Goal: Communication & Community: Answer question/provide support

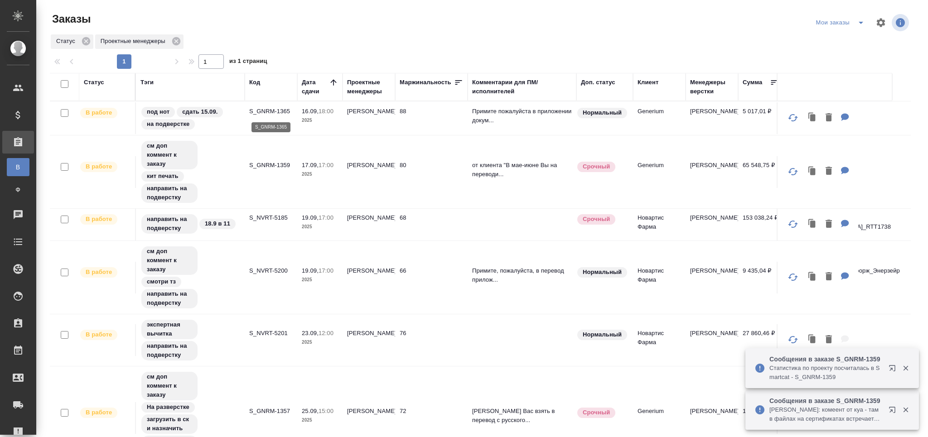
click at [258, 111] on p "S_GNRM-1365" at bounding box center [270, 111] width 43 height 9
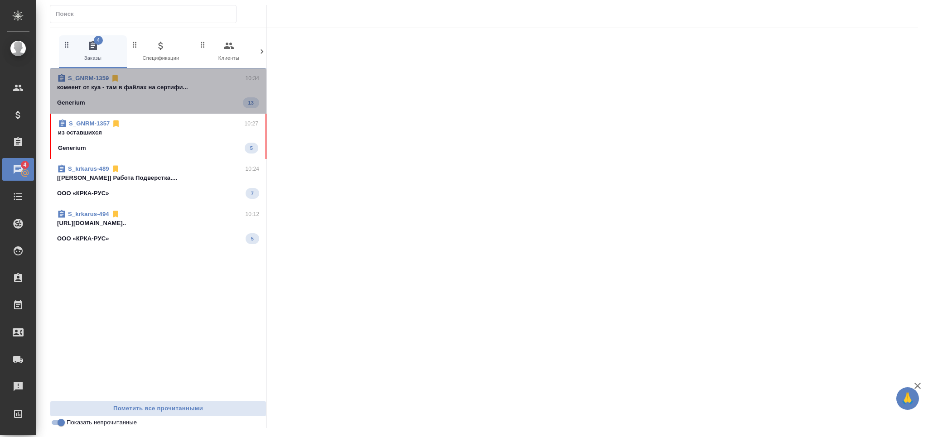
click at [172, 92] on p "комеент от куа - там в файлах на сертифи..." at bounding box center [158, 87] width 202 height 9
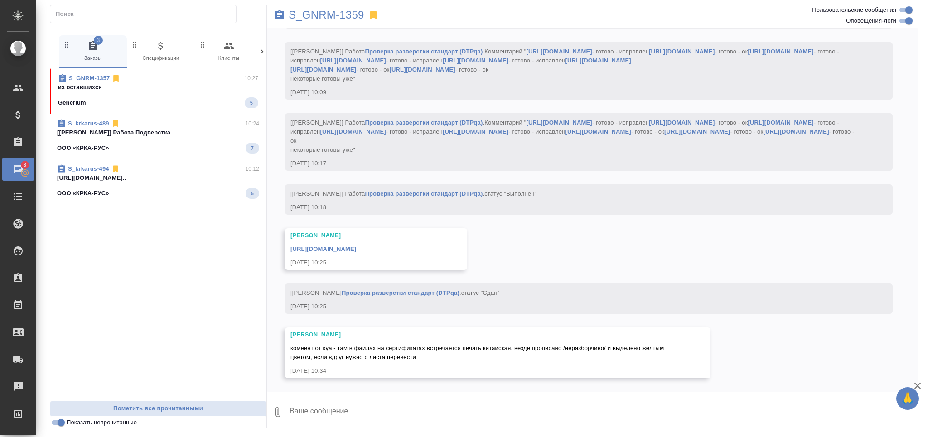
scroll to position [19347, 0]
click at [350, 16] on p "S_GNRM-1359" at bounding box center [327, 14] width 76 height 9
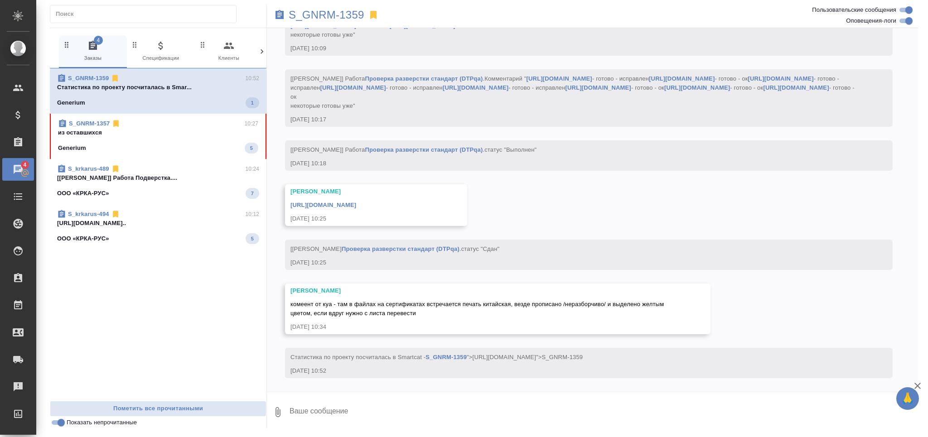
scroll to position [19391, 0]
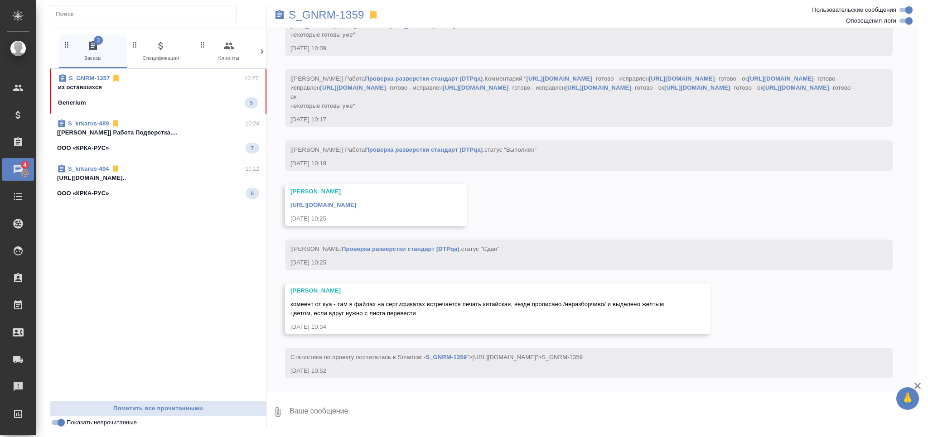
click at [149, 179] on p "https://drive.awatera.com/apps/files/fil..." at bounding box center [158, 177] width 202 height 9
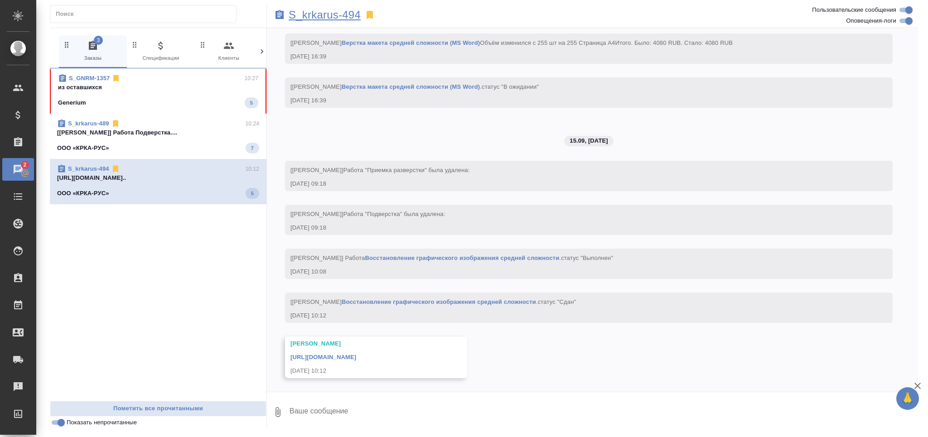
scroll to position [8202, 0]
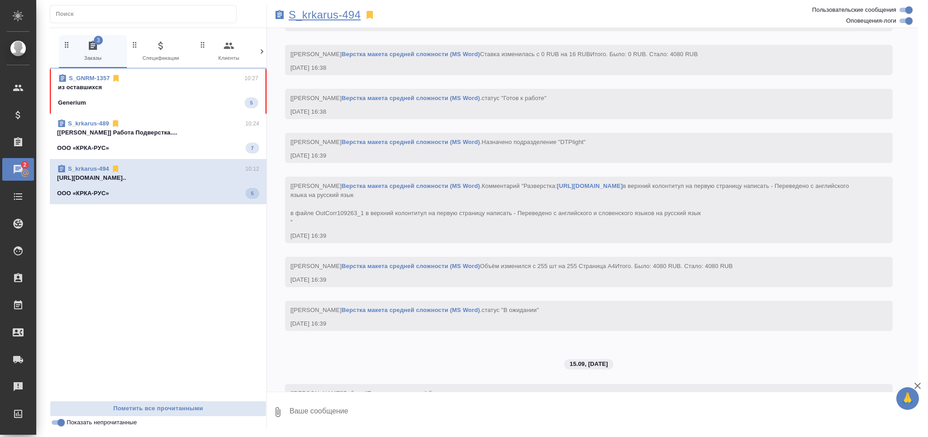
click at [320, 11] on p "S_krkarus-494" at bounding box center [325, 14] width 72 height 9
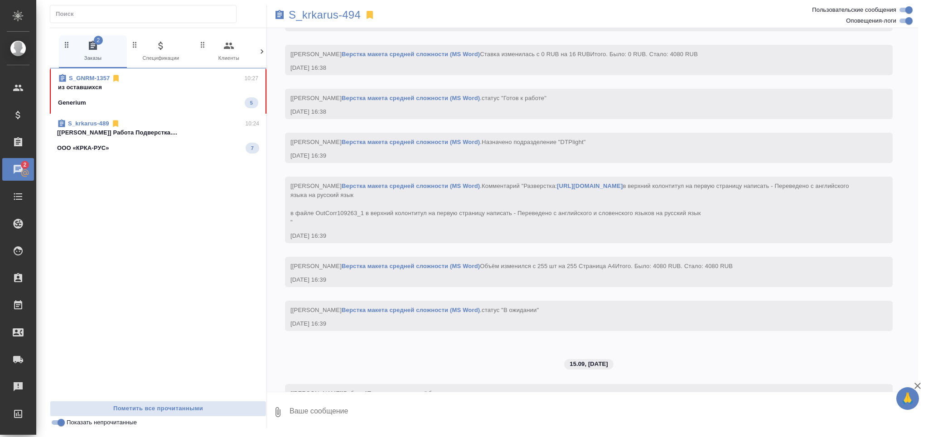
scroll to position [8793, 0]
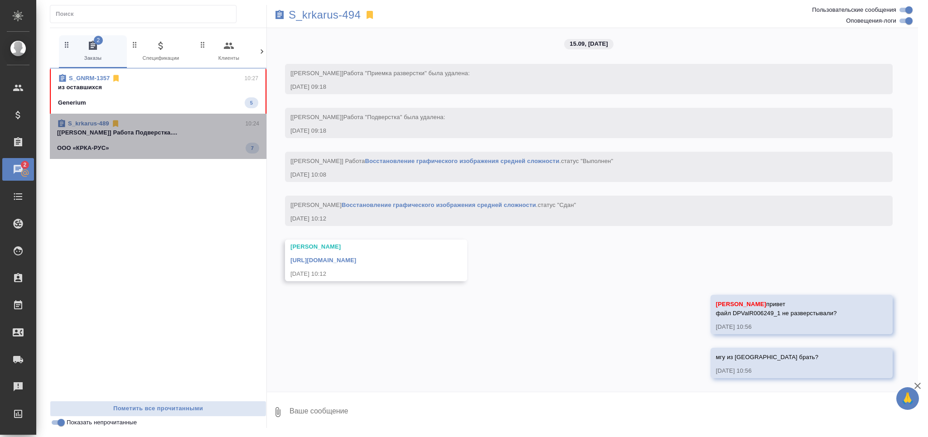
click at [159, 125] on div "S_krkarus-489 10:24" at bounding box center [158, 123] width 202 height 9
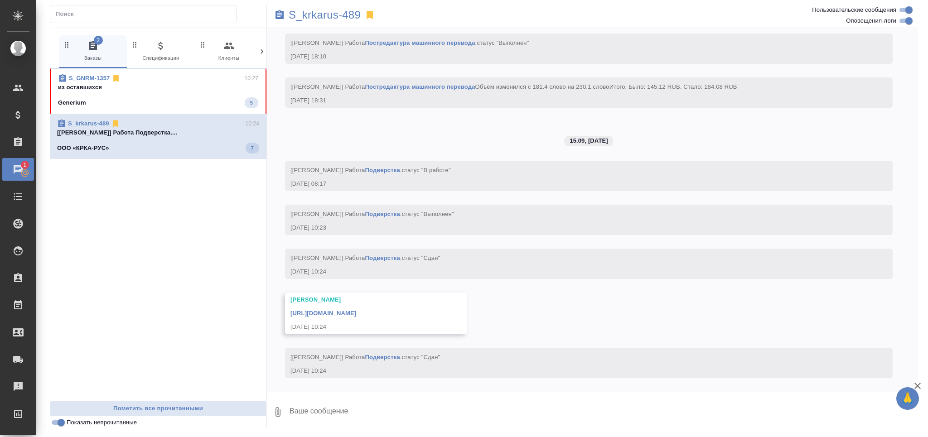
scroll to position [4616, 0]
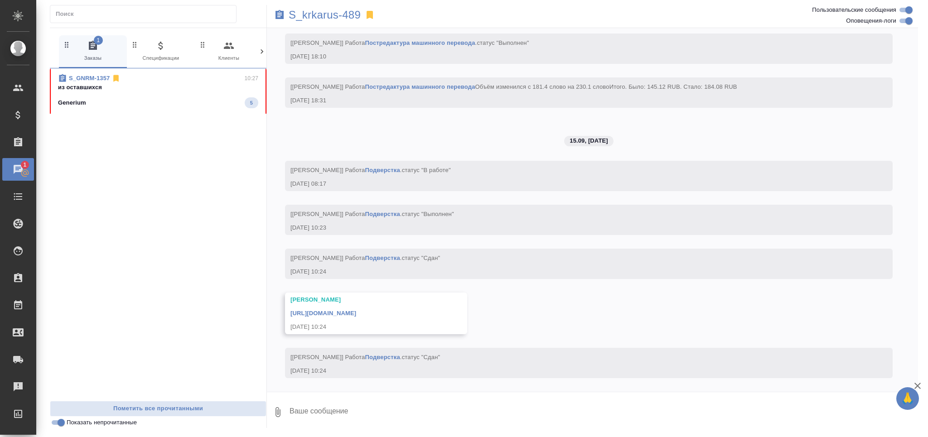
click at [348, 8] on div "S_krkarus-489" at bounding box center [484, 15] width 434 height 20
click at [349, 15] on p "S_krkarus-489" at bounding box center [325, 14] width 72 height 9
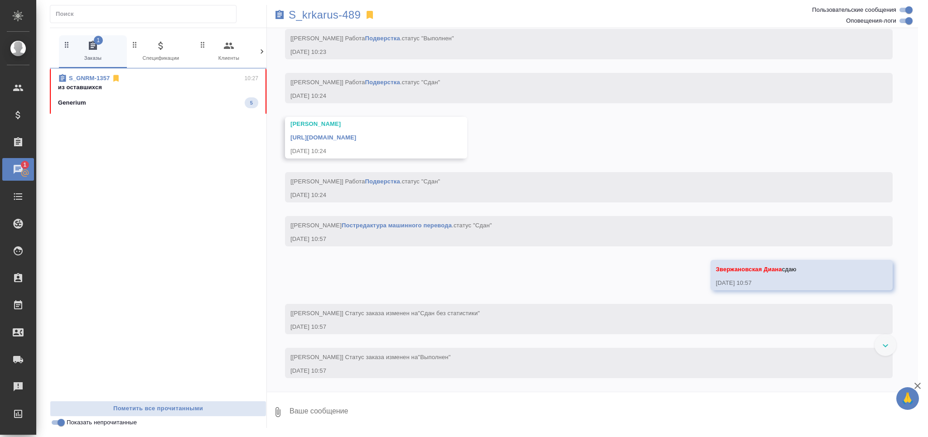
scroll to position [4793, 0]
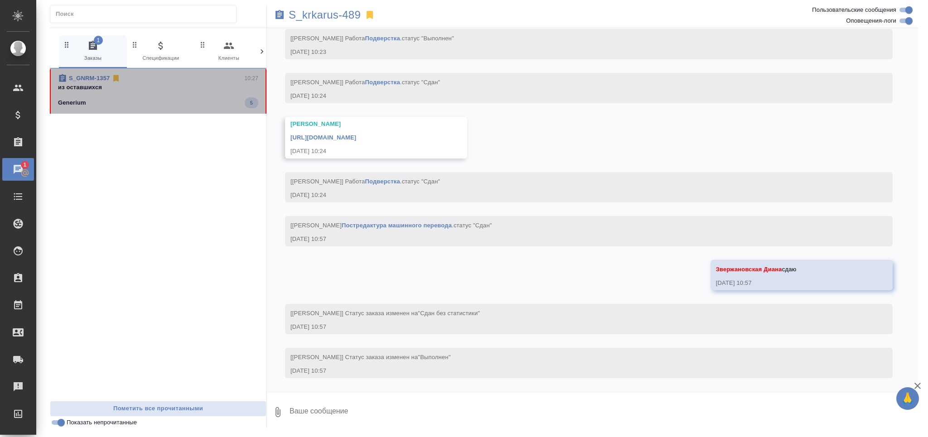
click at [129, 94] on span "S_GNRM-1357 10:27 из оставшихся Generium 5" at bounding box center [158, 91] width 200 height 34
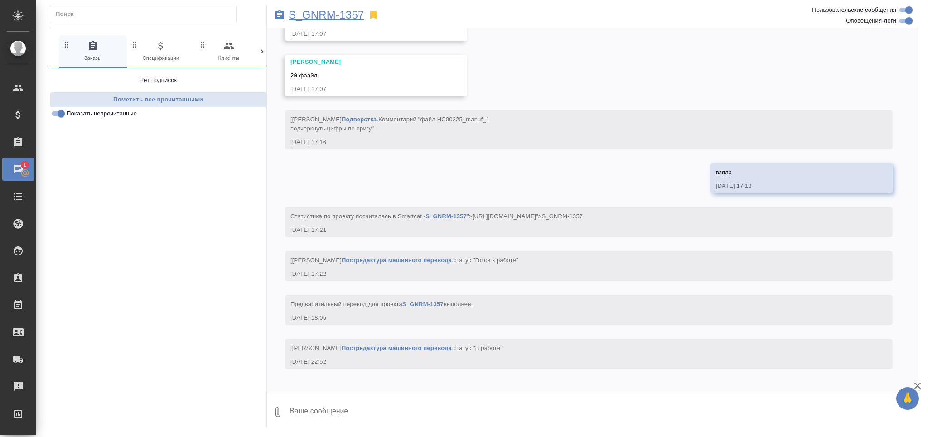
scroll to position [18087, 0]
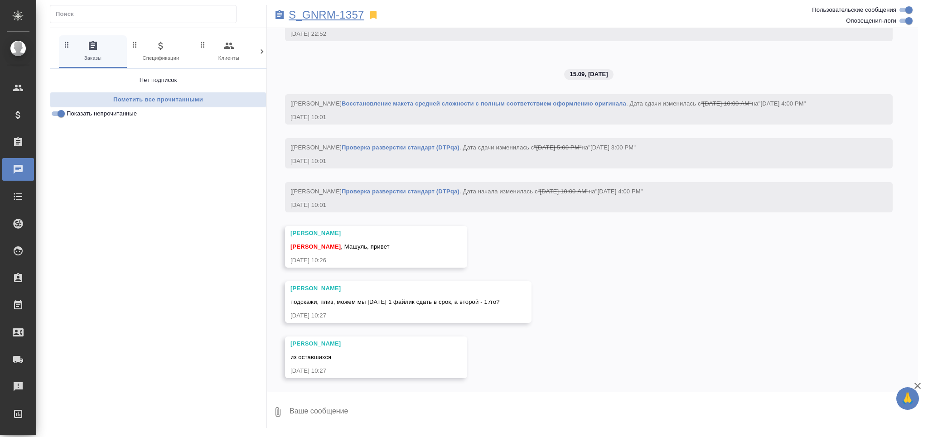
click at [345, 10] on p "S_GNRM-1357" at bounding box center [327, 14] width 76 height 9
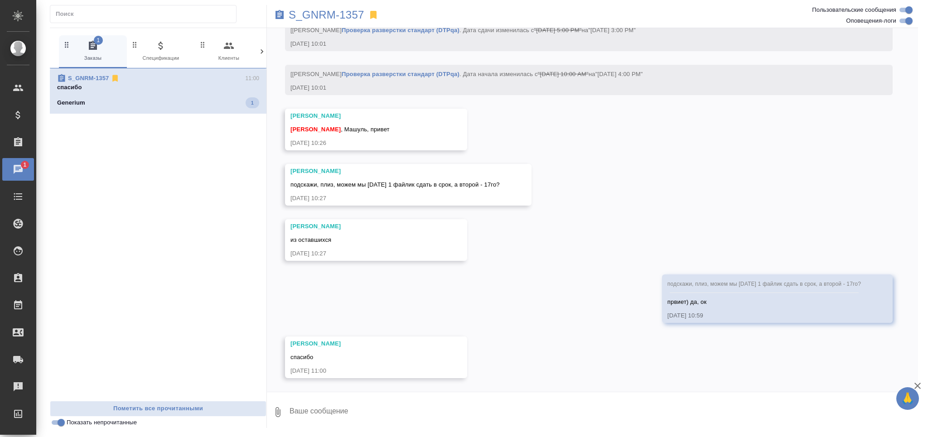
scroll to position [18205, 0]
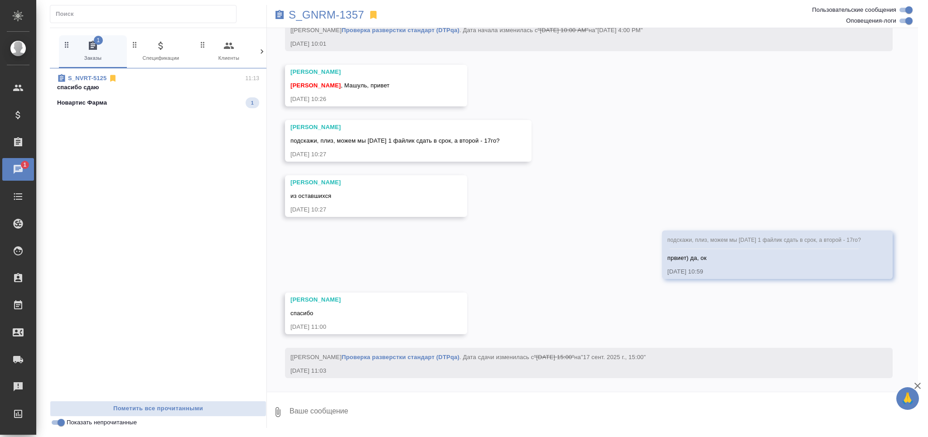
click at [139, 97] on div "Новартис Фарма 1" at bounding box center [158, 102] width 202 height 11
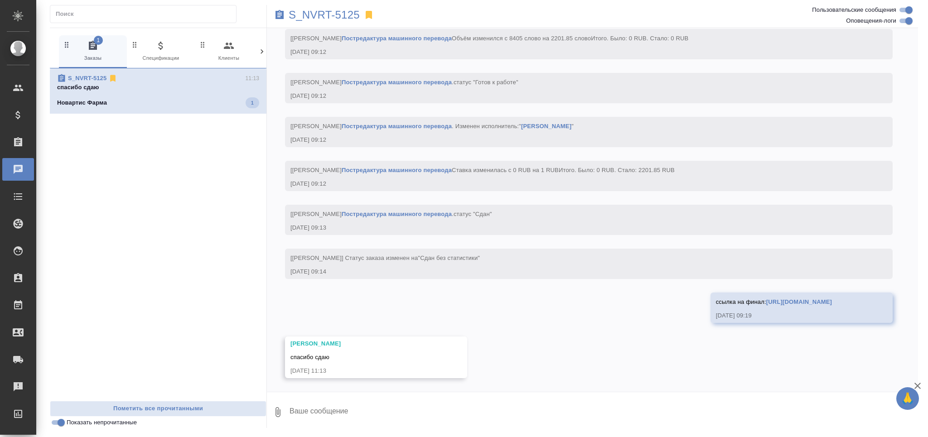
scroll to position [6007, 0]
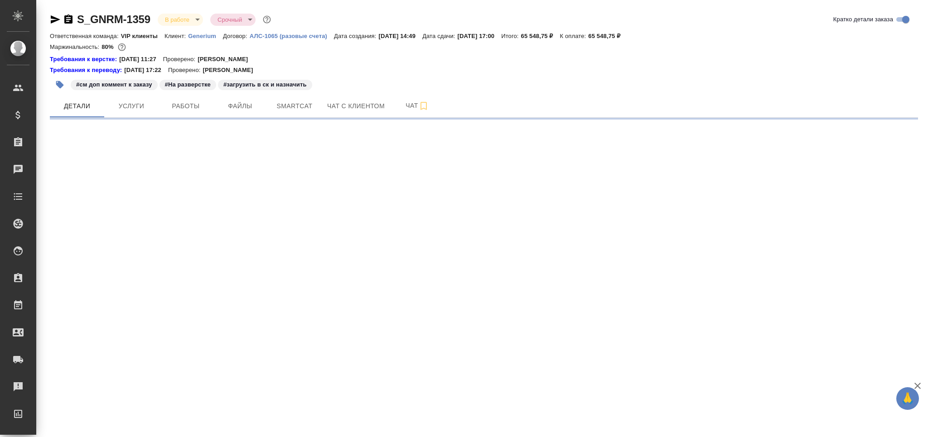
select select "RU"
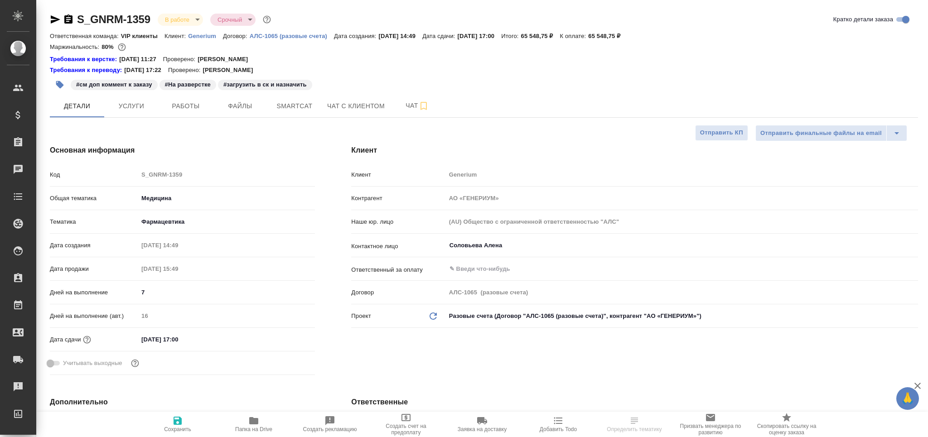
type textarea "x"
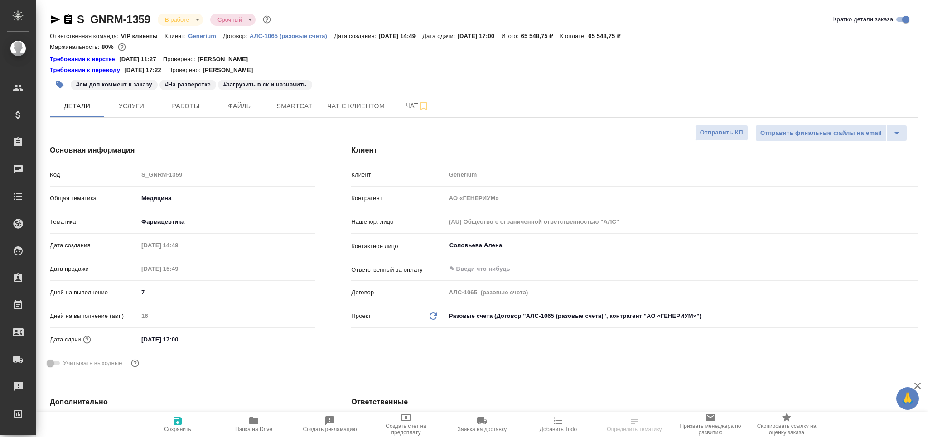
type textarea "x"
type input "[PERSON_NAME]"
type input "Комаров Роман"
click at [197, 107] on span "Работы" at bounding box center [185, 106] width 43 height 11
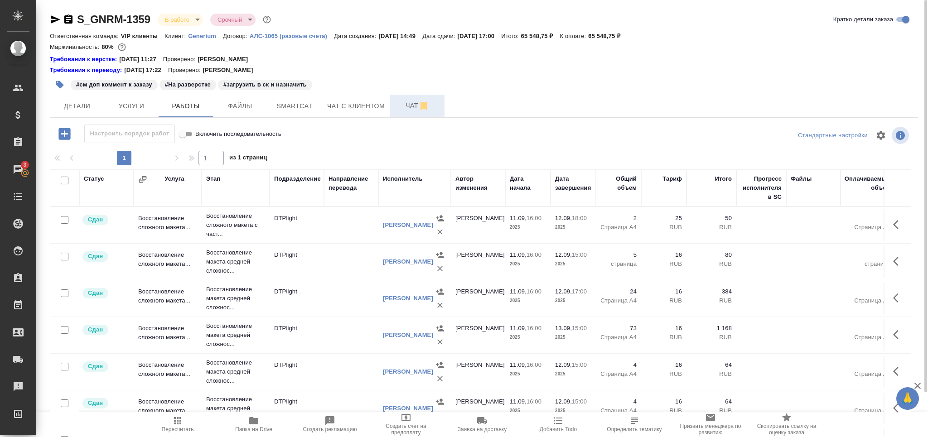
click at [407, 101] on span "Чат" at bounding box center [416, 105] width 43 height 11
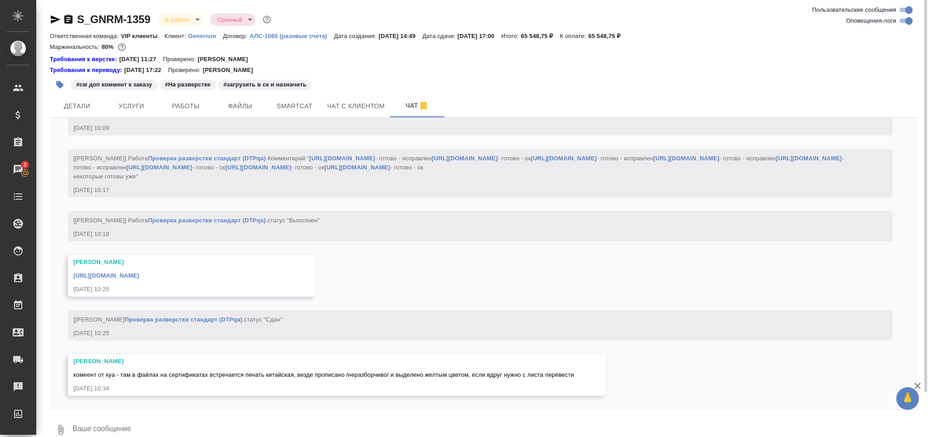
scroll to position [19229, 0]
click at [139, 276] on link "https://drive.awatera.com/apps/files/files/10336894?dir=/Shares/Generium/Orders…" at bounding box center [106, 275] width 66 height 7
click at [287, 106] on span "Smartcat" at bounding box center [294, 106] width 43 height 11
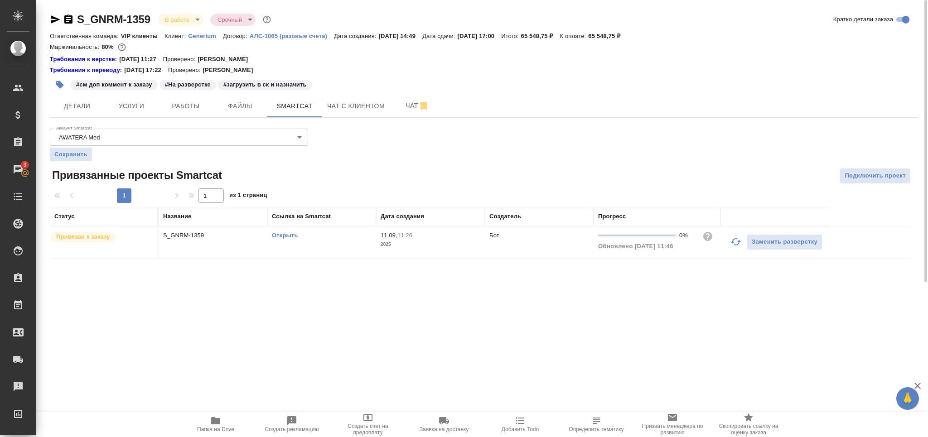
click at [293, 236] on link "Открыть" at bounding box center [285, 235] width 26 height 7
drag, startPoint x: 219, startPoint y: 431, endPoint x: 211, endPoint y: 429, distance: 8.3
click at [216, 429] on span "Папка на Drive" at bounding box center [215, 429] width 37 height 6
click at [81, 109] on span "Детали" at bounding box center [76, 106] width 43 height 11
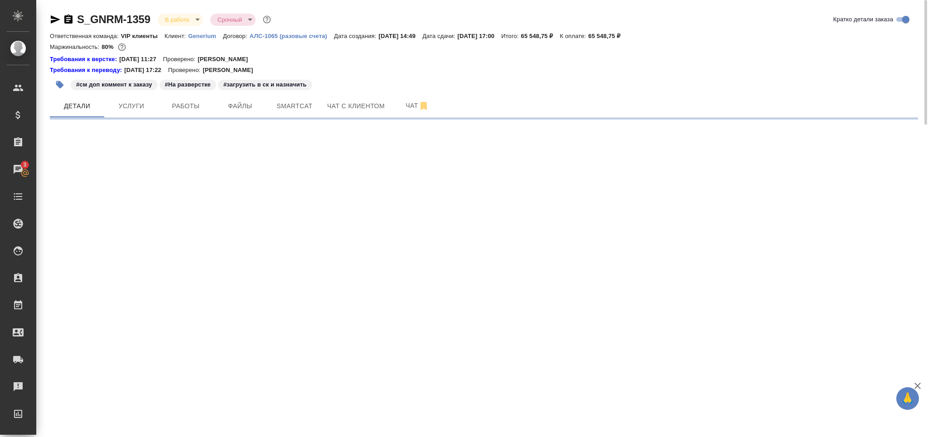
select select "RU"
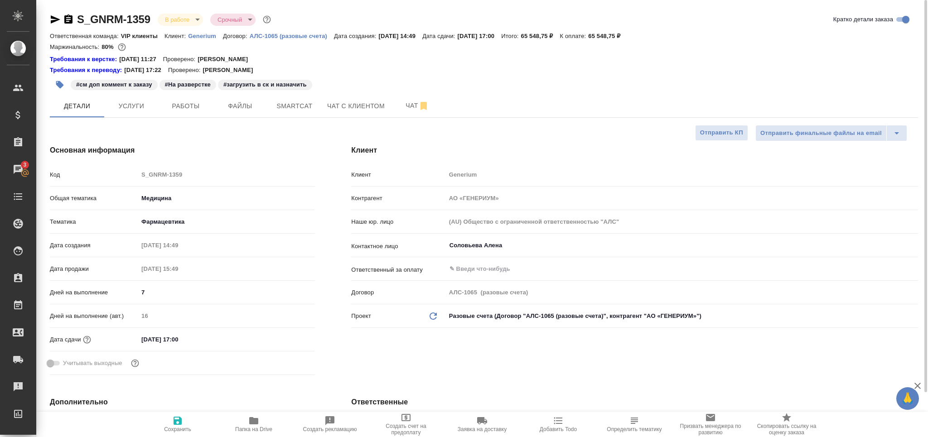
type textarea "x"
click at [55, 83] on icon "button" at bounding box center [59, 84] width 9 height 9
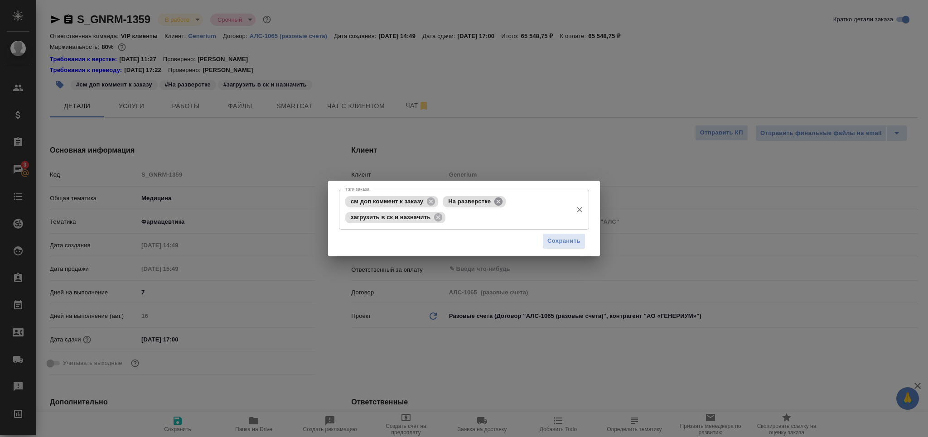
click at [493, 200] on icon at bounding box center [498, 202] width 10 height 10
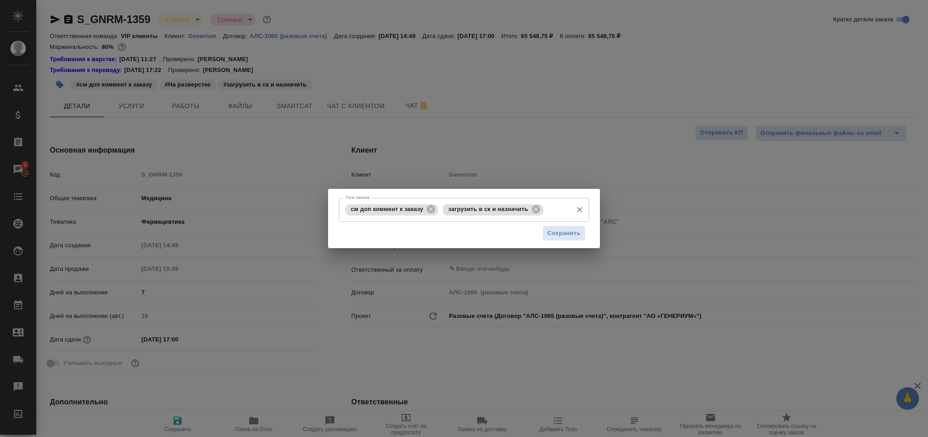
click at [527, 213] on div "загрузить в ск и назначить" at bounding box center [493, 209] width 100 height 11
click at [530, 212] on div "загрузить в ск и назначить" at bounding box center [493, 209] width 100 height 11
click at [535, 212] on icon at bounding box center [535, 209] width 8 height 8
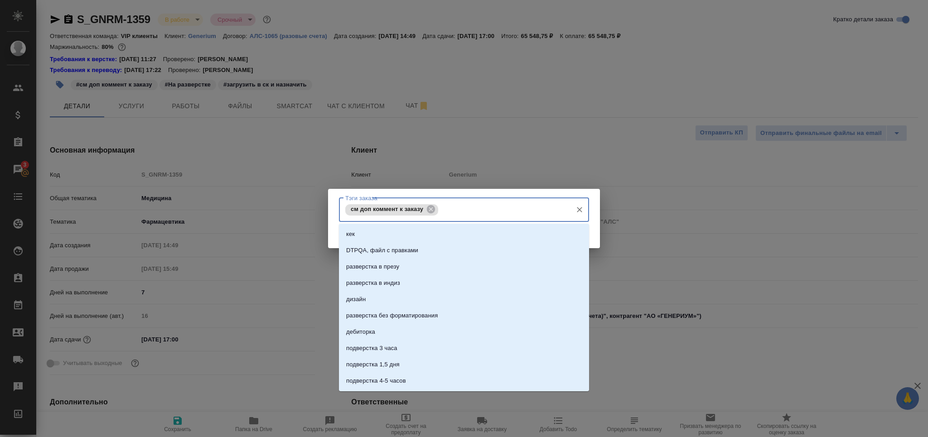
click at [535, 211] on input "Тэги заказа" at bounding box center [503, 209] width 127 height 15
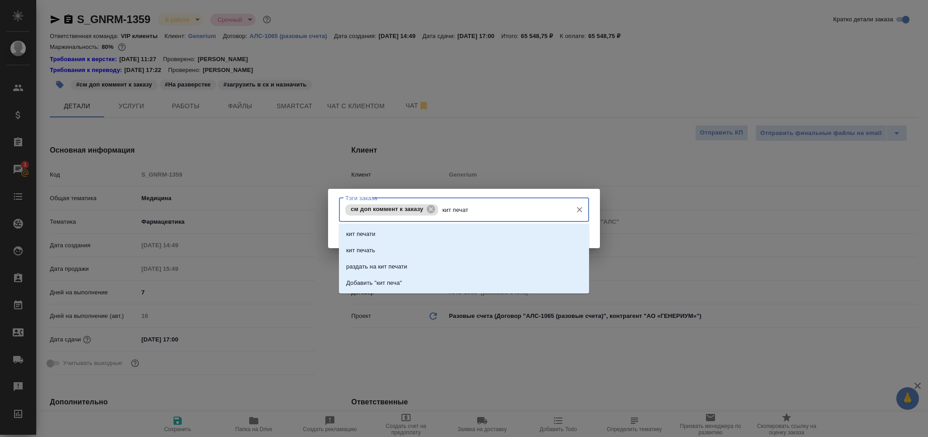
type input "кит печать"
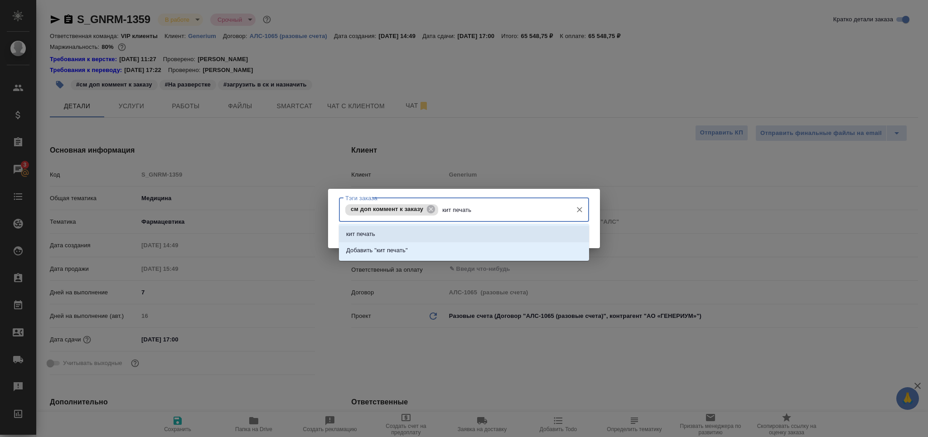
click at [437, 236] on li "кит печать" at bounding box center [464, 234] width 250 height 16
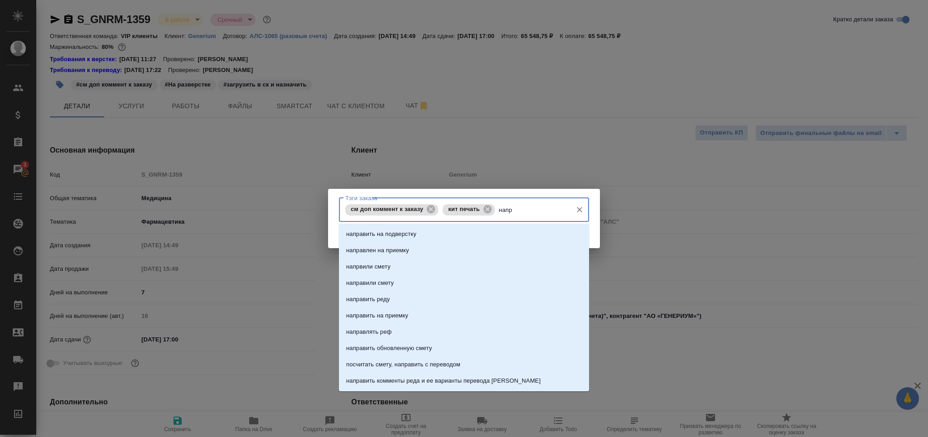
type input "напра"
click at [437, 236] on li "направить на подверстку" at bounding box center [464, 234] width 250 height 16
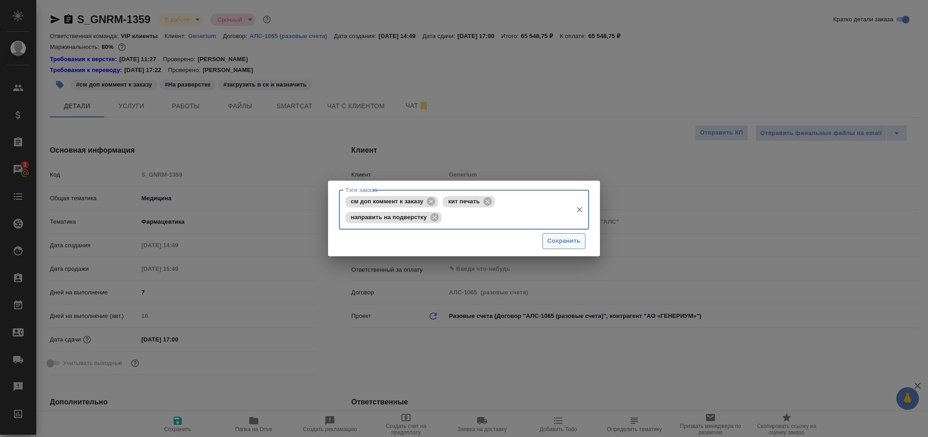
drag, startPoint x: 567, startPoint y: 241, endPoint x: 564, endPoint y: 236, distance: 6.1
click at [566, 239] on span "Сохранить" at bounding box center [563, 241] width 33 height 10
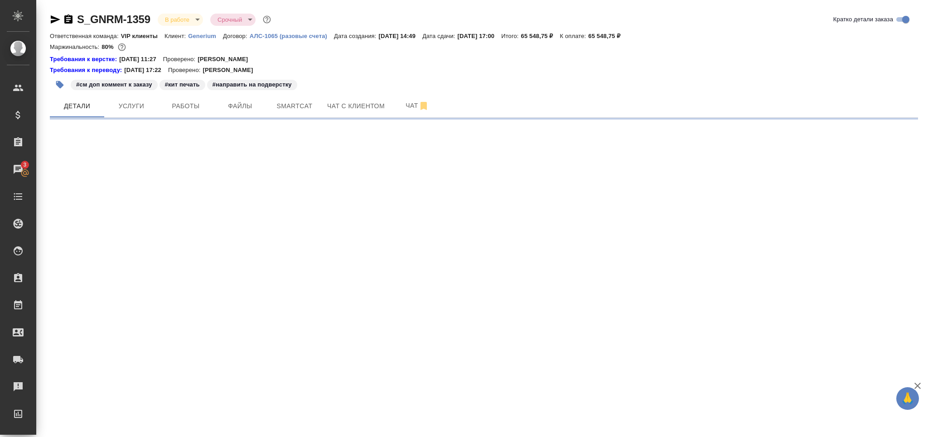
select select "RU"
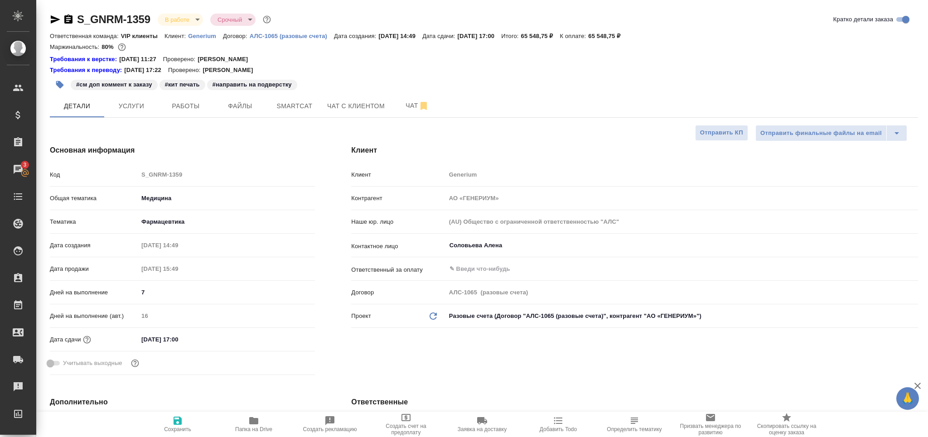
type textarea "x"
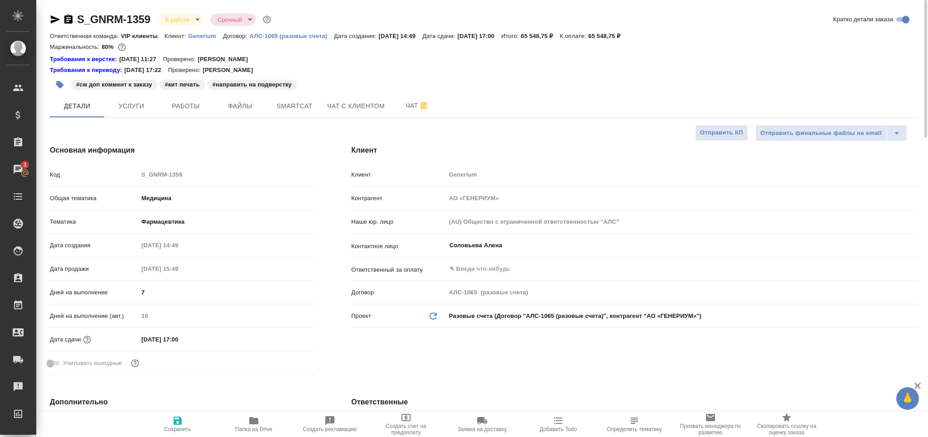
type textarea "x"
click at [282, 104] on span "Smartcat" at bounding box center [294, 106] width 43 height 11
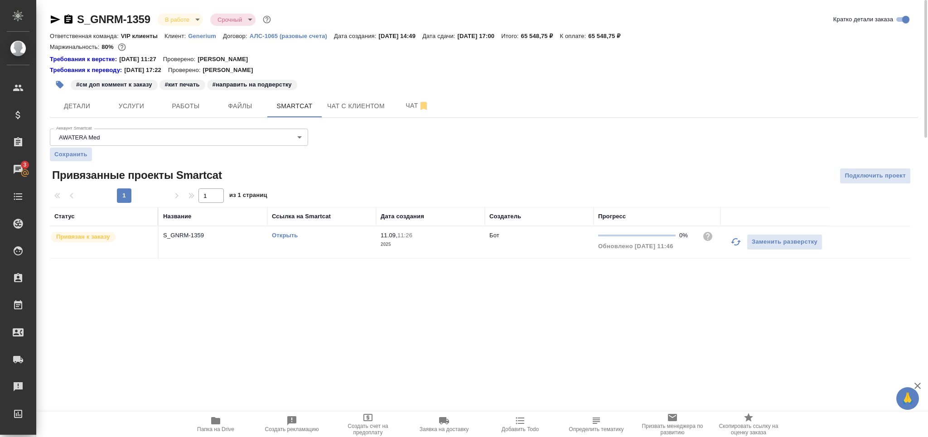
click at [368, 241] on td "Открыть" at bounding box center [321, 242] width 109 height 32
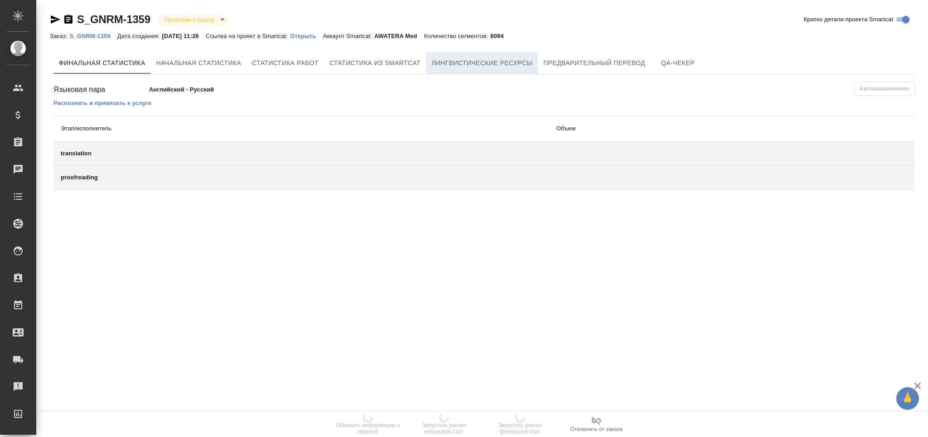
click at [496, 58] on span "Лингвистические ресурсы" at bounding box center [481, 63] width 101 height 11
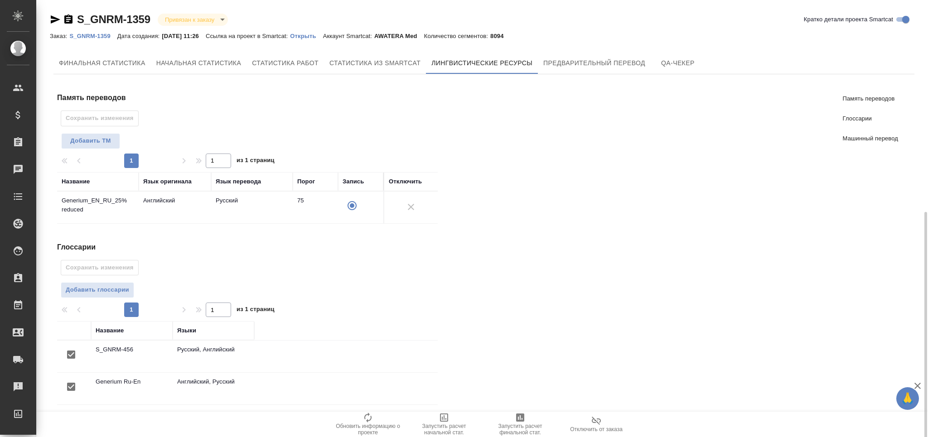
scroll to position [120, 0]
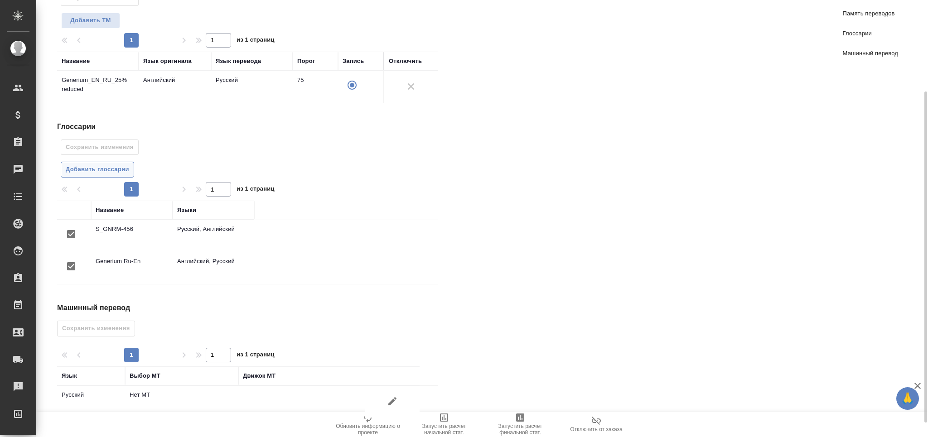
click at [105, 167] on span "Добавить глоссарии" at bounding box center [97, 169] width 63 height 10
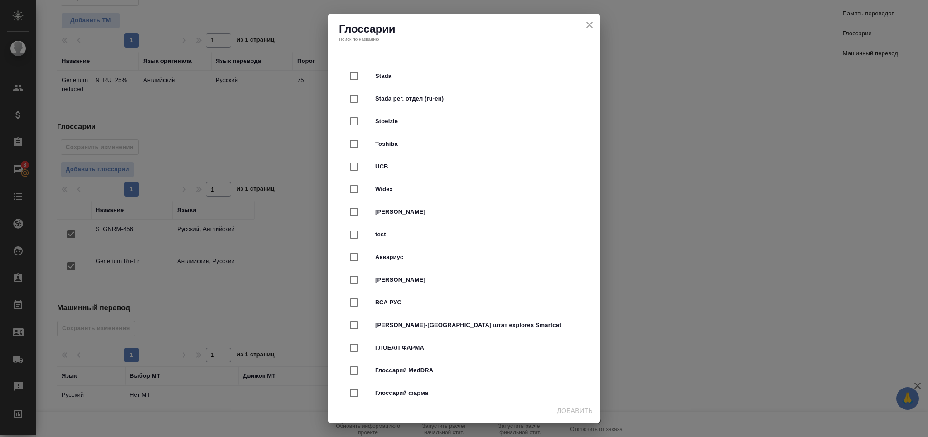
scroll to position [2174, 0]
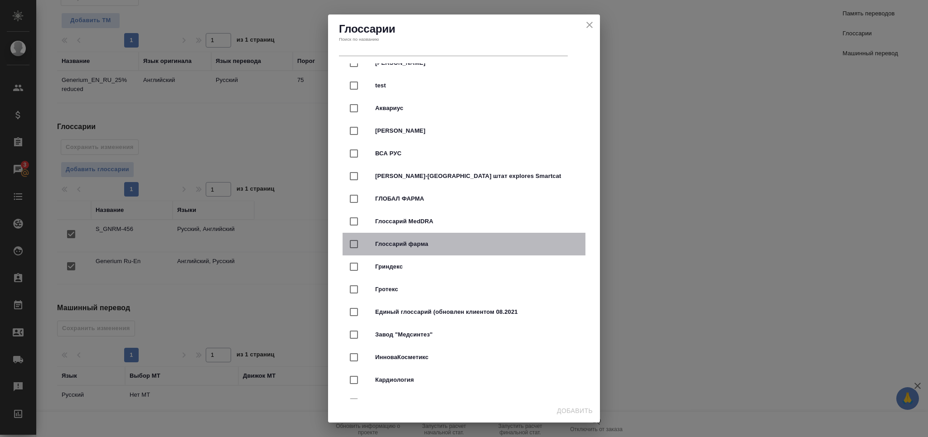
click at [468, 248] on span "Глоссарий фарма" at bounding box center [476, 244] width 203 height 9
checkbox input "true"
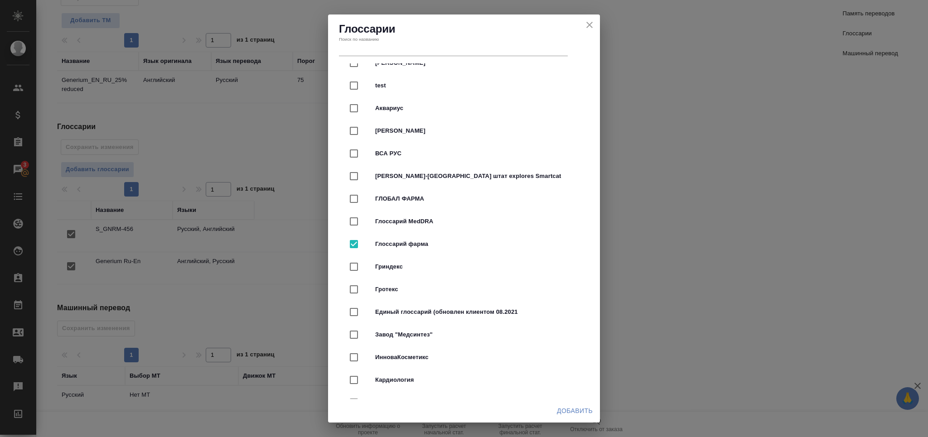
click at [569, 410] on span "Добавить" at bounding box center [575, 410] width 36 height 11
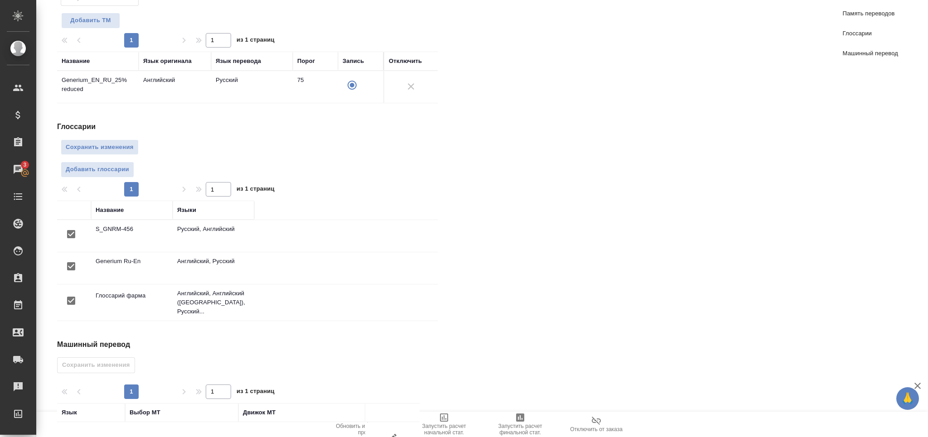
scroll to position [0, 0]
click at [104, 149] on span "Сохранить изменения" at bounding box center [100, 147] width 68 height 10
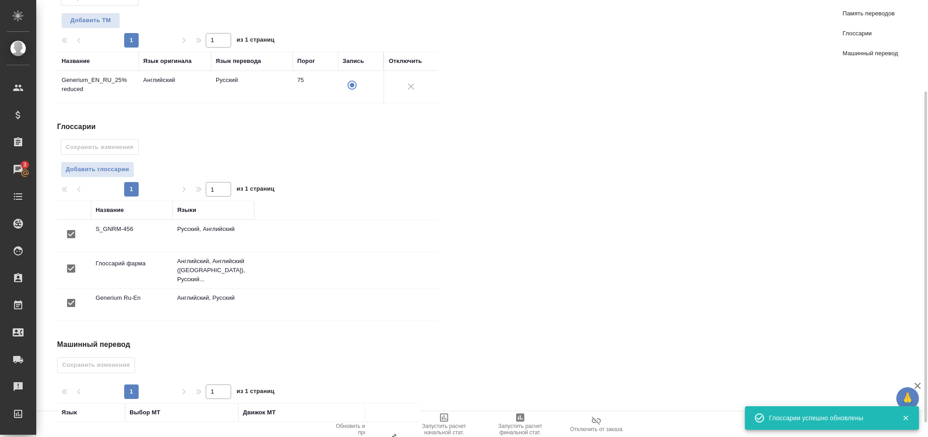
scroll to position [171, 0]
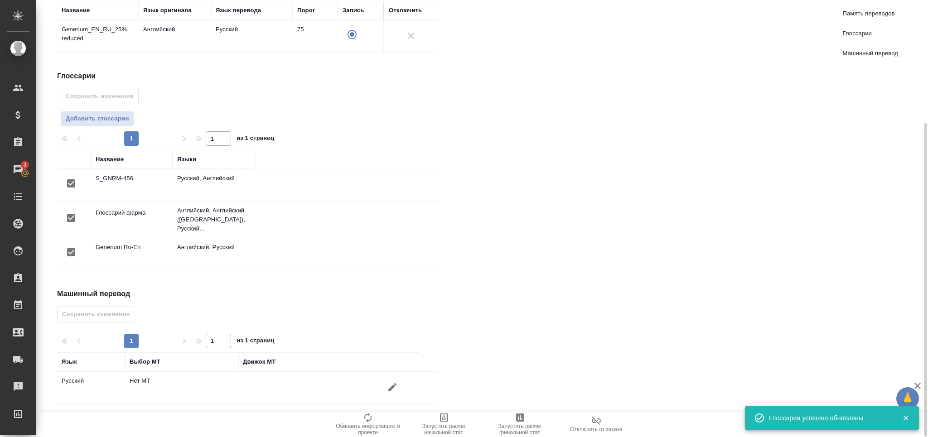
click at [390, 382] on icon "button" at bounding box center [392, 387] width 11 height 11
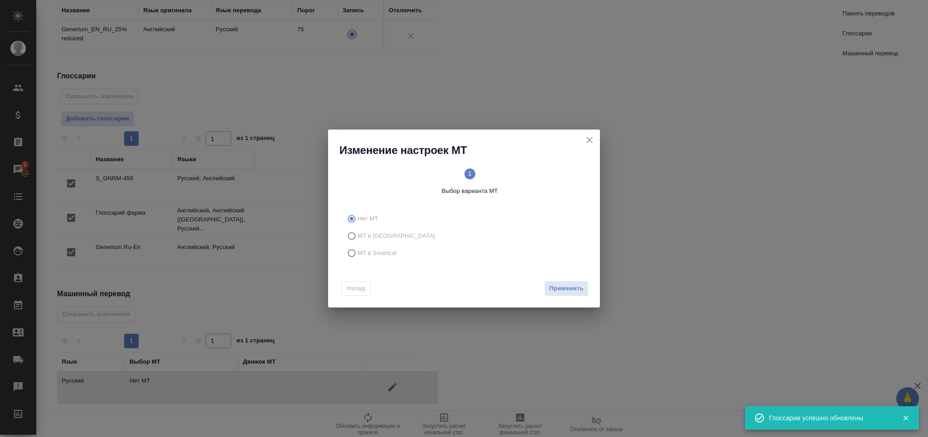
click at [375, 252] on span "МТ в Smartcat" at bounding box center [376, 253] width 39 height 9
click at [357, 252] on input "МТ в Smartcat" at bounding box center [350, 253] width 14 height 17
radio input "true"
click at [576, 285] on span "Вперед" at bounding box center [572, 289] width 23 height 10
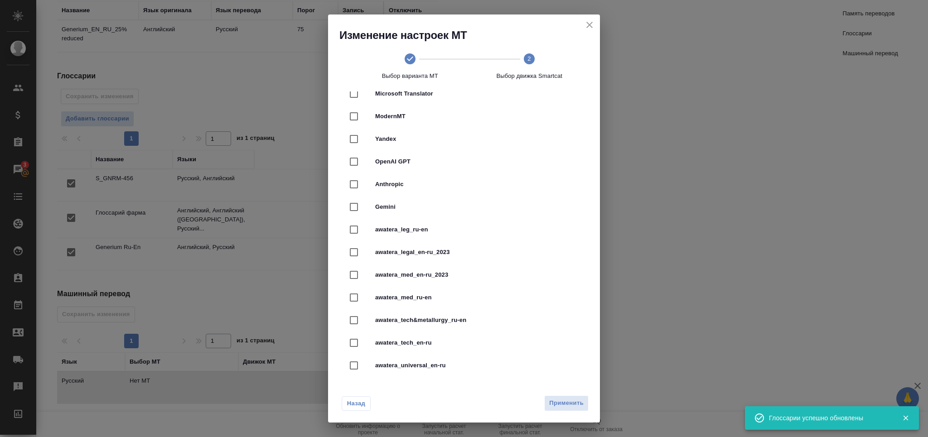
scroll to position [181, 0]
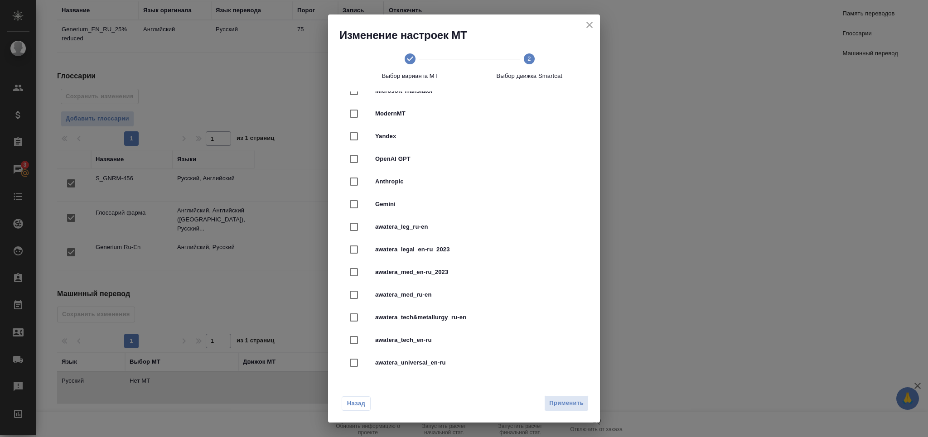
click at [467, 272] on span "awatera_med_en-ru_2023" at bounding box center [476, 272] width 203 height 9
checkbox input "true"
click at [578, 400] on span "Применить" at bounding box center [566, 403] width 34 height 10
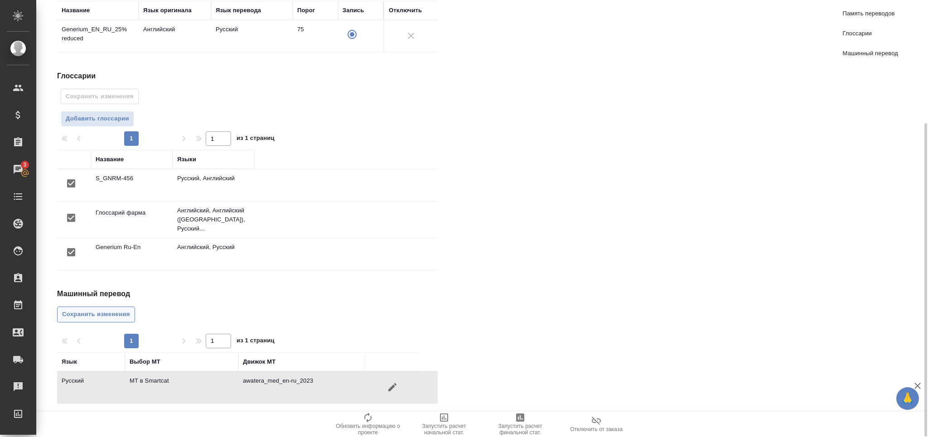
click at [92, 313] on span "Сохранить изменения" at bounding box center [96, 314] width 68 height 10
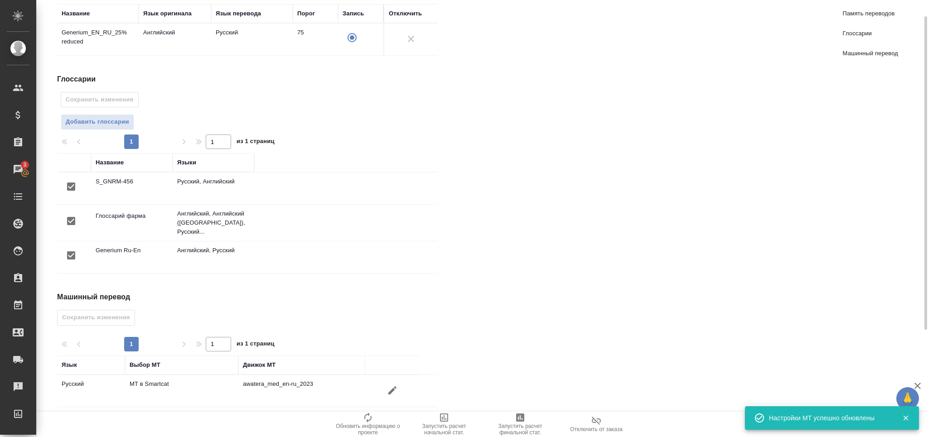
scroll to position [0, 0]
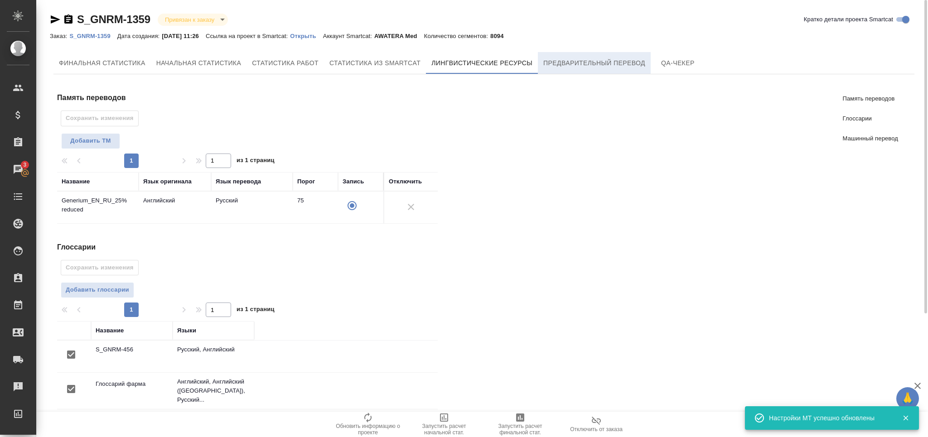
click at [590, 58] on span "Предварительный перевод" at bounding box center [594, 63] width 102 height 11
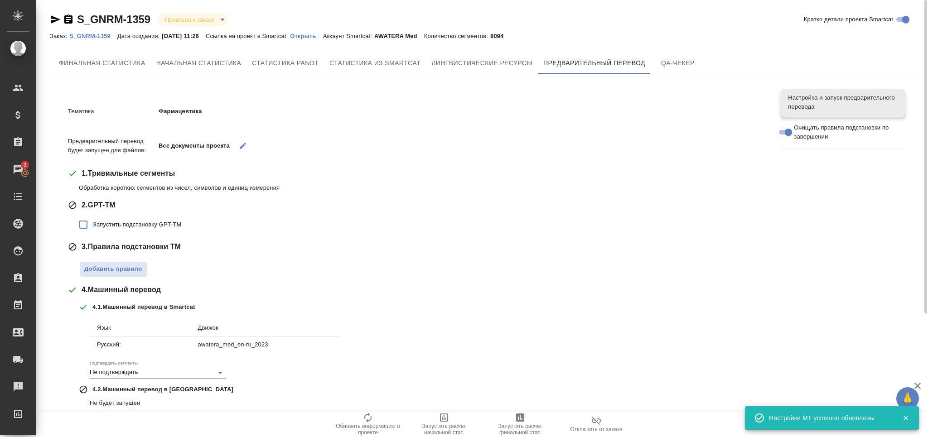
click at [165, 226] on span "Запустить подстановку GPT-TM" at bounding box center [137, 224] width 88 height 9
click at [93, 226] on input "Запустить подстановку GPT-TM" at bounding box center [83, 224] width 19 height 19
checkbox input "true"
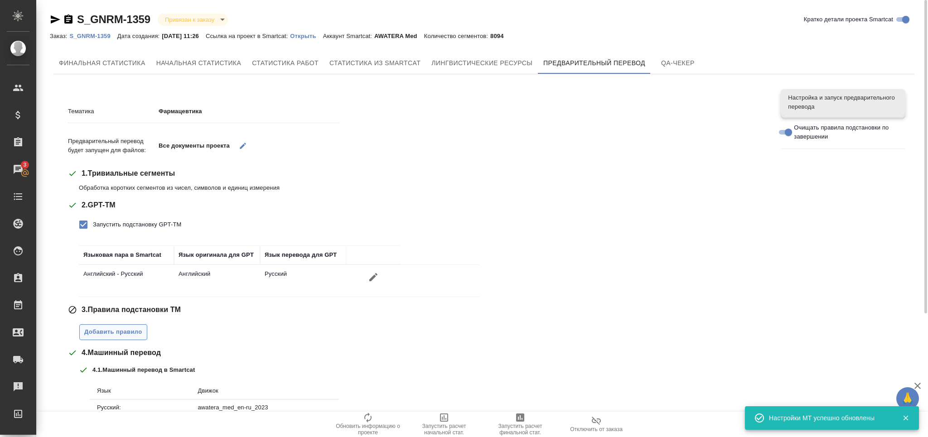
click at [122, 336] on span "Добавить правило" at bounding box center [113, 332] width 58 height 10
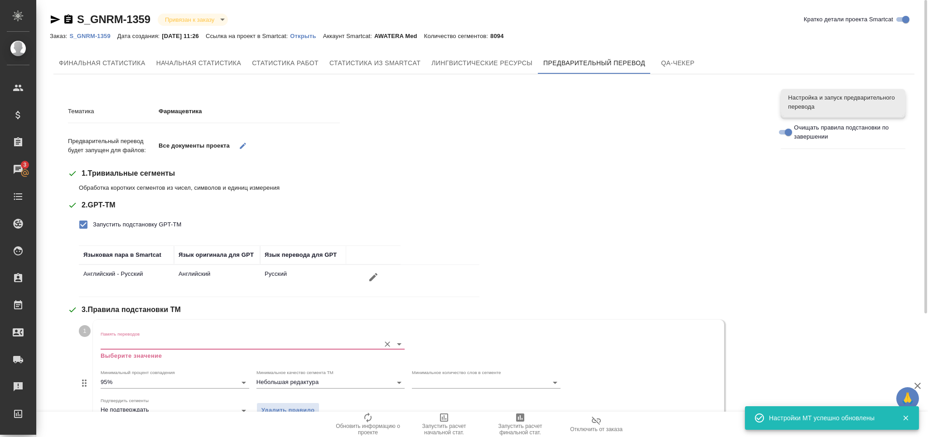
click at [130, 337] on div "Память переводов Выберите значение" at bounding box center [253, 345] width 304 height 29
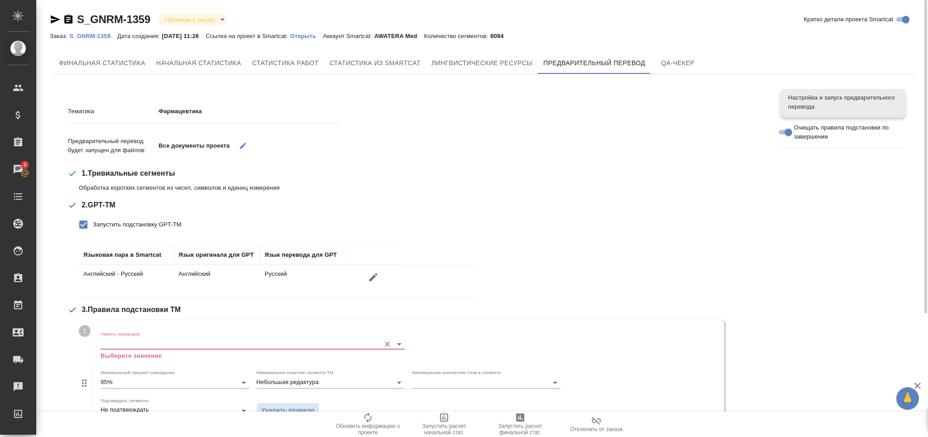
click at [132, 343] on input "Память переводов" at bounding box center [238, 343] width 275 height 11
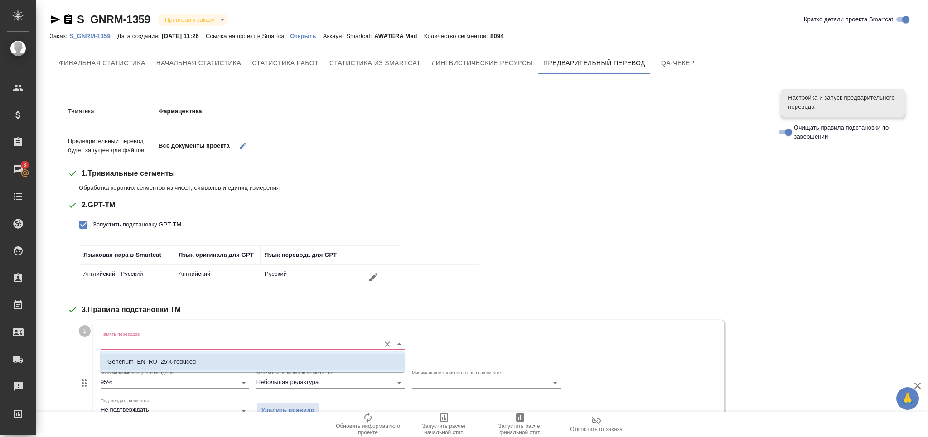
click at [135, 356] on li "Generium_EN_RU_25% reduced" at bounding box center [252, 362] width 304 height 16
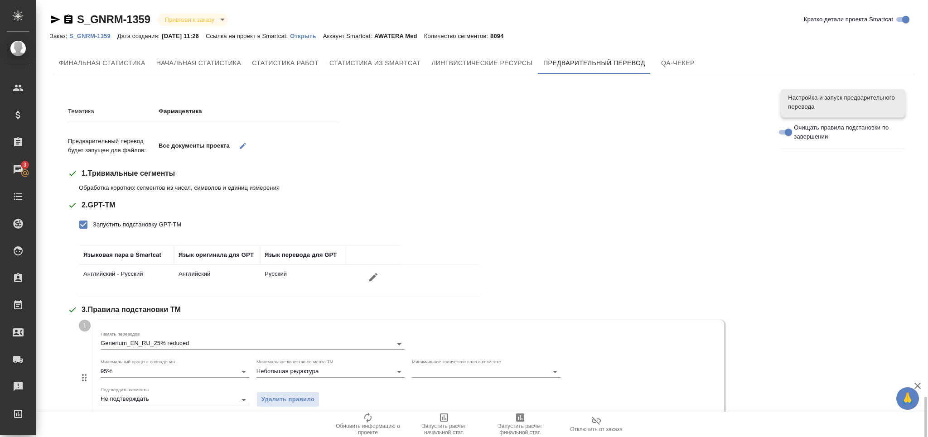
scroll to position [243, 0]
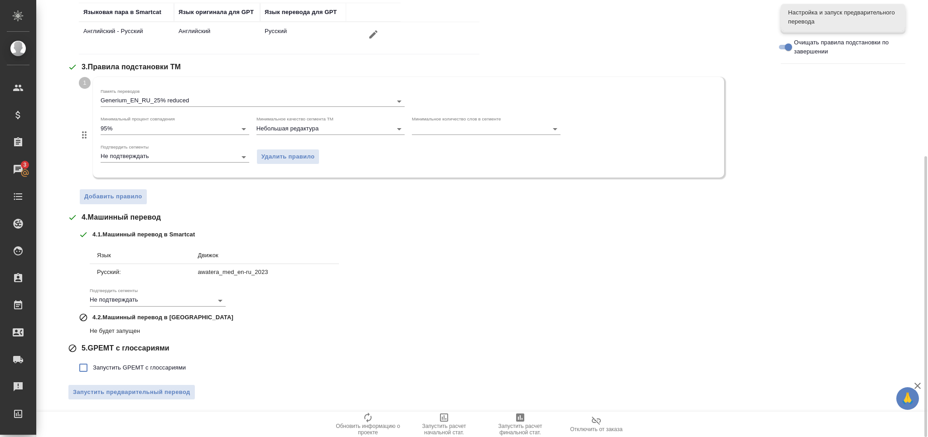
click at [129, 364] on span "Запустить GPEMT с глоссариями" at bounding box center [139, 367] width 93 height 9
click at [93, 364] on input "Запустить GPEMT с глоссариями" at bounding box center [83, 367] width 19 height 19
checkbox input "true"
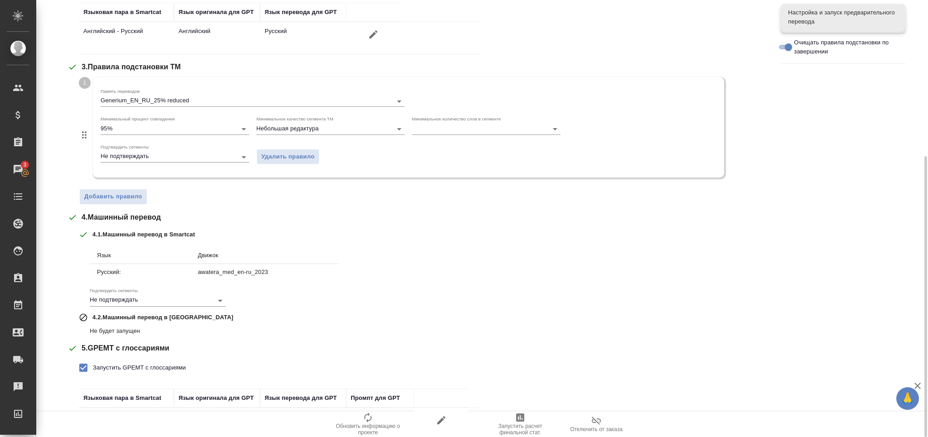
scroll to position [306, 0]
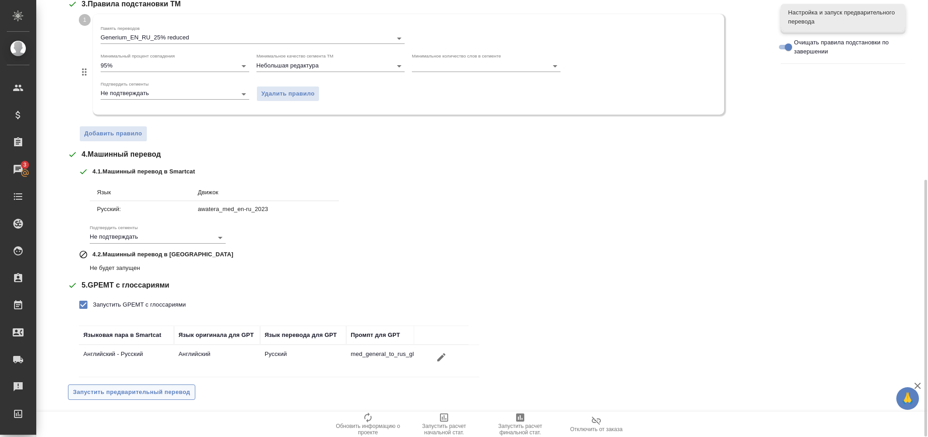
click at [173, 395] on span "Запустить предварительный перевод" at bounding box center [131, 392] width 117 height 10
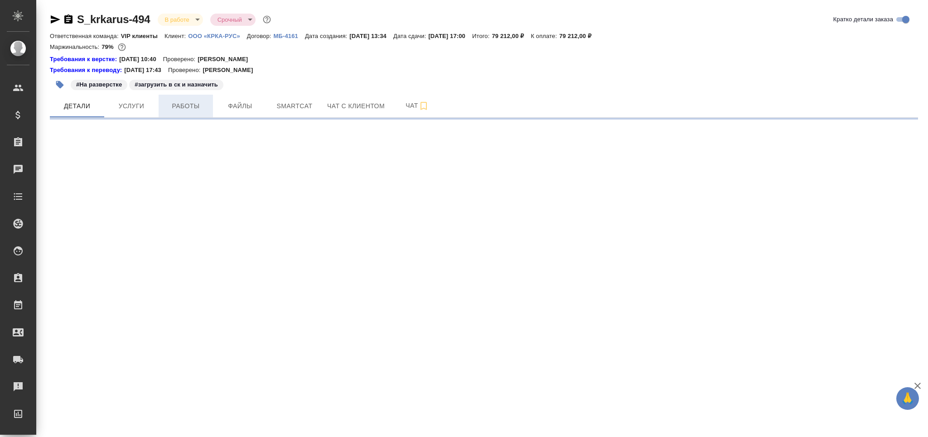
select select "RU"
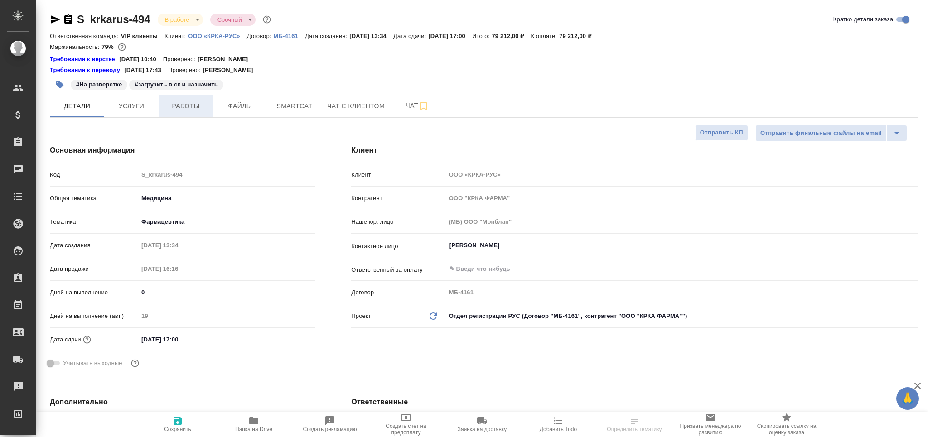
type textarea "x"
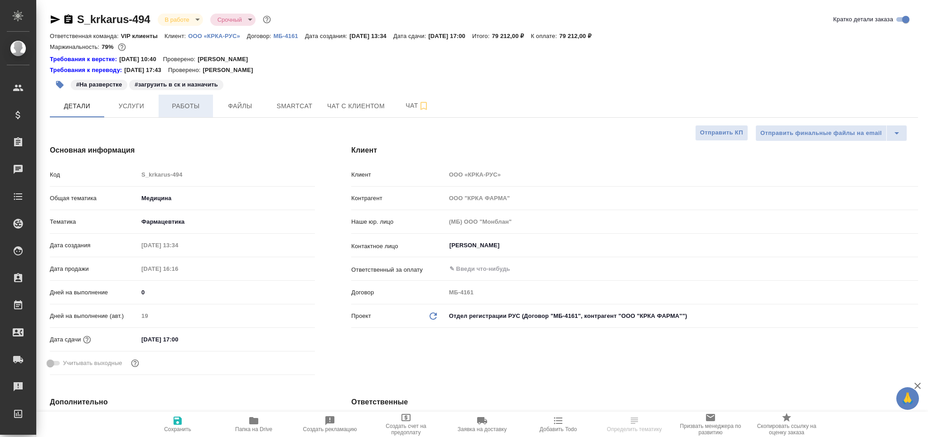
type textarea "x"
click at [180, 110] on span "Работы" at bounding box center [185, 106] width 43 height 11
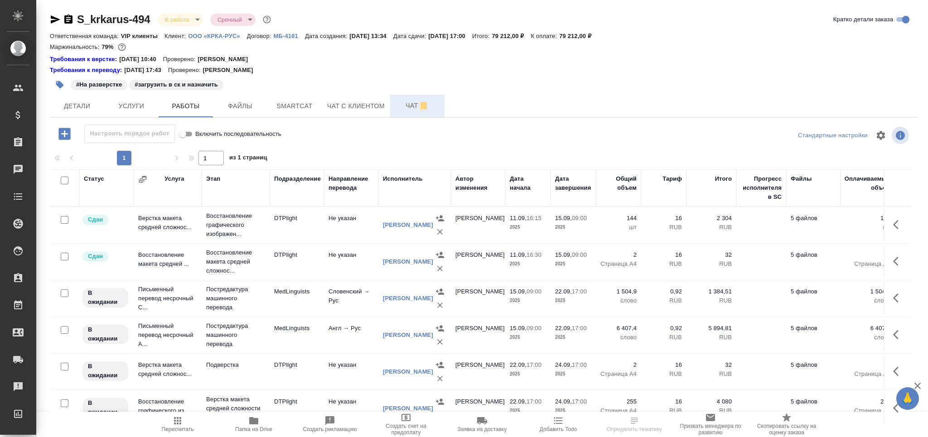
click at [404, 102] on span "Чат" at bounding box center [416, 105] width 43 height 11
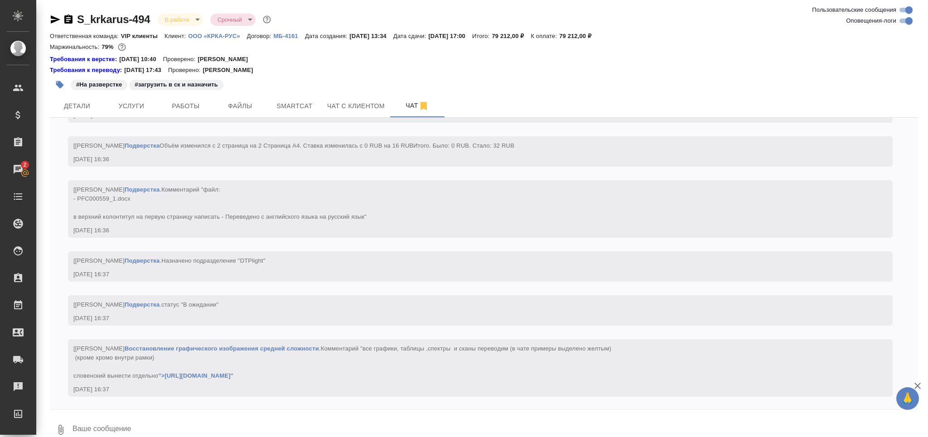
scroll to position [8659, 0]
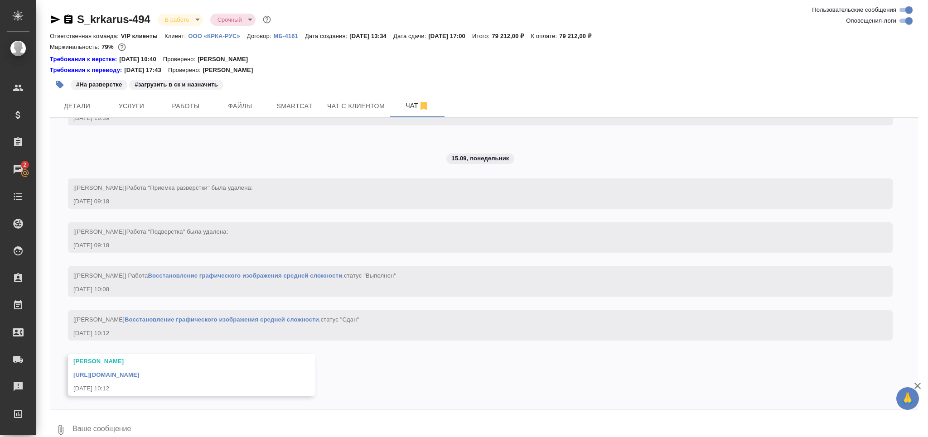
click at [139, 374] on link "https://drive.awatera.com/apps/files/files/10345116?dir=/Shares/%D0%9E%D0%9E%D0…" at bounding box center [106, 374] width 66 height 7
click at [127, 423] on textarea at bounding box center [495, 429] width 846 height 31
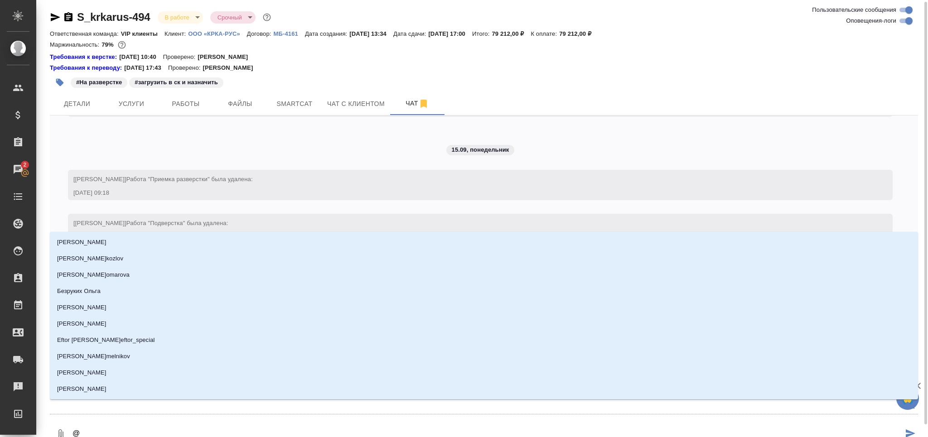
type textarea "@а"
type input "а"
type textarea "@ар"
type input "ар"
type textarea "@арс"
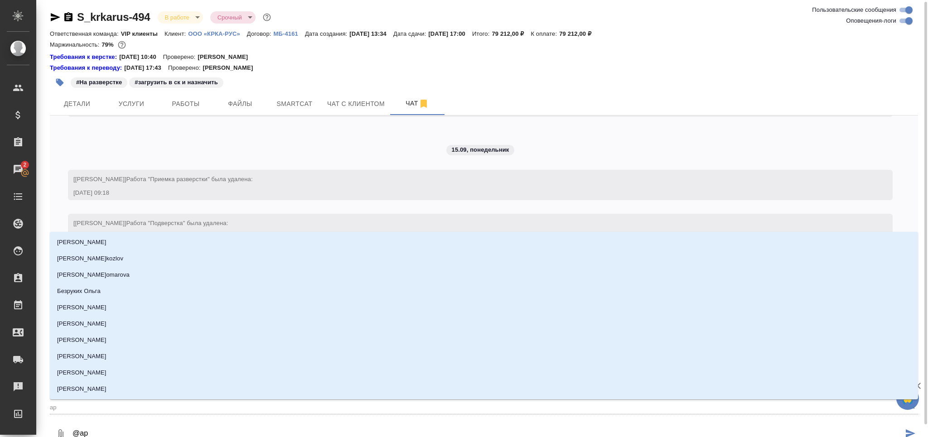
type input "арс"
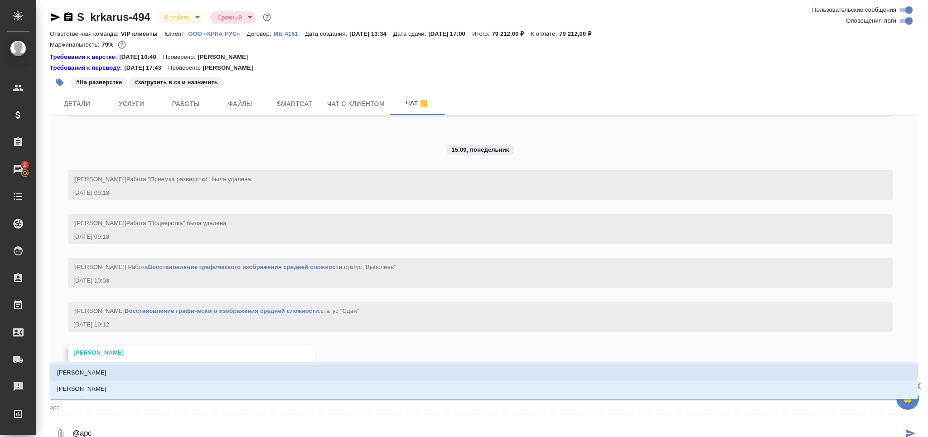
click at [125, 375] on li "Арсеньева Вера" at bounding box center [484, 373] width 868 height 16
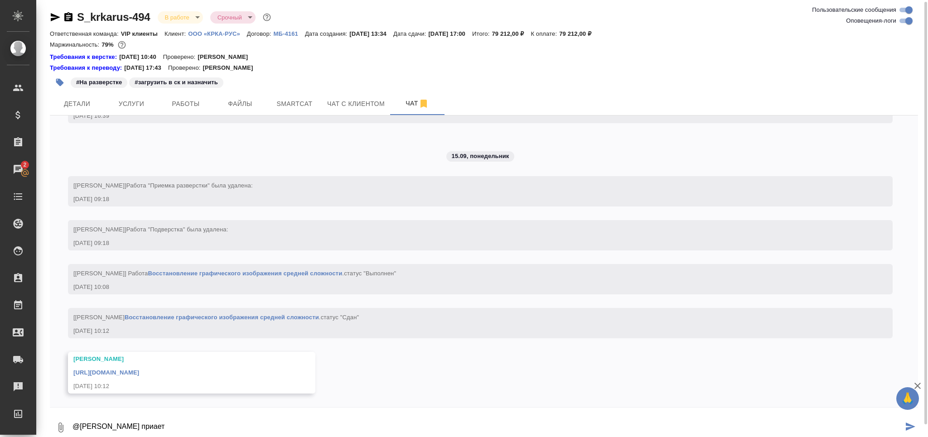
click at [151, 428] on textarea "@Арсеньева Вера приает" at bounding box center [487, 427] width 831 height 31
click at [190, 426] on textarea "@Арсеньева Вера привет" at bounding box center [487, 427] width 831 height 31
paste textarea "DPValR006249_1"
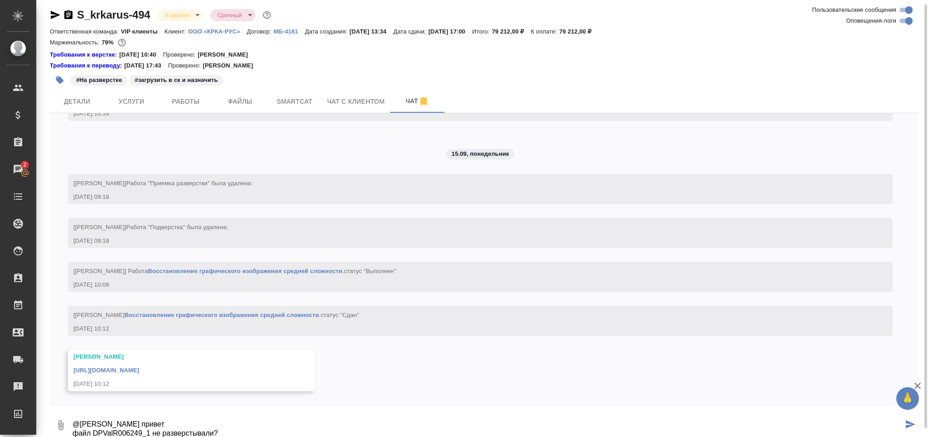
type textarea "@Арсеньева Вера привет файл DPValR006249_1 не разверстывали?"
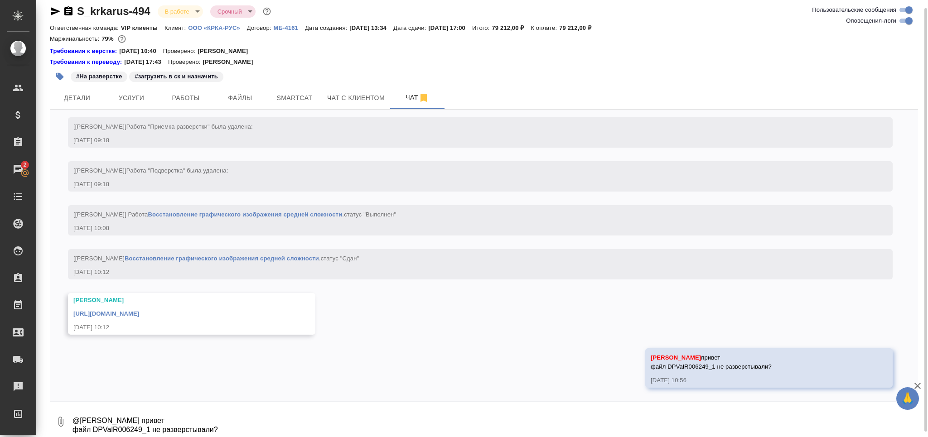
scroll to position [8713, 0]
click at [139, 312] on link "https://drive.awatera.com/apps/files/files/10345116?dir=/Shares/%D0%9E%D0%9E%D0…" at bounding box center [106, 313] width 66 height 7
click at [207, 416] on textarea "@Арсеньева Вера привет файл DPValR006249_1 не разверстывали?" at bounding box center [495, 421] width 846 height 31
type textarea "мгу из сорса брать?"
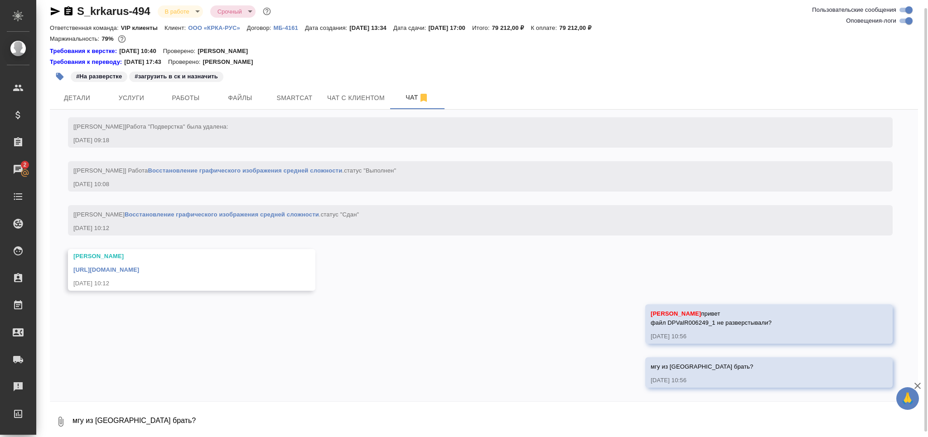
scroll to position [8757, 0]
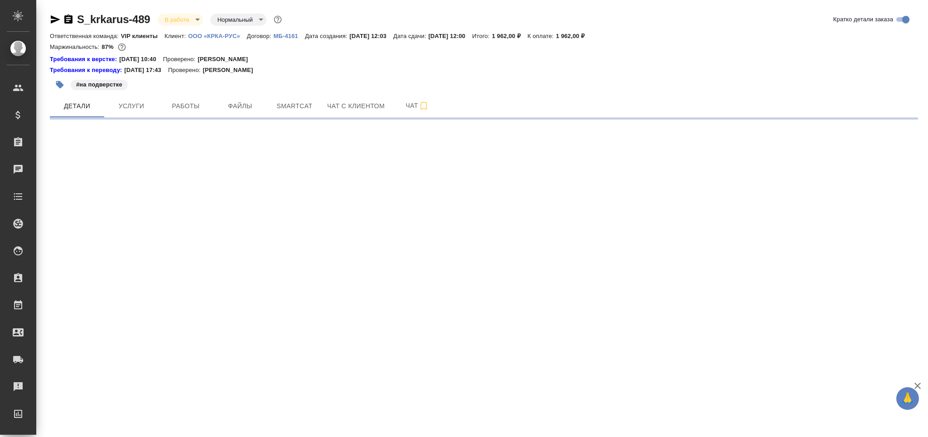
select select "RU"
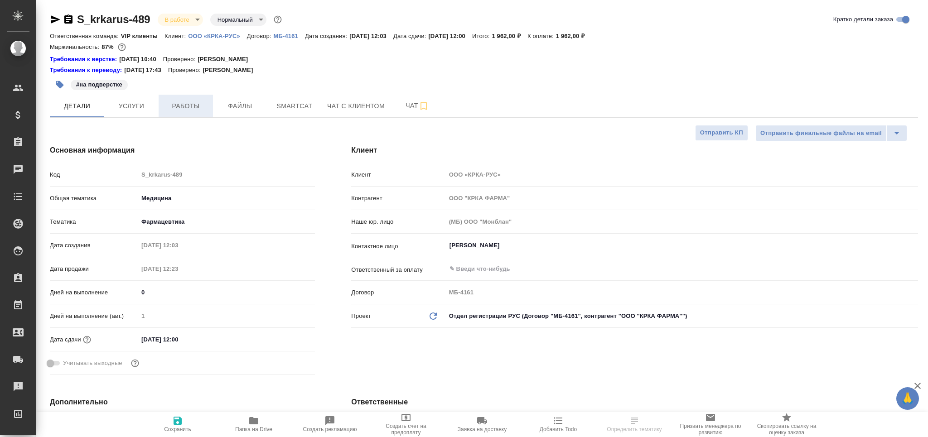
type textarea "x"
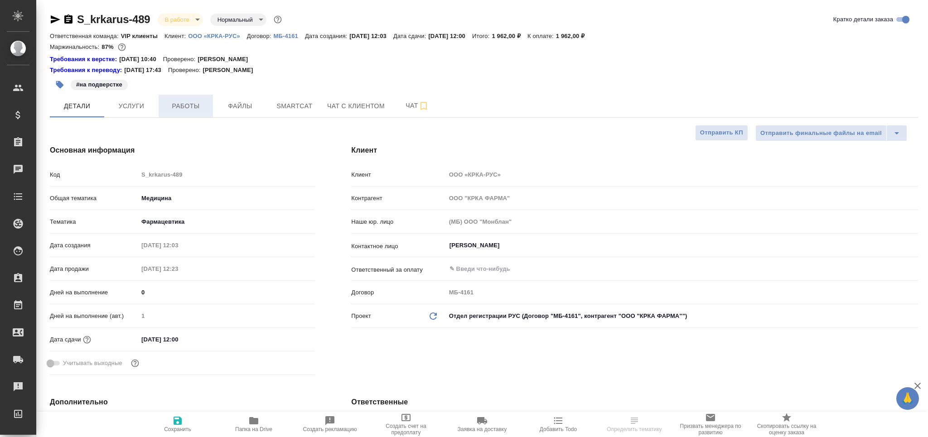
type textarea "x"
click at [184, 108] on span "Работы" at bounding box center [185, 106] width 43 height 11
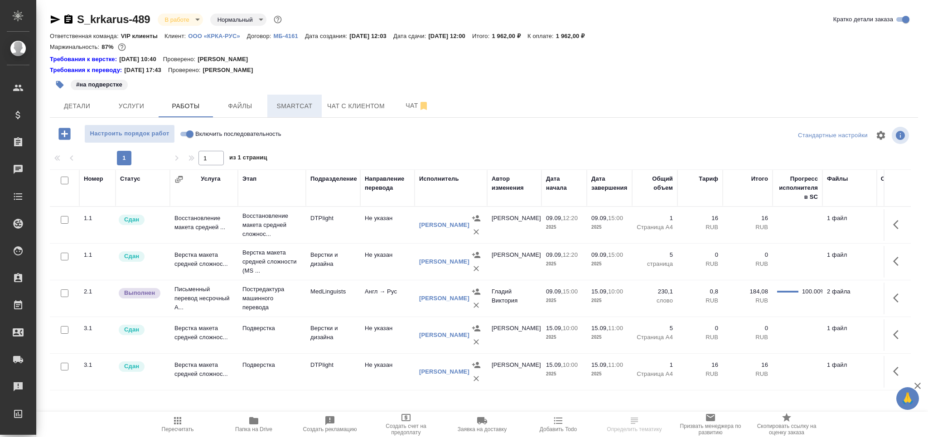
click at [308, 111] on span "Smartcat" at bounding box center [294, 106] width 43 height 11
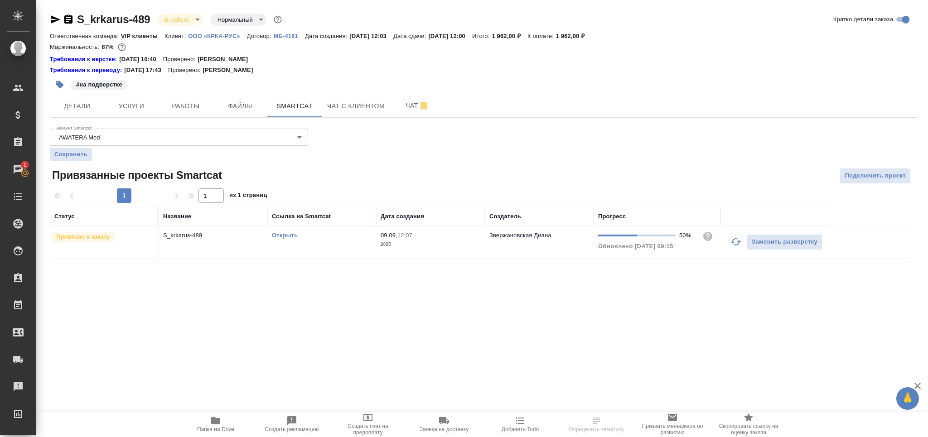
click at [349, 246] on td "Открыть" at bounding box center [321, 242] width 109 height 32
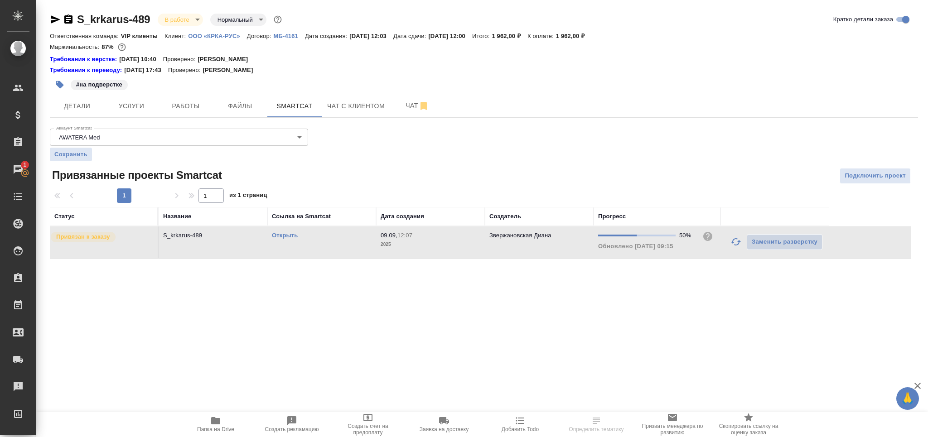
click at [349, 246] on td "Открыть" at bounding box center [321, 242] width 109 height 32
click at [191, 106] on span "Работы" at bounding box center [185, 106] width 43 height 11
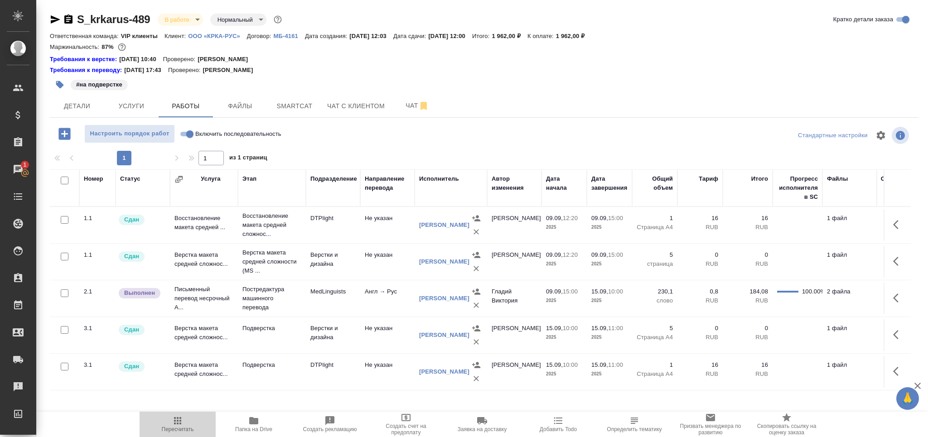
click at [172, 425] on icon "button" at bounding box center [177, 420] width 11 height 11
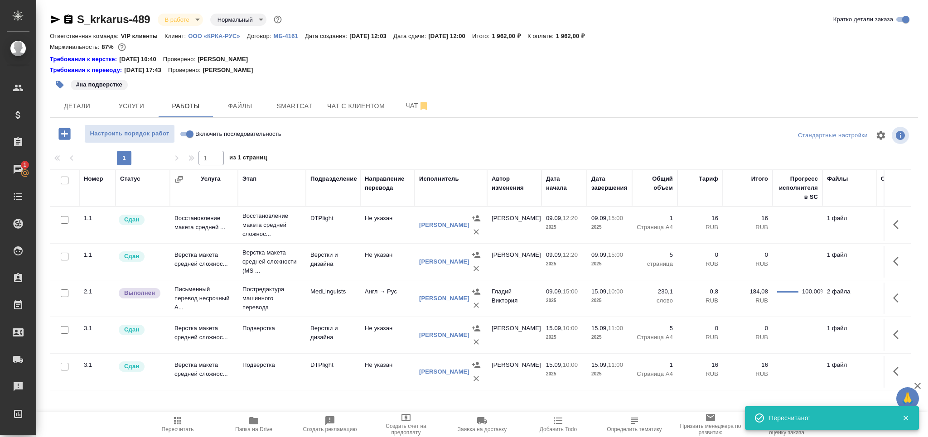
click at [898, 303] on icon "button" at bounding box center [898, 298] width 11 height 11
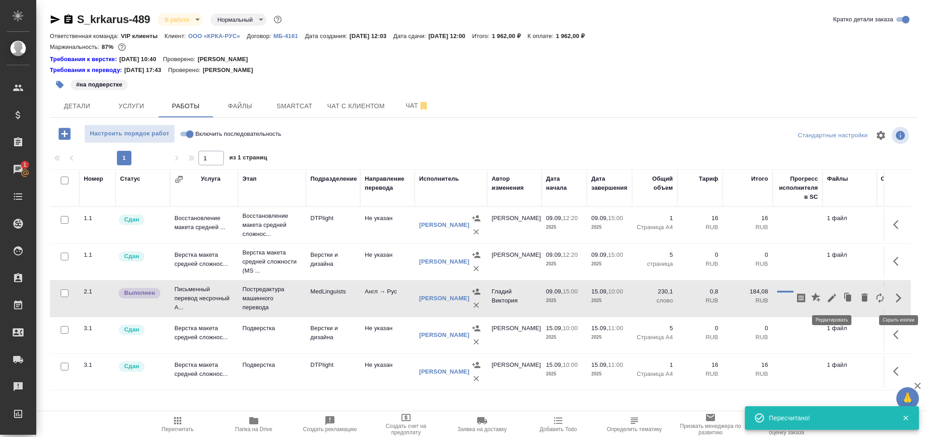
click at [829, 300] on icon "button" at bounding box center [832, 298] width 8 height 8
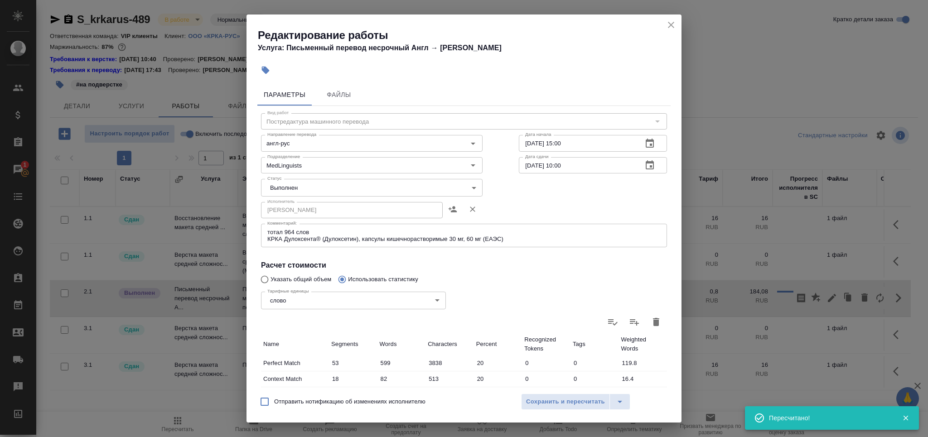
click at [271, 189] on body "🙏 .cls-1 fill:#fff; AWATERA Grabko Mariya Клиенты Спецификации Заказы 1 Чаты To…" at bounding box center [464, 218] width 928 height 437
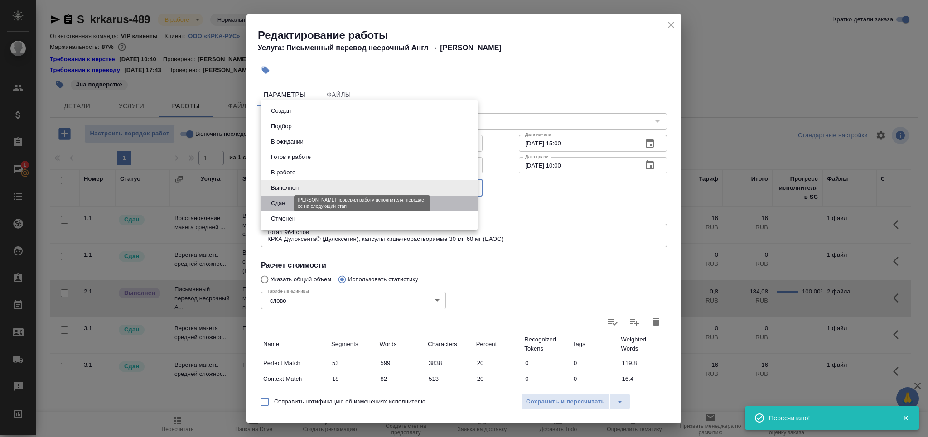
click at [277, 202] on button "Сдан" at bounding box center [277, 203] width 19 height 10
type input "closed"
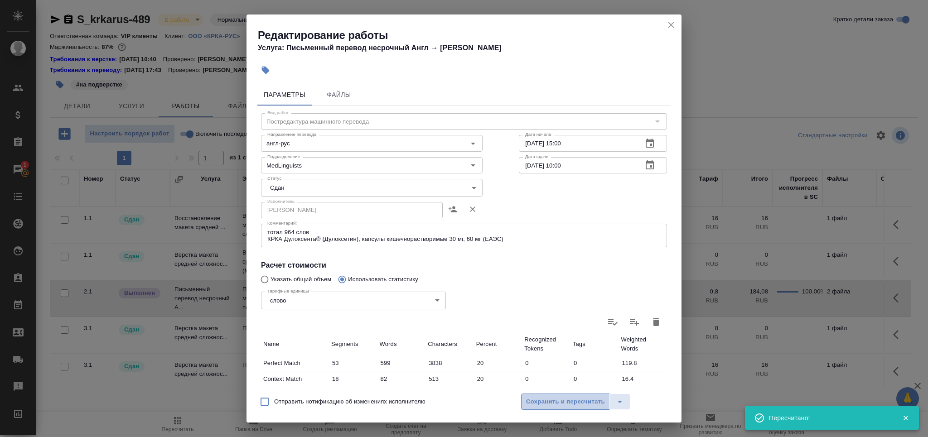
click at [573, 406] on span "Сохранить и пересчитать" at bounding box center [565, 402] width 79 height 10
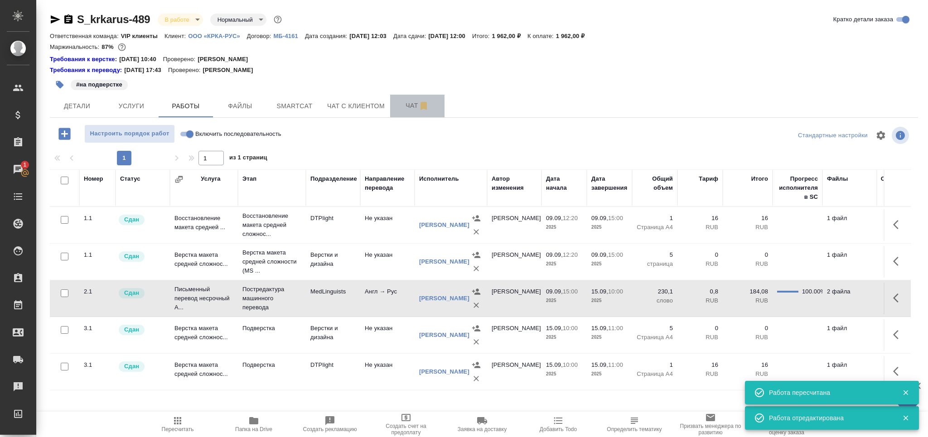
click at [409, 111] on span "Чат" at bounding box center [416, 105] width 43 height 11
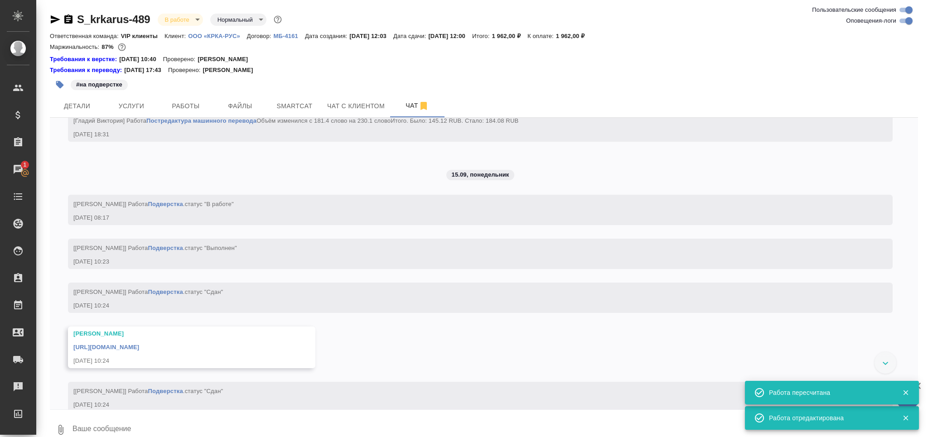
scroll to position [4648, 0]
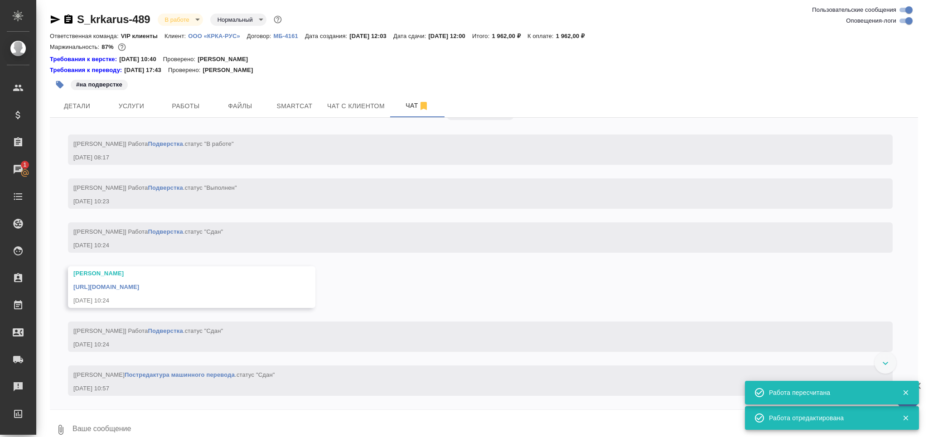
click at [139, 290] on link "https://drive.awatera.com/apps/files/files/10363368?dir=/Shares/%D0%9E%D0%9E%D0…" at bounding box center [106, 287] width 66 height 7
click at [171, 421] on textarea at bounding box center [495, 429] width 846 height 31
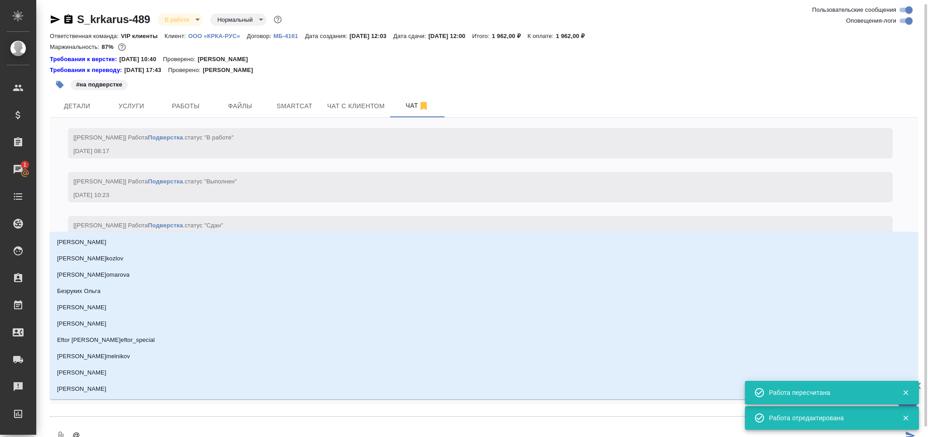
scroll to position [2, 0]
type textarea "@з"
type input "з"
type textarea "@зв"
type input "зв"
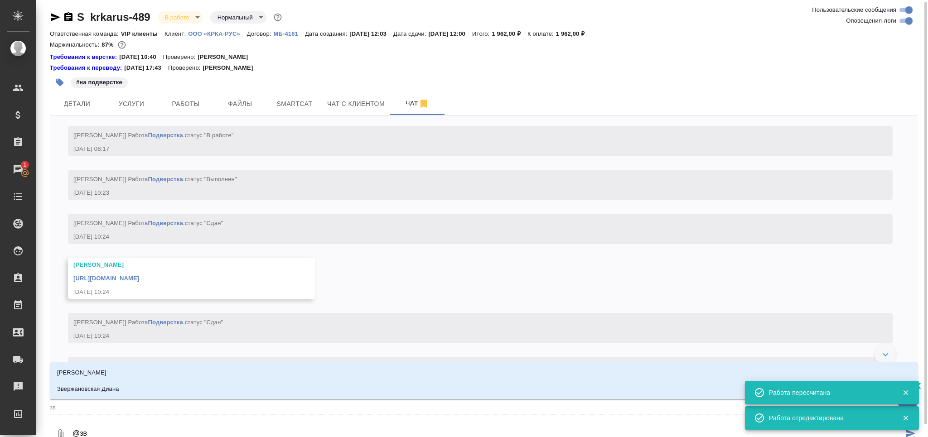
type textarea "@зве"
type input "зве"
type textarea "@звер"
type input "звер"
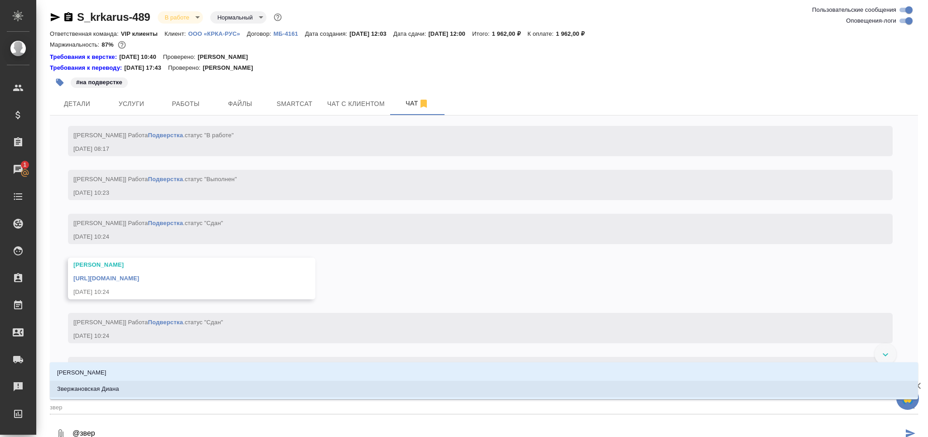
click at [185, 390] on li "Звержановская Диана" at bounding box center [484, 389] width 868 height 16
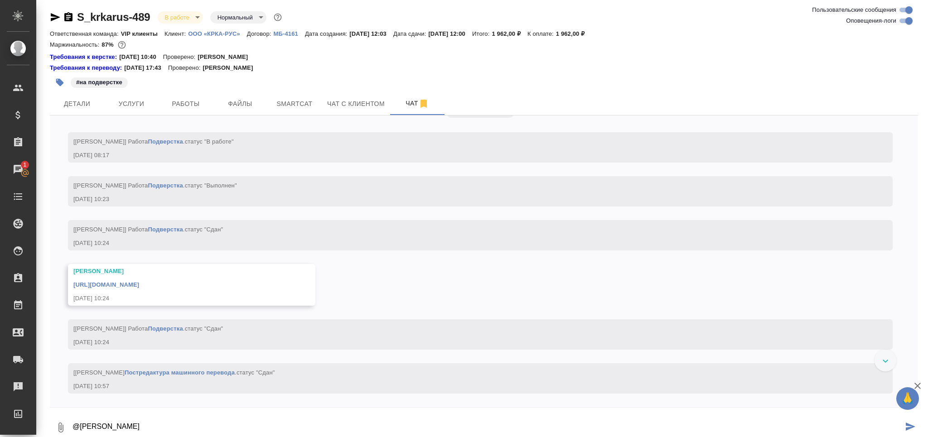
type textarea "@Звержановская Диана сдаю"
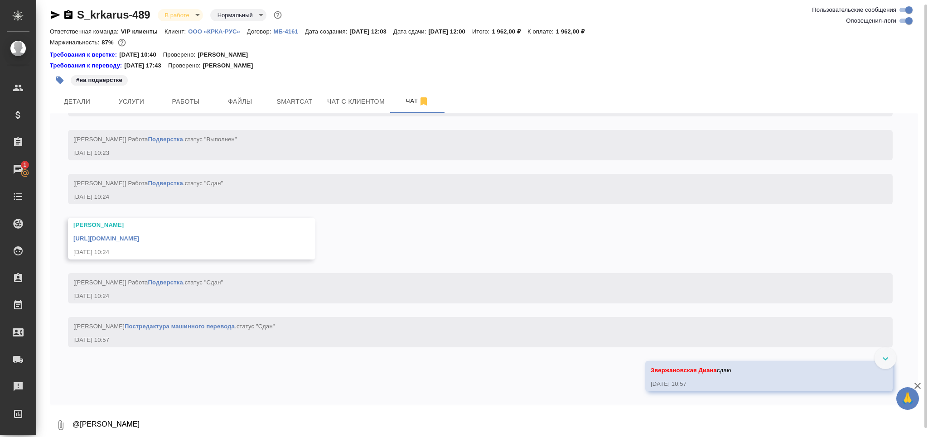
scroll to position [4731, 0]
click at [190, 106] on span "Работы" at bounding box center [185, 101] width 43 height 11
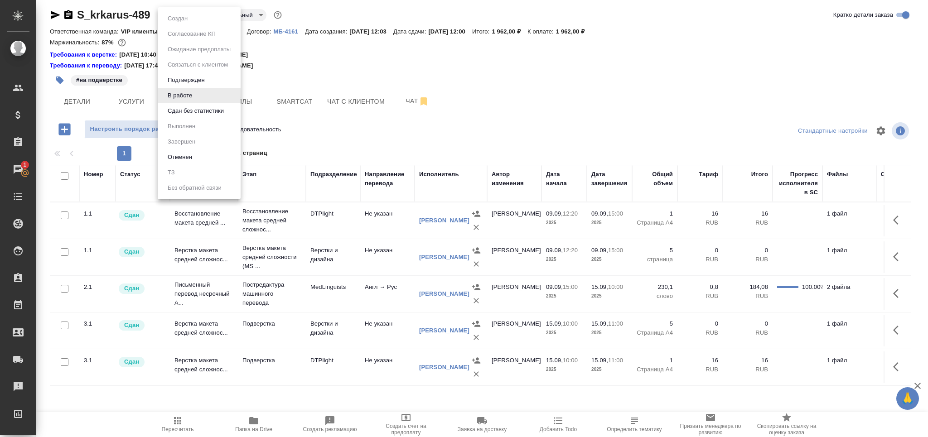
click at [183, 15] on body "🙏 .cls-1 fill:#fff; AWATERA Grabko Mariya Клиенты Спецификации Заказы 1 Чаты To…" at bounding box center [464, 218] width 928 height 437
click at [192, 109] on button "Сдан без статистики" at bounding box center [196, 111] width 62 height 10
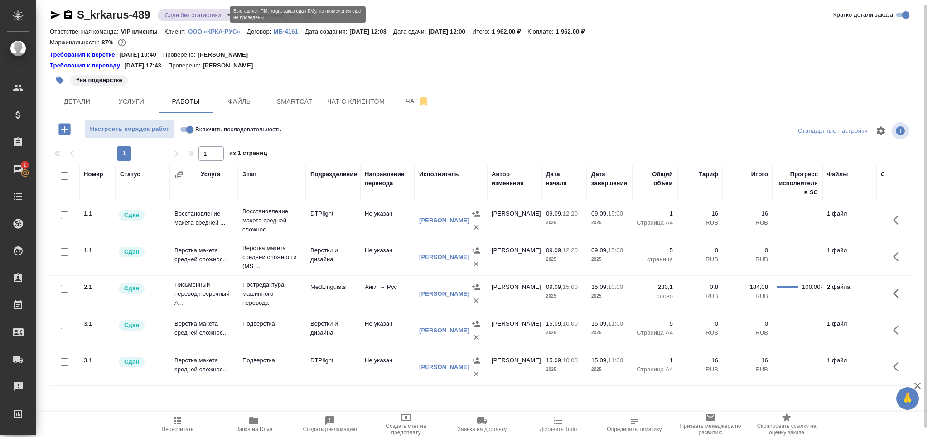
click at [195, 16] on body "🙏 .cls-1 fill:#fff; AWATERA Grabko Mariya Клиенты Спецификации Заказы 1 Чаты To…" at bounding box center [464, 218] width 928 height 437
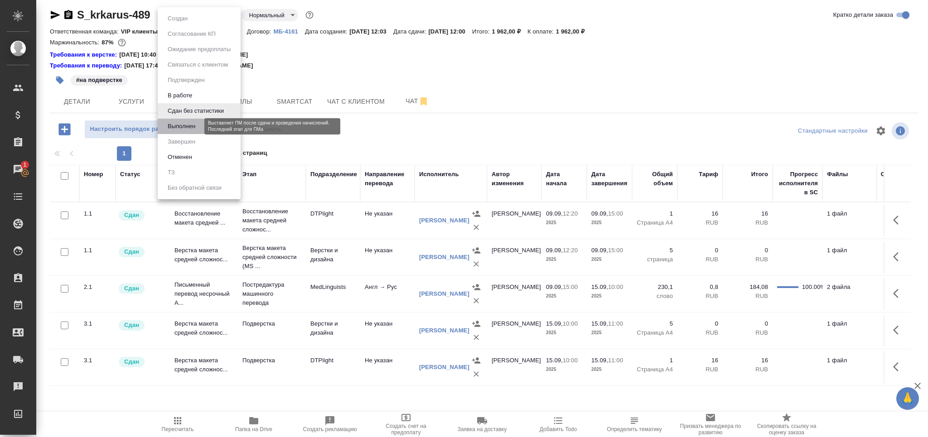
drag, startPoint x: 197, startPoint y: 125, endPoint x: 224, endPoint y: 51, distance: 78.5
click at [197, 124] on button "Выполнен" at bounding box center [181, 126] width 33 height 10
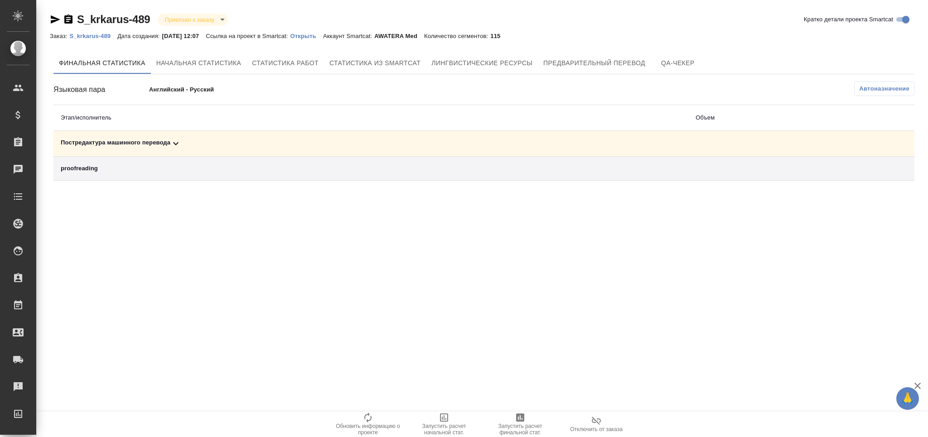
click at [132, 144] on div "Постредактура машинного перевода" at bounding box center [371, 143] width 620 height 11
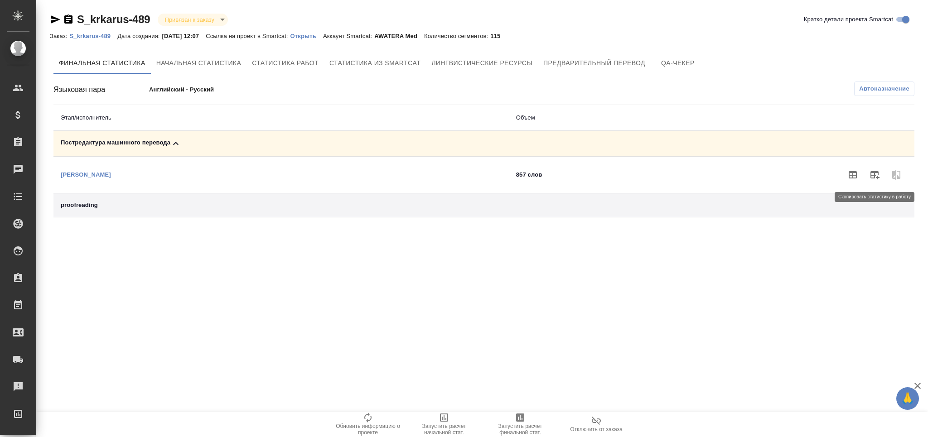
click at [870, 176] on icon "button" at bounding box center [874, 174] width 11 height 11
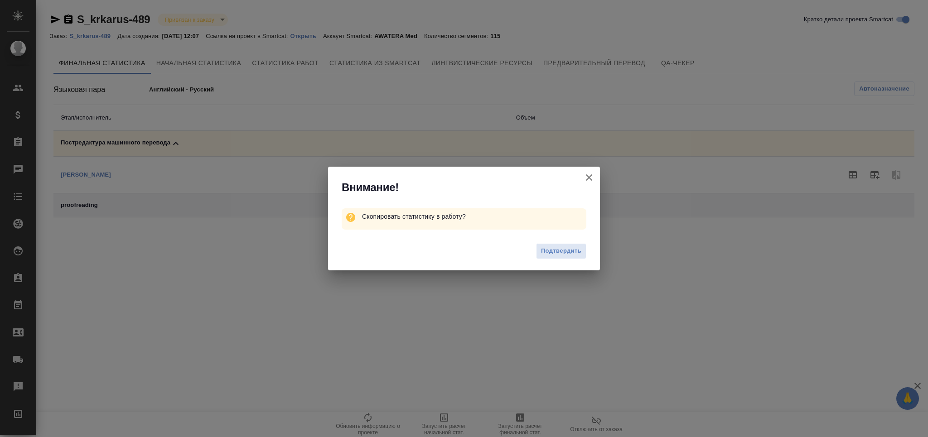
click at [549, 251] on span "Подтвердить" at bounding box center [561, 251] width 40 height 10
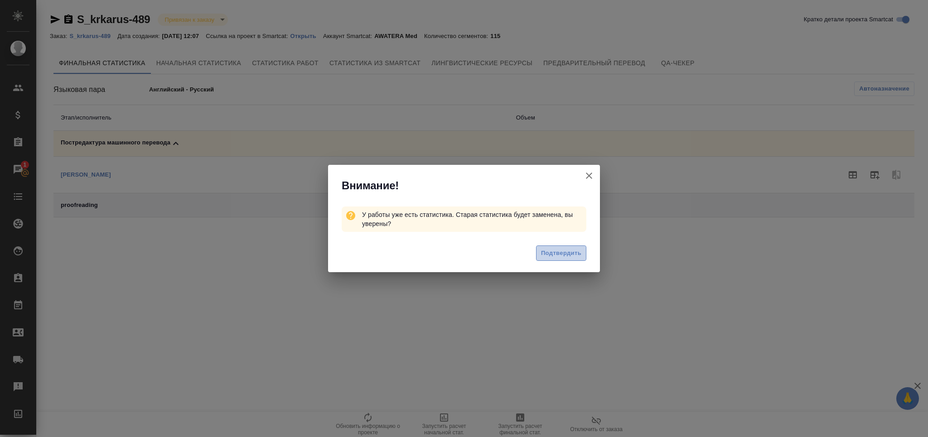
click at [560, 254] on span "Подтвердить" at bounding box center [561, 253] width 40 height 10
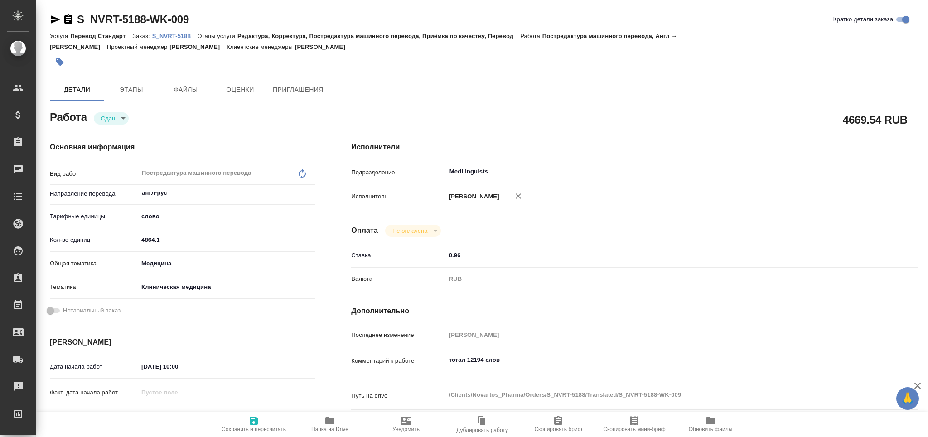
type textarea "x"
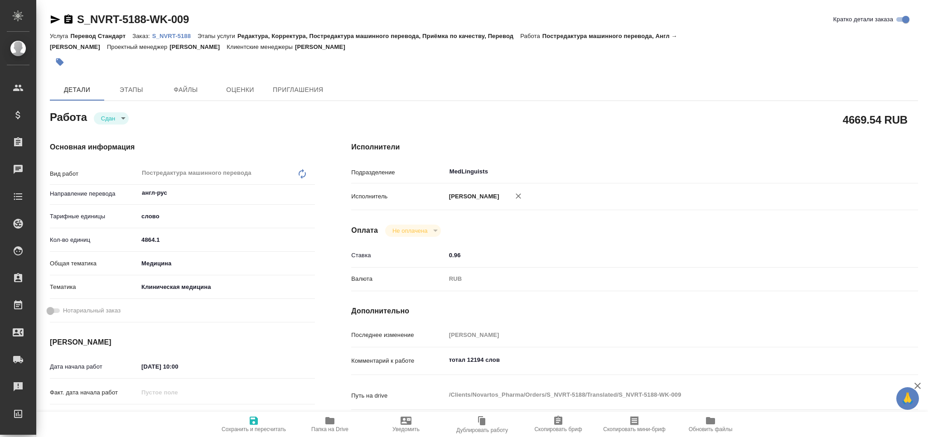
click at [185, 34] on p "S_NVRT-5188" at bounding box center [174, 36] width 45 height 7
type textarea "x"
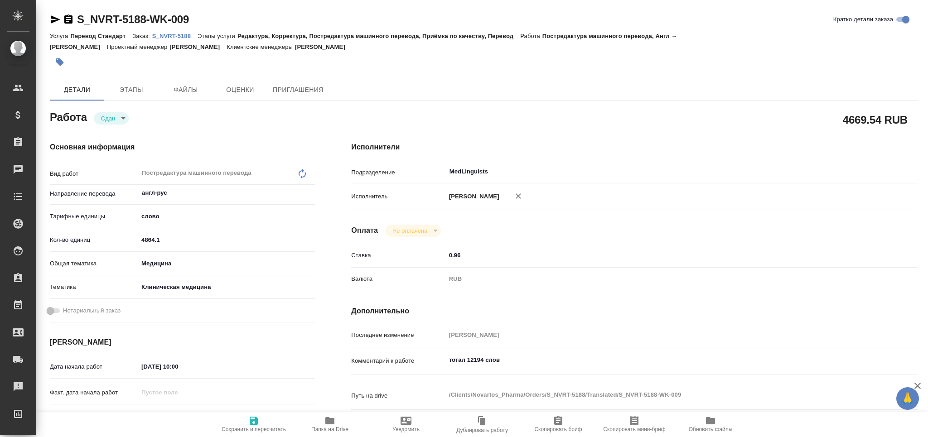
type textarea "x"
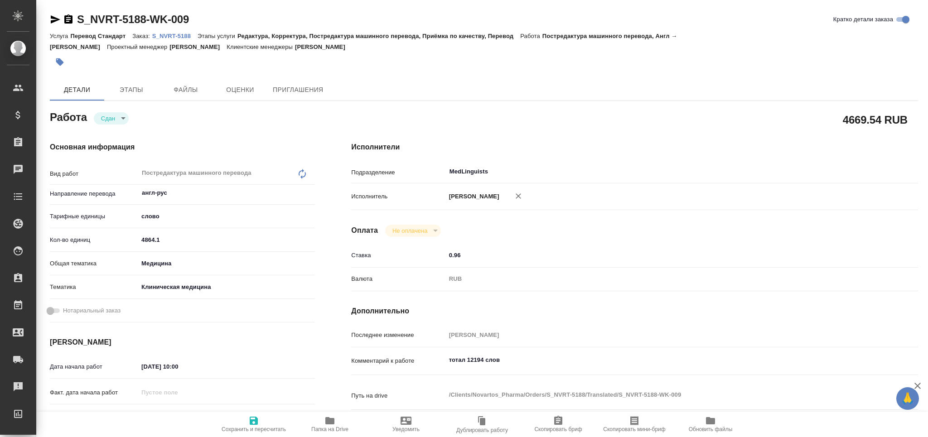
type textarea "x"
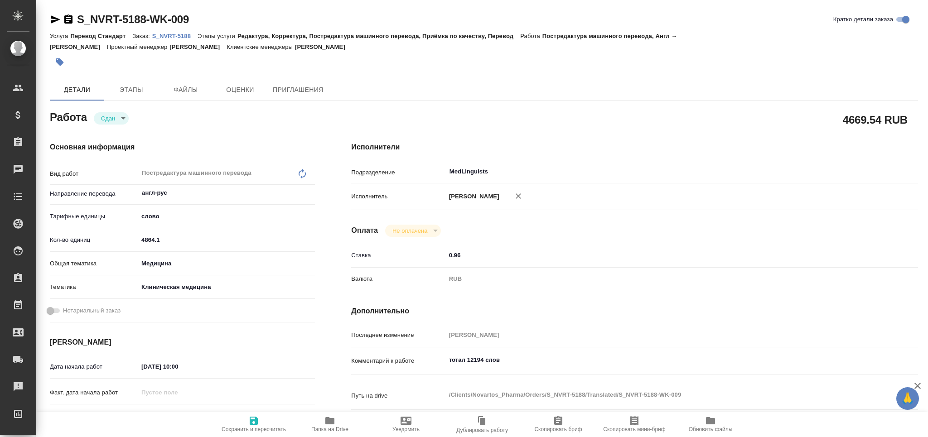
type textarea "x"
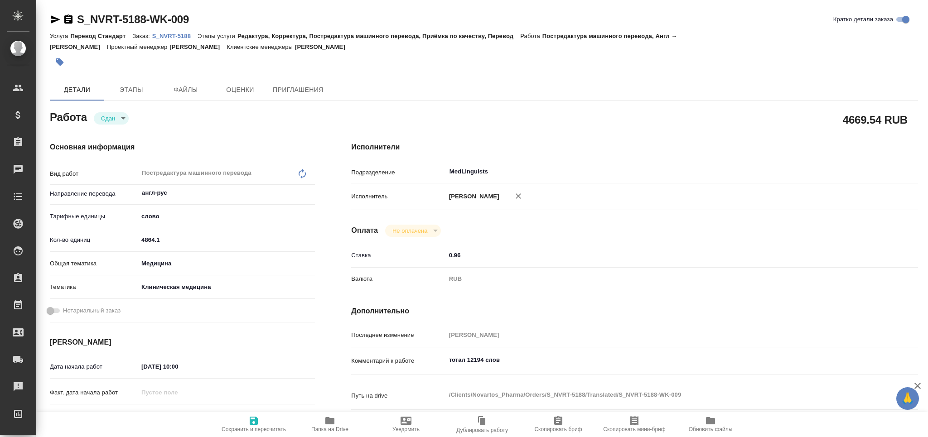
type textarea "x"
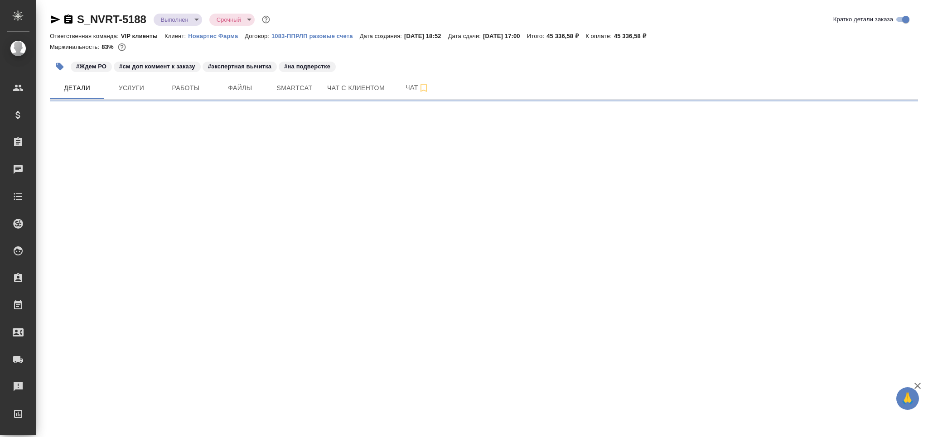
select select "RU"
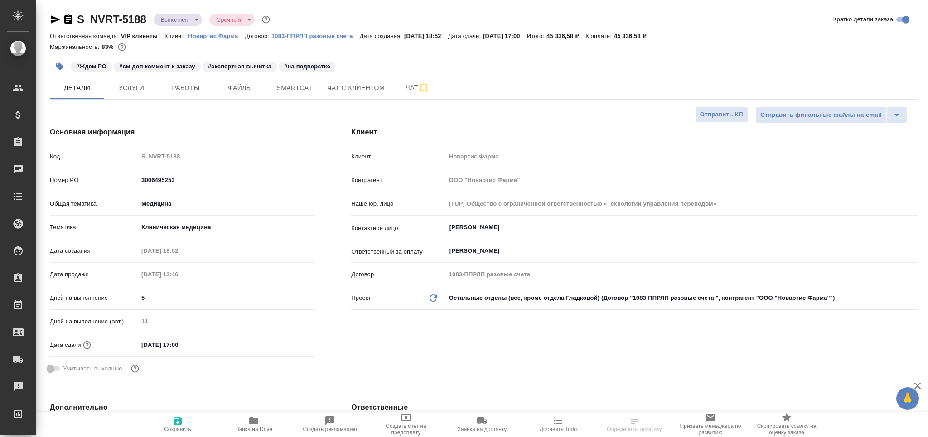
type textarea "x"
click at [188, 96] on button "Работы" at bounding box center [186, 88] width 54 height 23
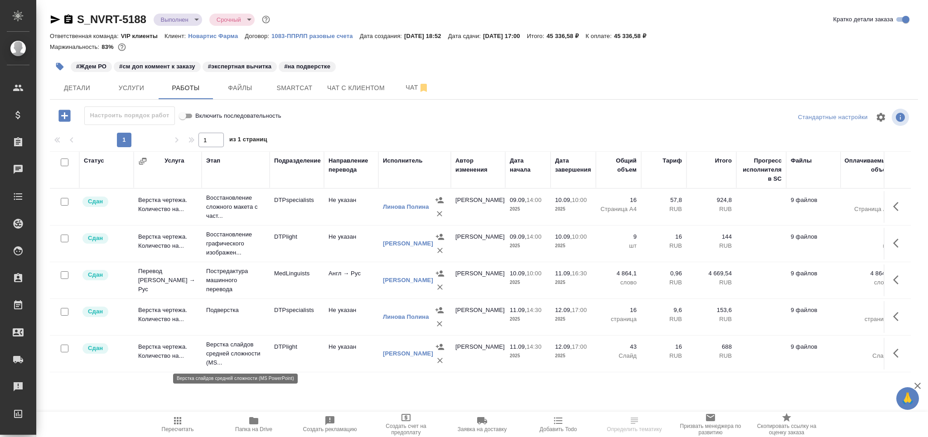
click at [250, 323] on td "Подверстка" at bounding box center [236, 317] width 68 height 32
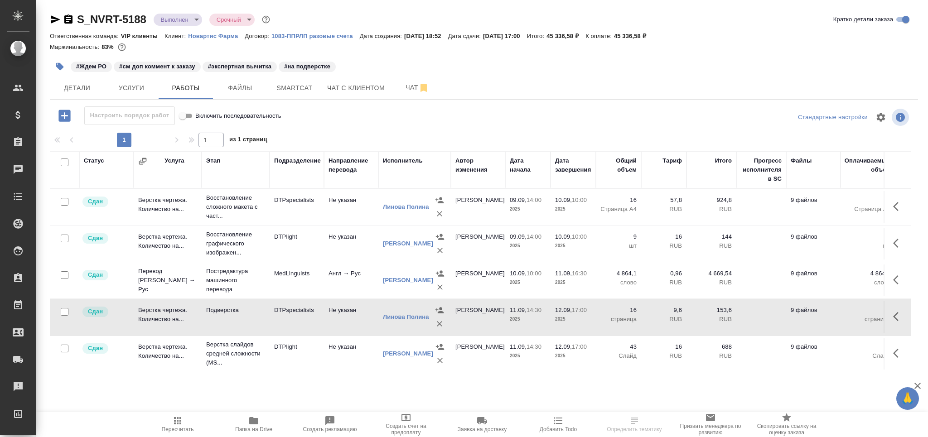
click at [250, 323] on td "Подверстка" at bounding box center [236, 317] width 68 height 32
click at [76, 75] on div "#Ждем РО #см доп коммент к заказу #экспертная вычитка #на подверстке" at bounding box center [339, 67] width 578 height 20
click at [80, 85] on span "Детали" at bounding box center [76, 87] width 43 height 11
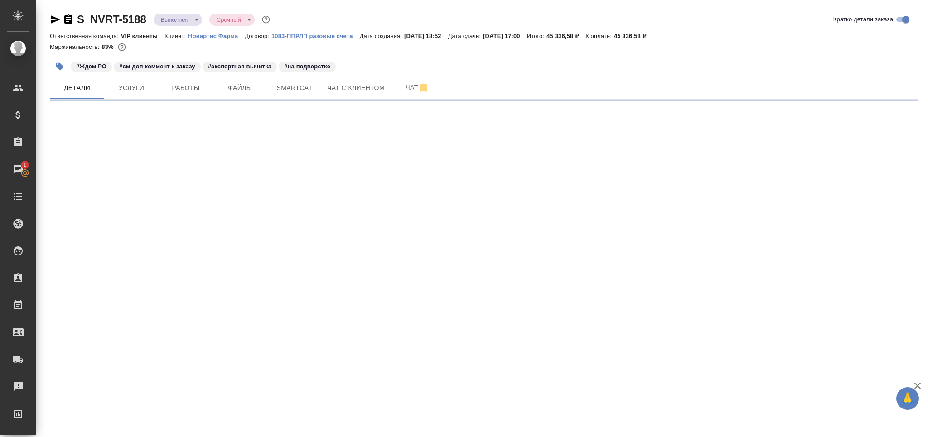
select select "RU"
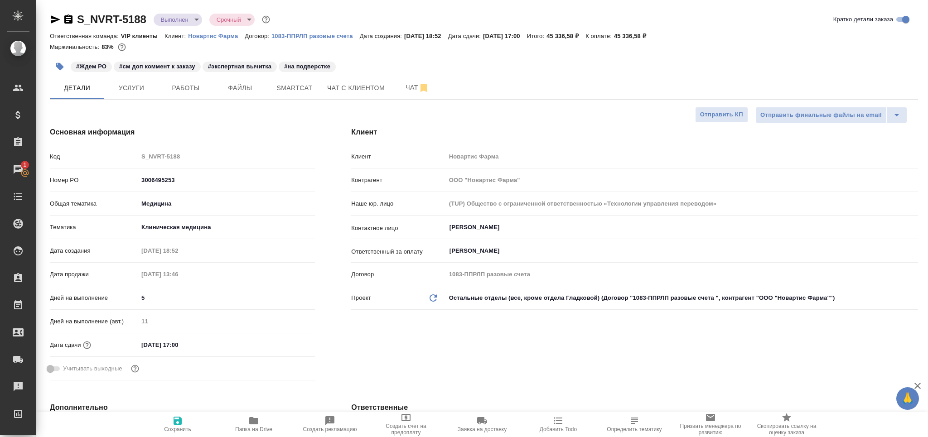
type textarea "x"
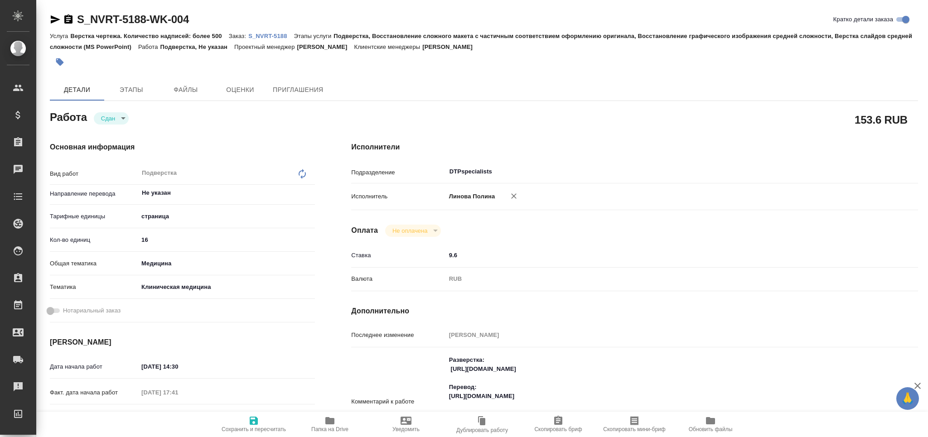
type textarea "x"
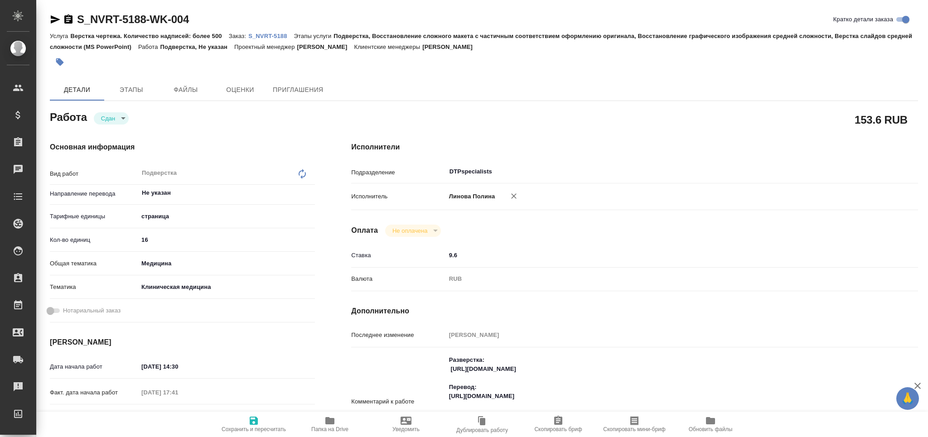
type textarea "x"
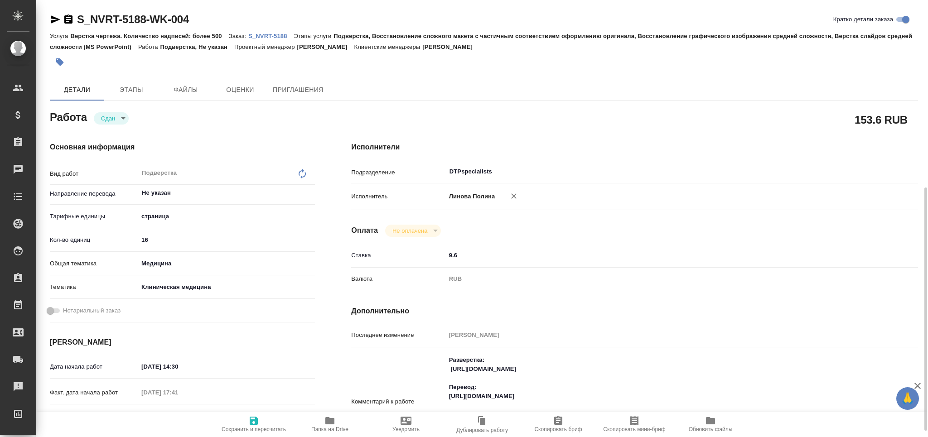
scroll to position [181, 0]
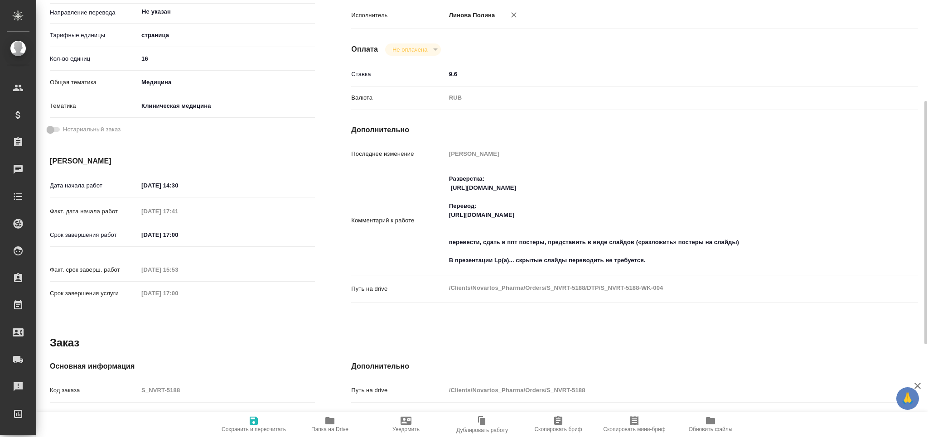
type textarea "x"
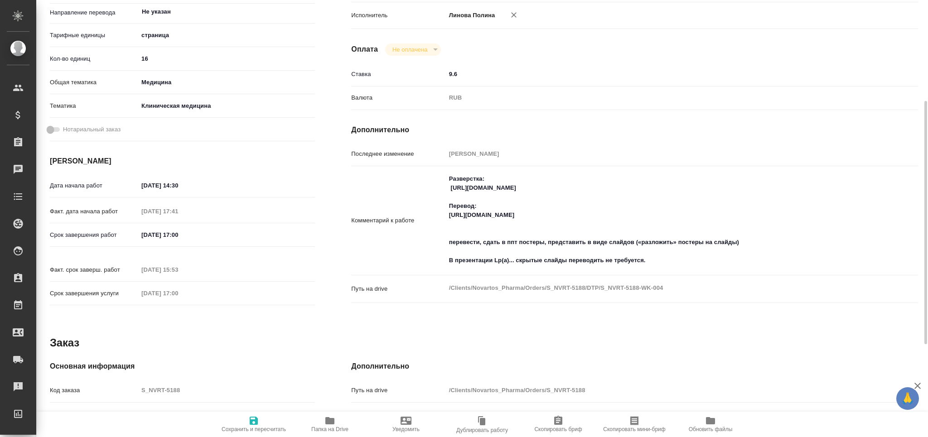
type textarea "x"
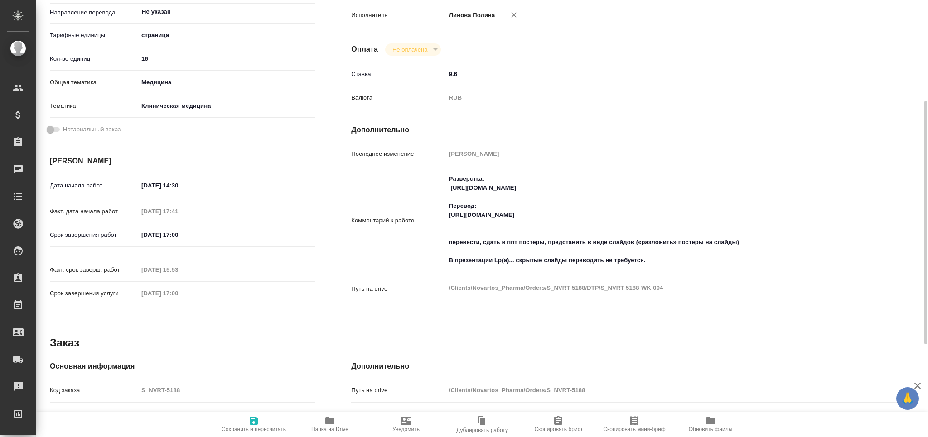
type textarea "x"
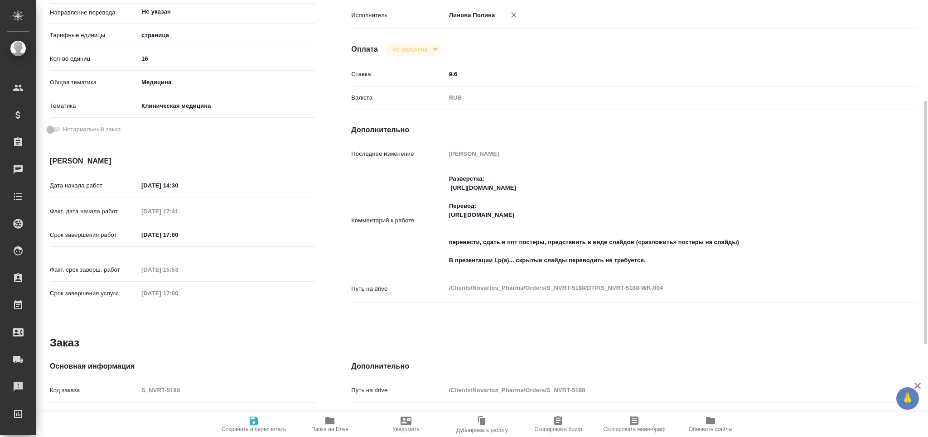
type textarea "x"
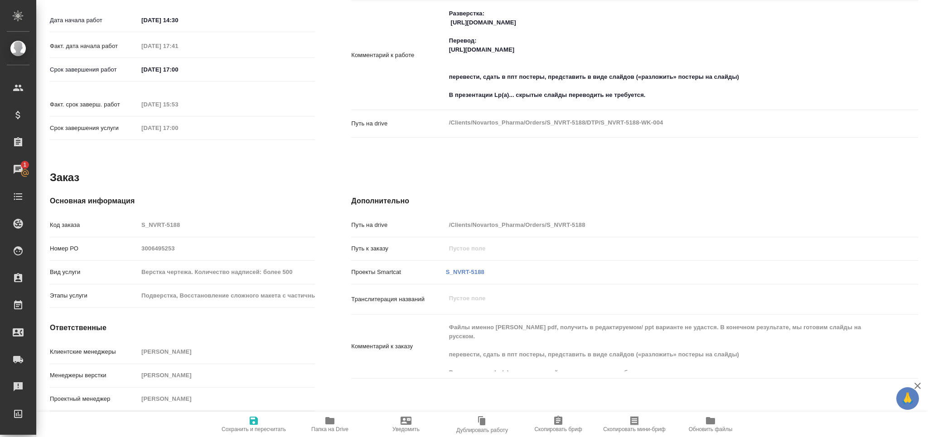
scroll to position [0, 0]
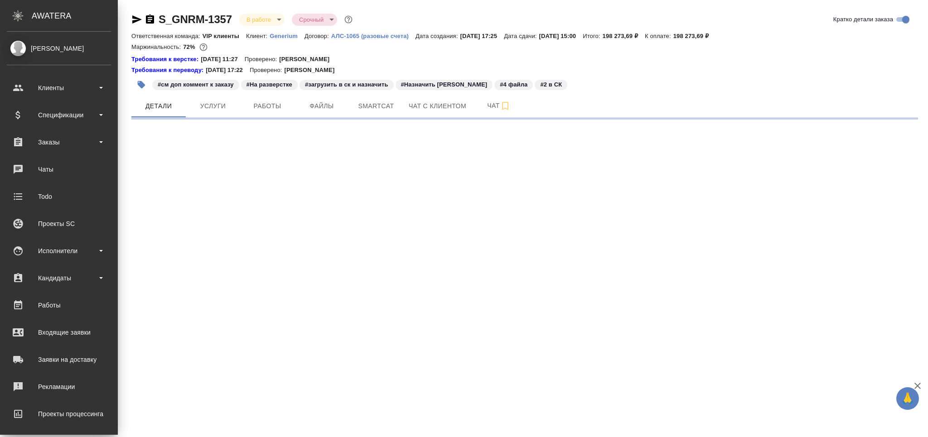
select select "RU"
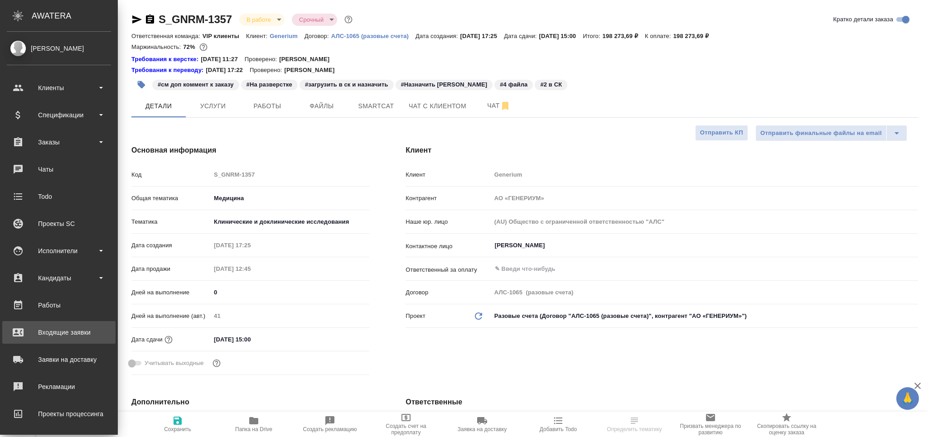
type textarea "x"
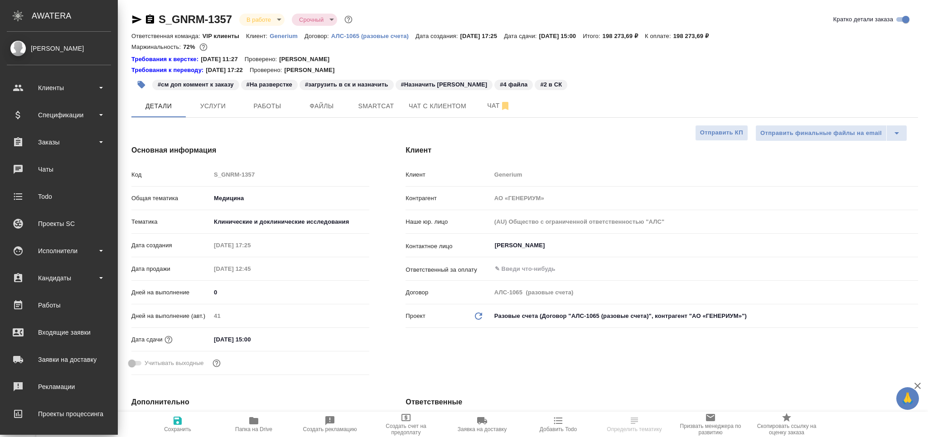
type textarea "x"
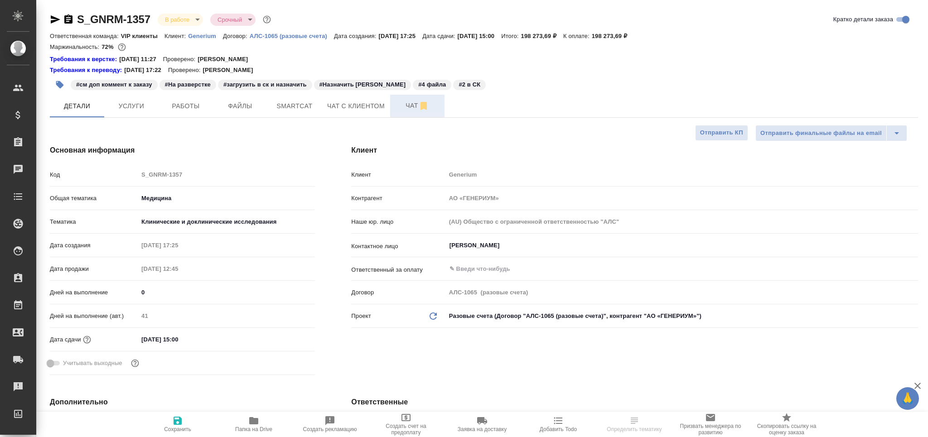
click at [402, 100] on span "Чат" at bounding box center [416, 105] width 43 height 11
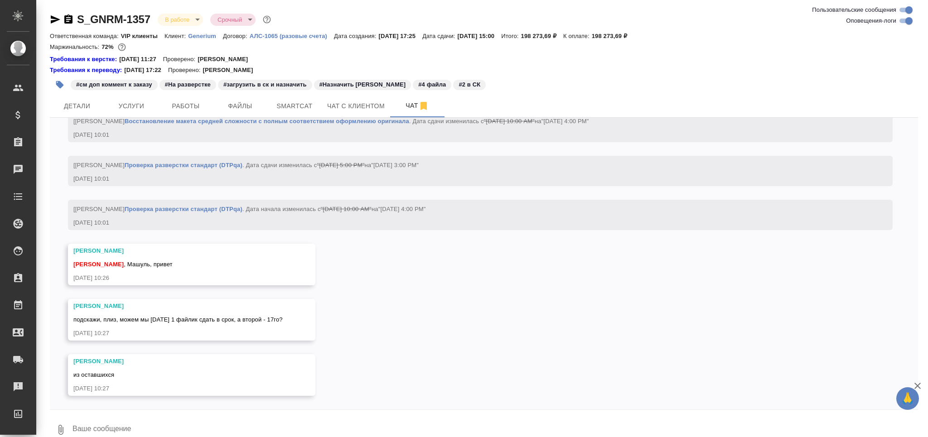
scroll to position [18028, 0]
click at [110, 260] on button "Ответить на сообщение" at bounding box center [122, 267] width 99 height 18
click at [112, 260] on button "Ответить на сообщение" at bounding box center [122, 267] width 99 height 18
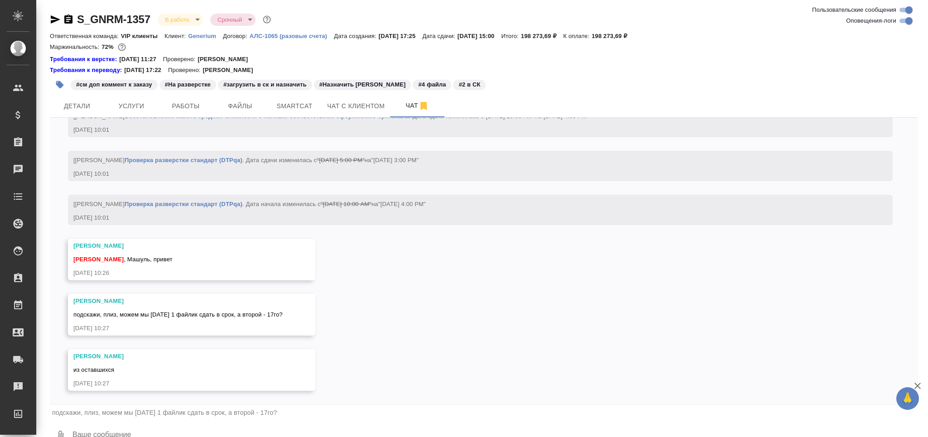
click at [144, 419] on div "подскажи, плиз, можем мы завтра 1 файлик сдать в срок, а второй - 17го?" at bounding box center [484, 412] width 868 height 15
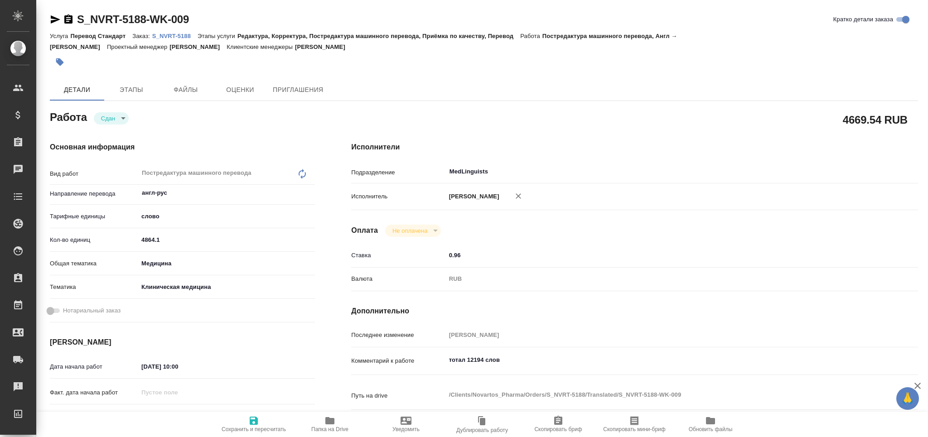
type textarea "x"
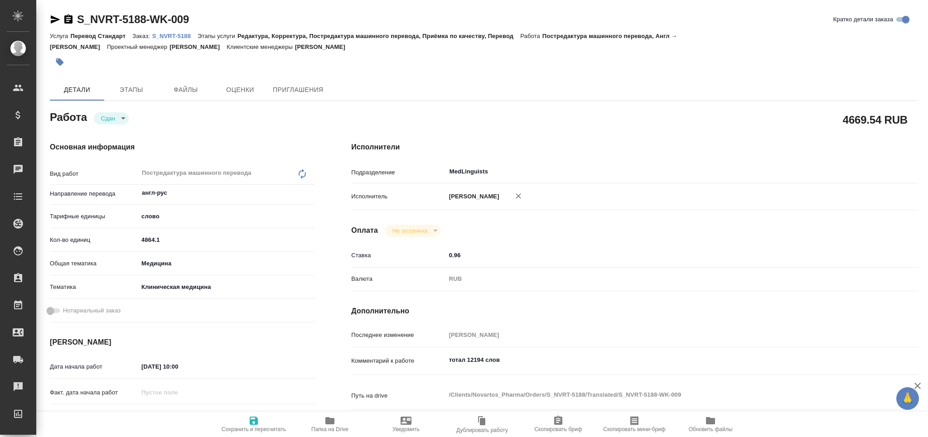
type textarea "x"
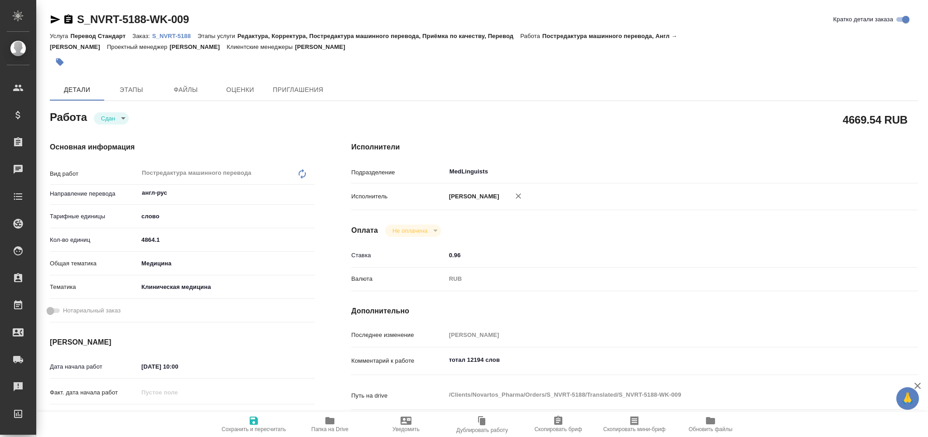
click at [183, 39] on p "S_NVRT-5188" at bounding box center [174, 36] width 45 height 7
type textarea "x"
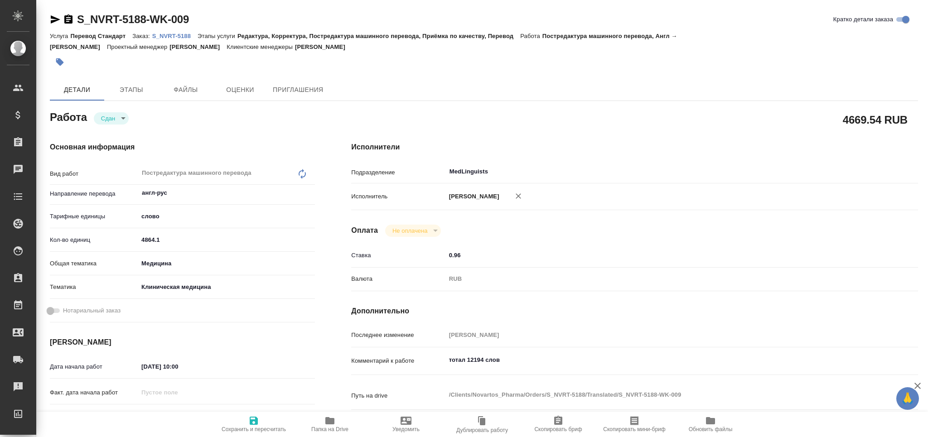
type textarea "x"
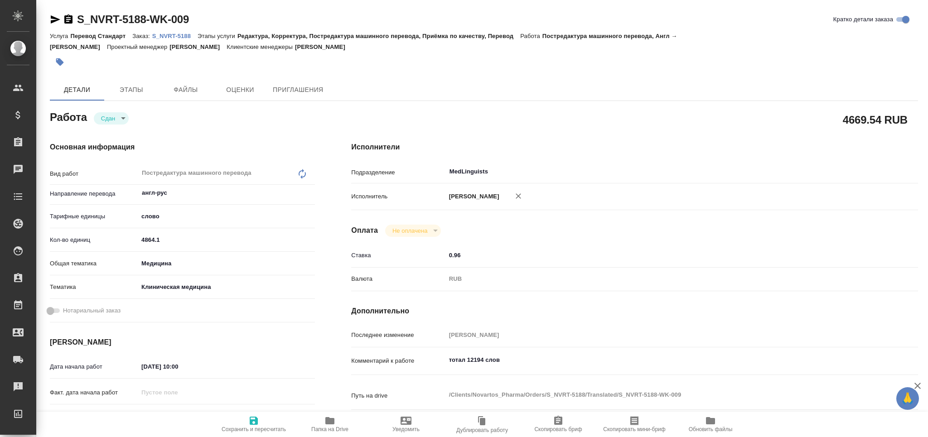
type textarea "x"
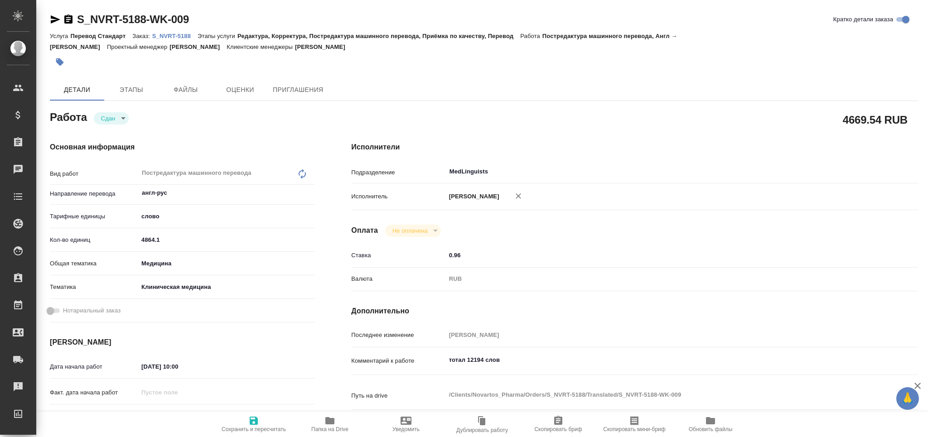
type textarea "x"
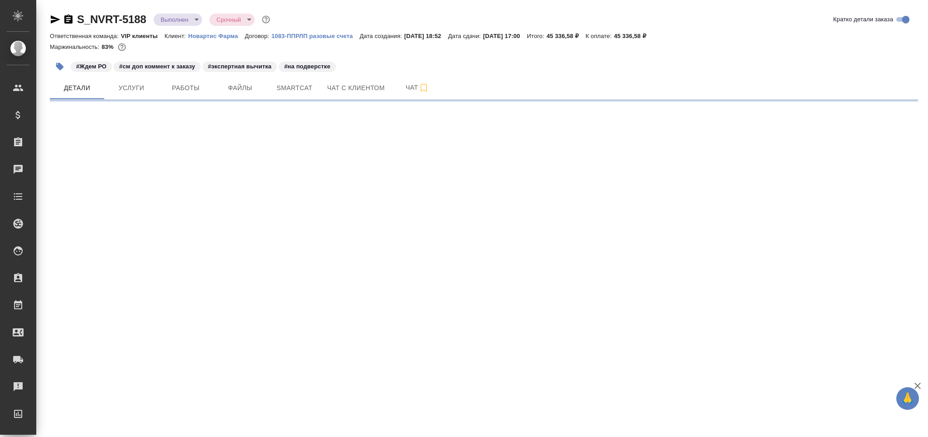
select select "RU"
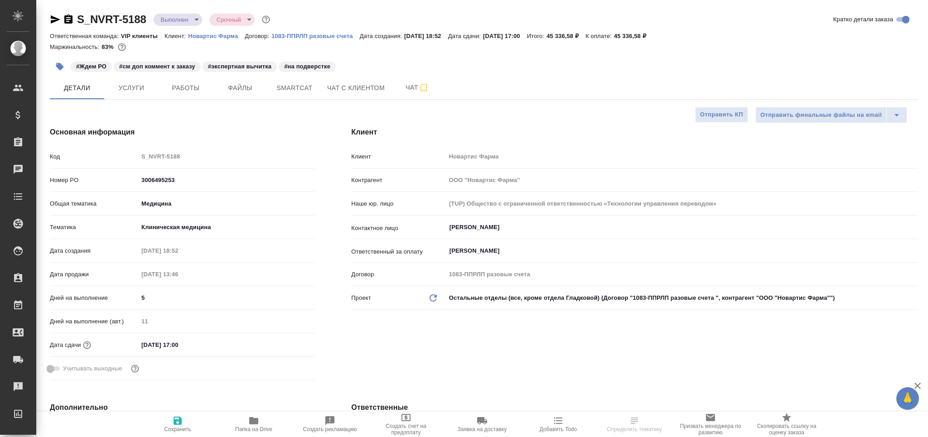
type textarea "x"
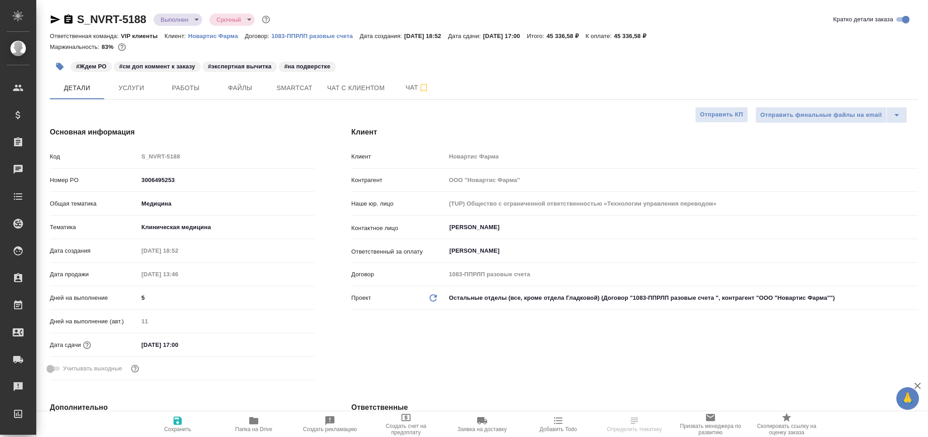
type textarea "x"
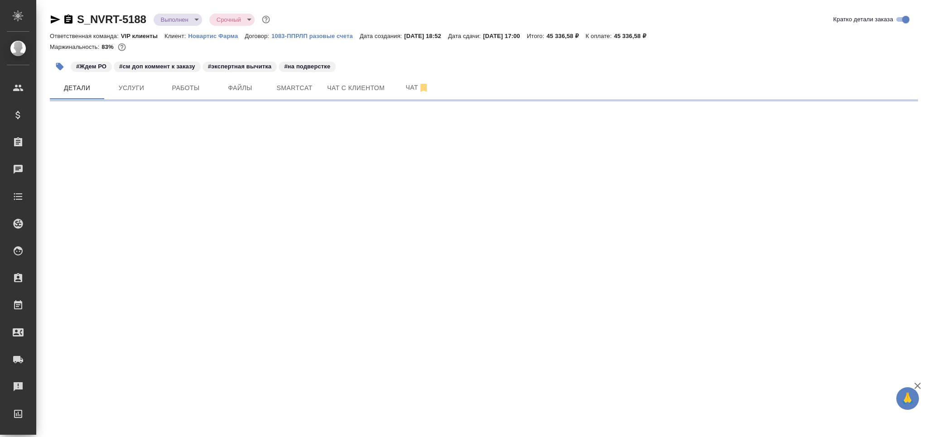
select select "RU"
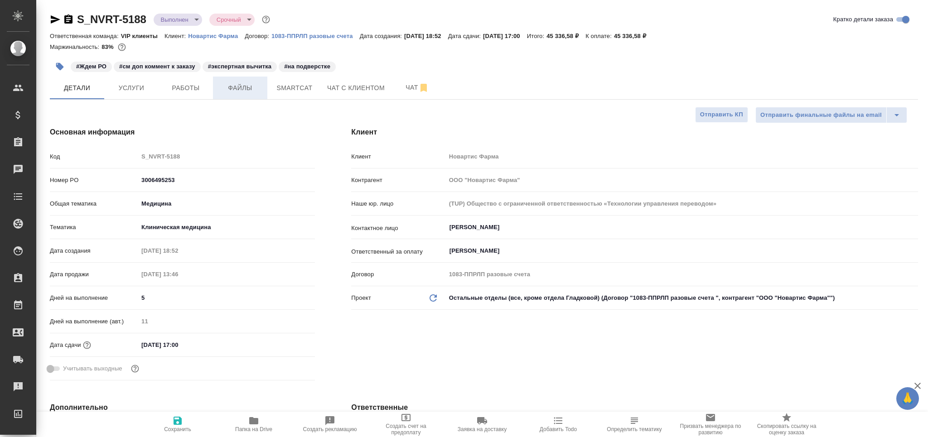
type textarea "x"
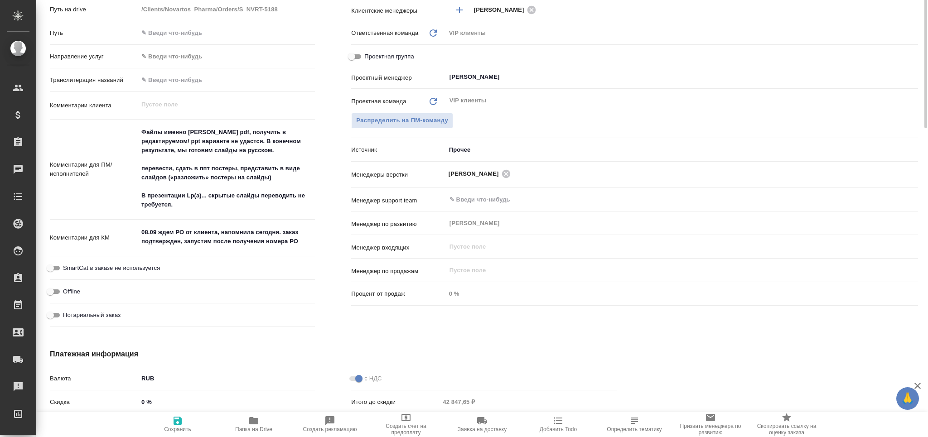
scroll to position [60, 0]
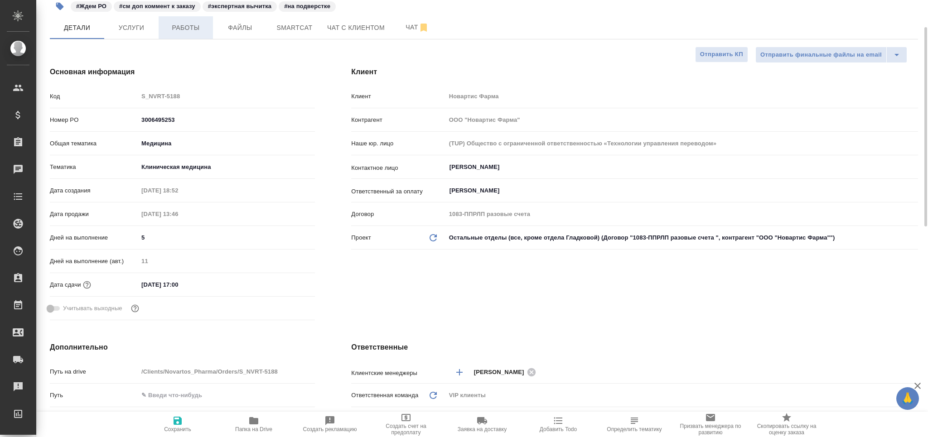
click at [193, 27] on span "Работы" at bounding box center [185, 27] width 43 height 11
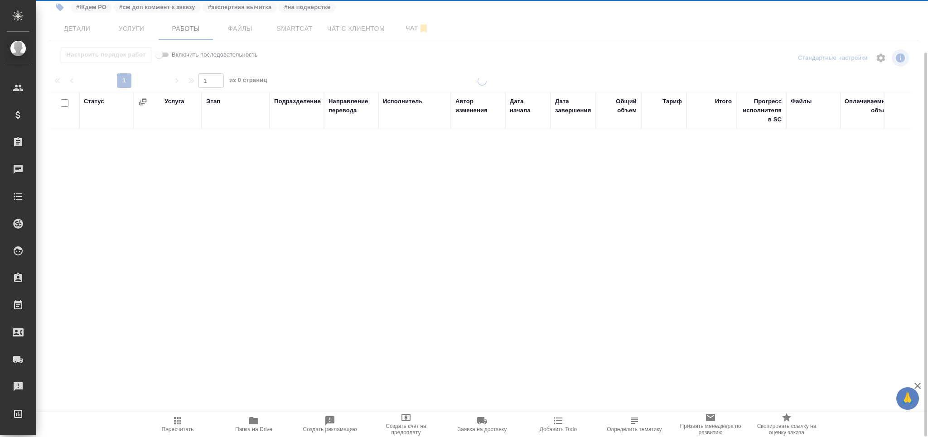
scroll to position [59, 0]
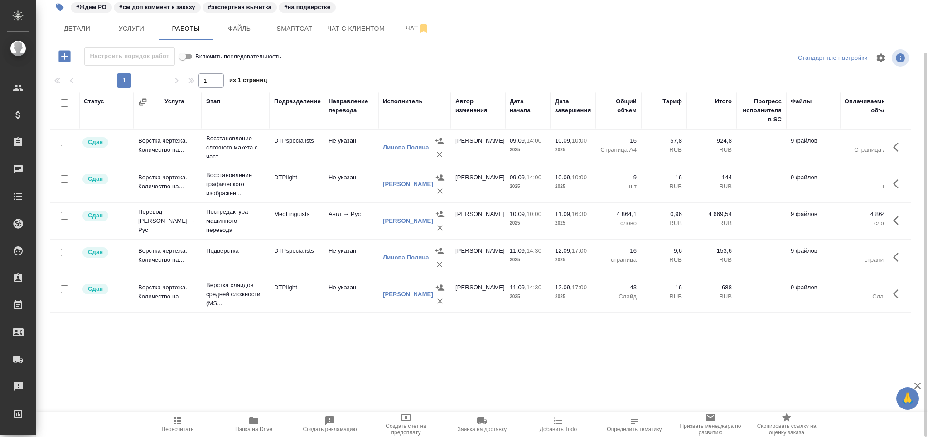
click at [284, 295] on td "DTPlight" at bounding box center [297, 295] width 54 height 32
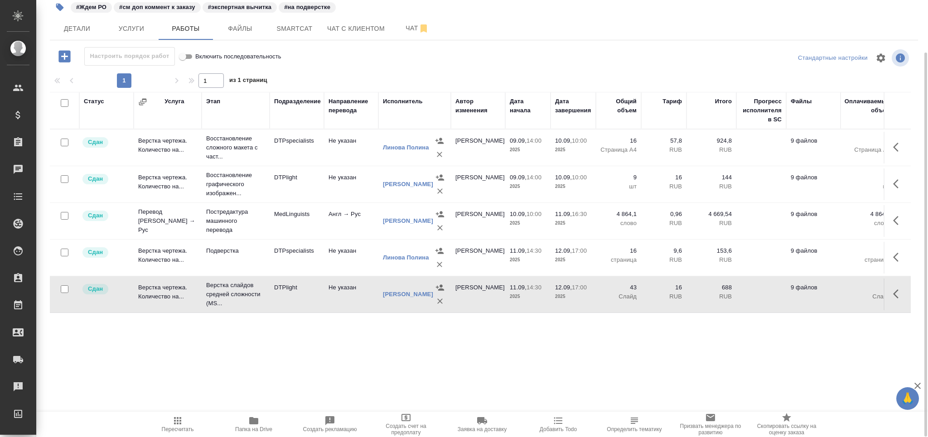
click at [284, 295] on td "DTPlight" at bounding box center [297, 295] width 54 height 32
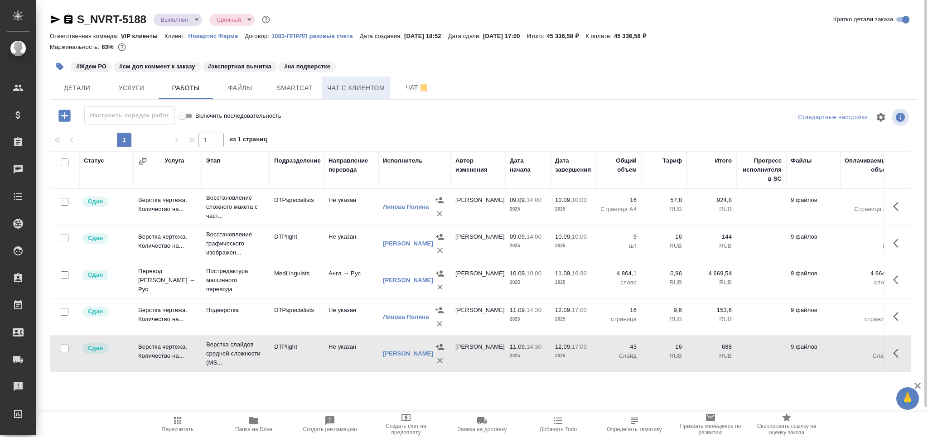
click at [389, 86] on button "Чат с клиентом" at bounding box center [356, 88] width 68 height 23
click at [397, 88] on span "Чат" at bounding box center [416, 87] width 43 height 11
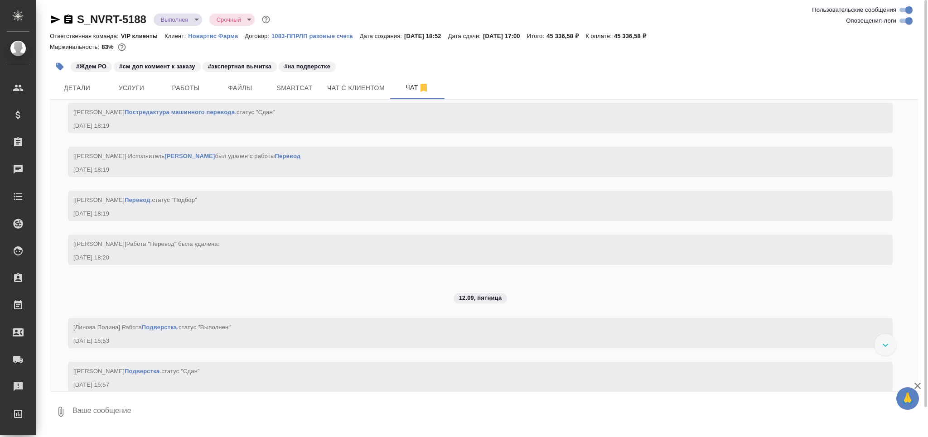
scroll to position [6786, 0]
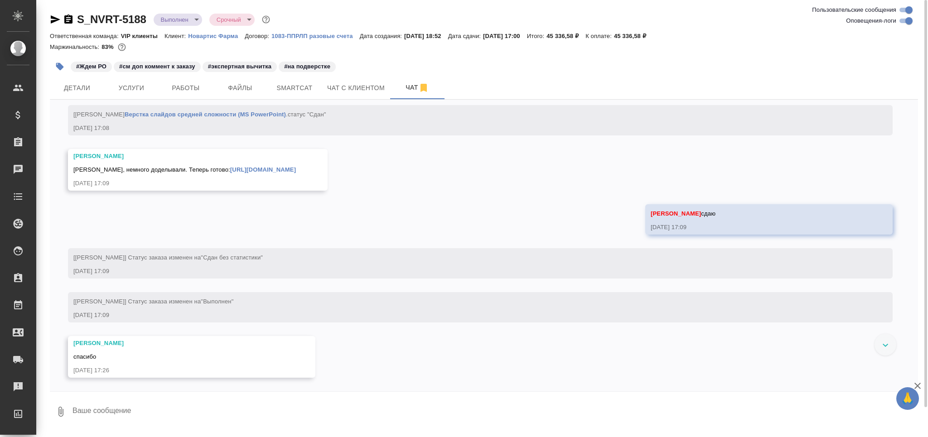
click at [899, 23] on input "Оповещения-логи" at bounding box center [908, 20] width 33 height 11
checkbox input "false"
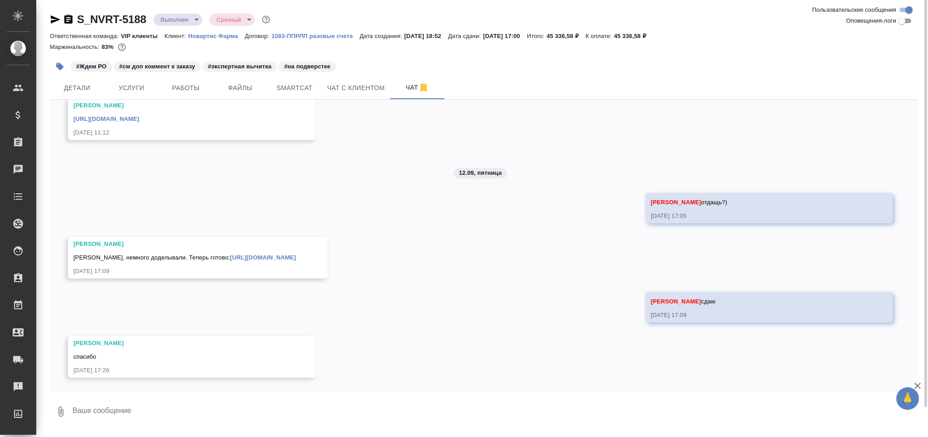
scroll to position [437, 0]
click at [99, 405] on textarea at bounding box center [495, 411] width 846 height 31
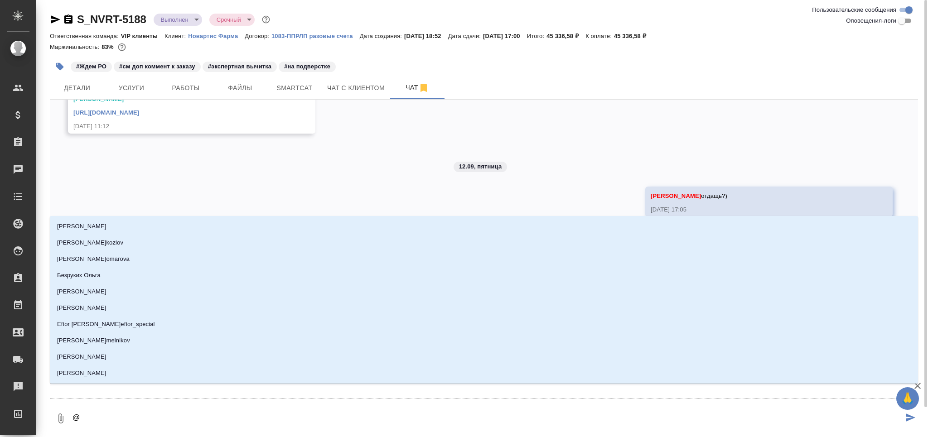
type textarea "@а"
type input "[PERSON_NAME]"
type textarea "@ар"
type input "ар"
type textarea "@арс"
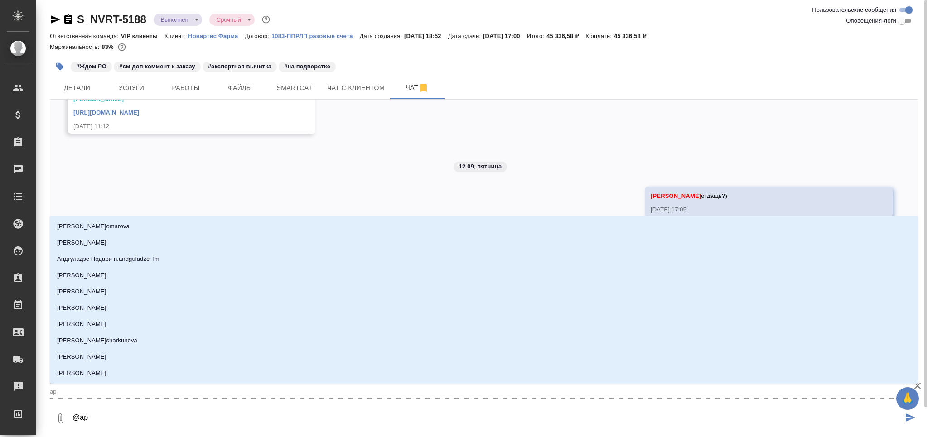
type input "арс"
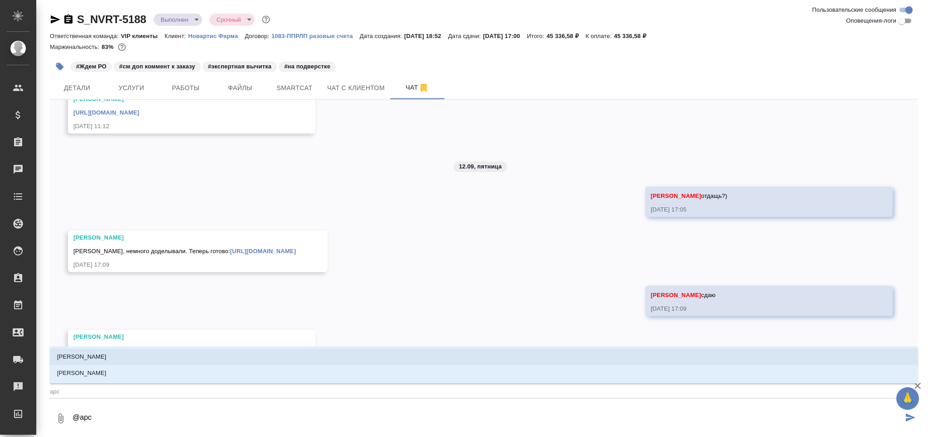
click at [92, 356] on p "[PERSON_NAME]" at bounding box center [81, 356] width 49 height 9
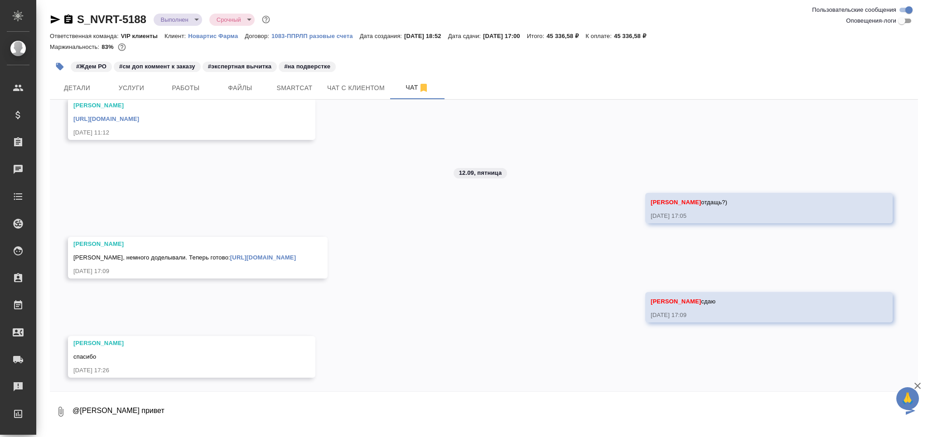
type textarea "@[PERSON_NAME] привет"
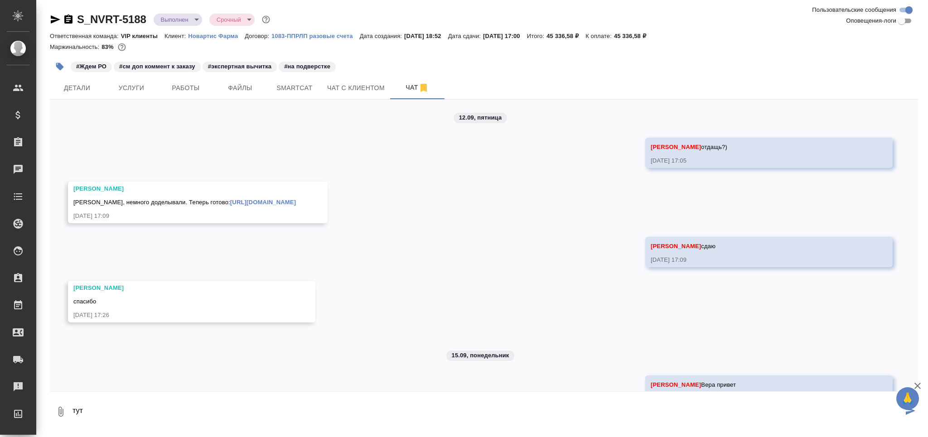
scroll to position [520, 0]
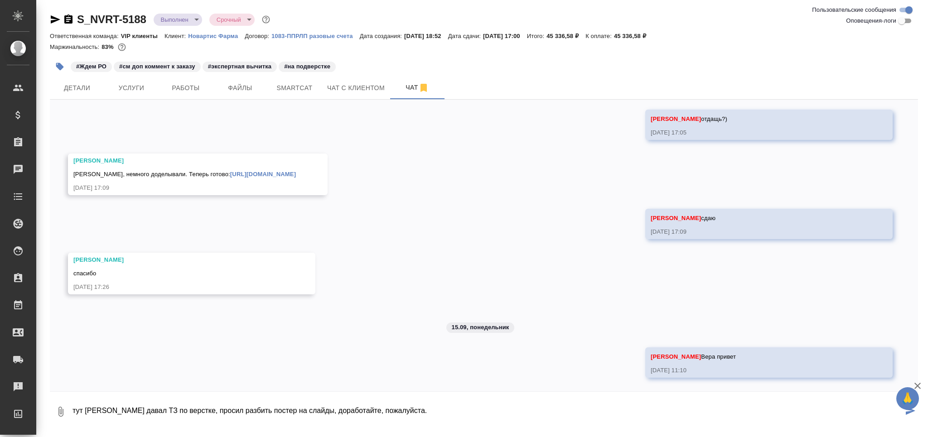
type textarea "тут [PERSON_NAME] давал ТЗ по верстке, просил разбить постер на слайды, доработ…"
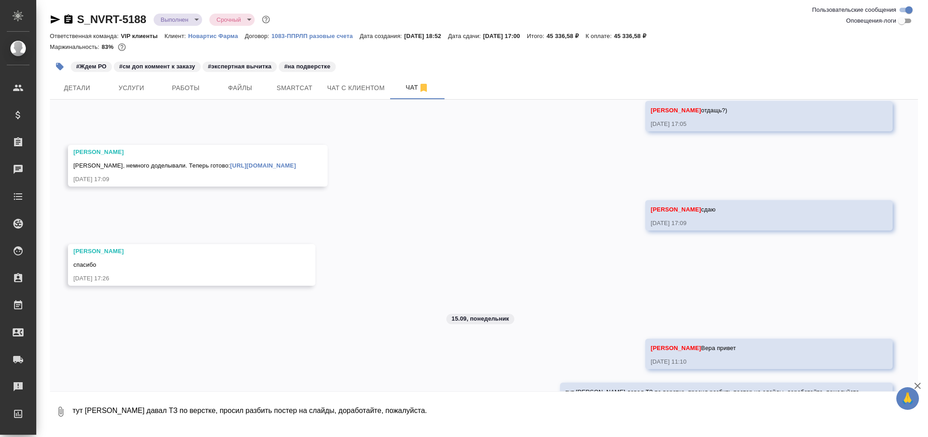
scroll to position [564, 0]
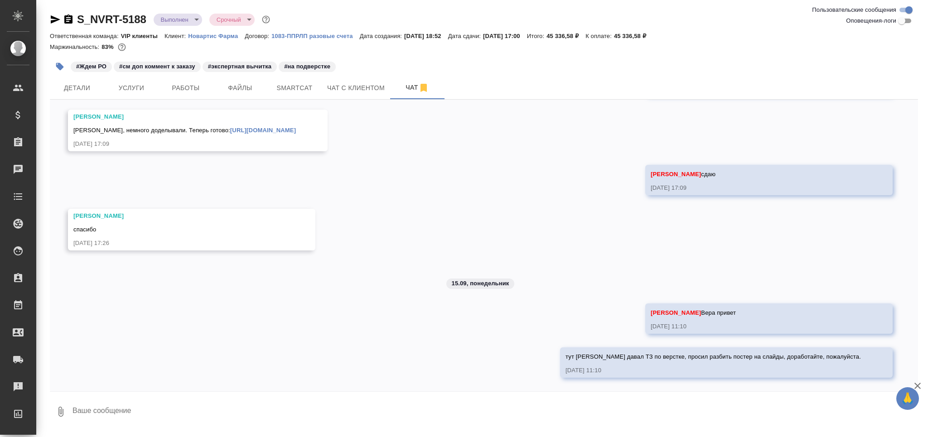
paste textarea "1 заглавие - 1 слайд"
type textarea "1 заглавие - 1 слайд"
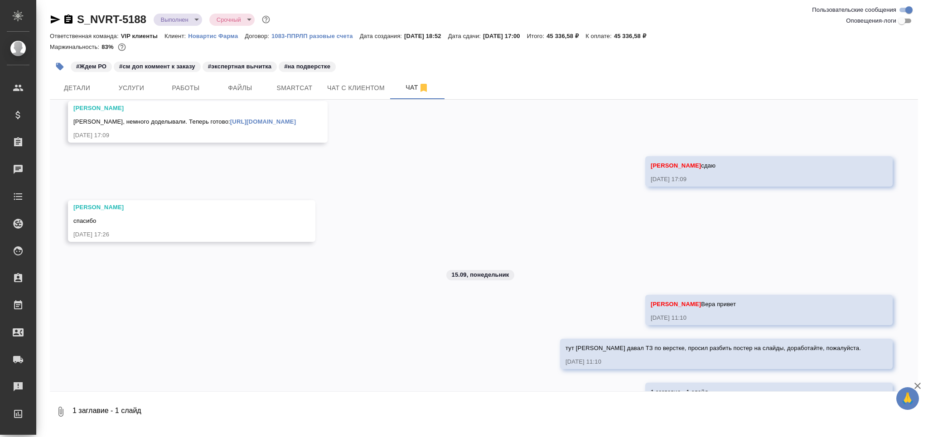
scroll to position [607, 0]
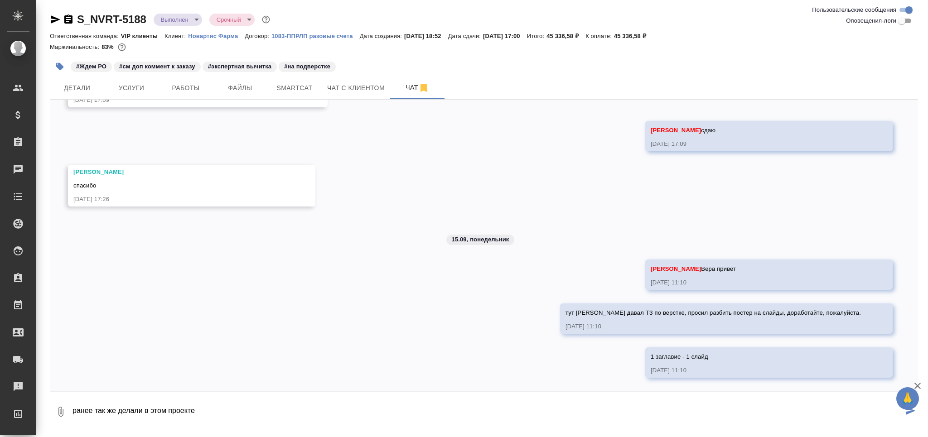
paste textarea "**[S_NVRT-5191]([URL][DOMAIN_NAME]"
type textarea "ранее так же делали в этом проекте **[S_NVRT-5191]([URL][DOMAIN_NAME]"
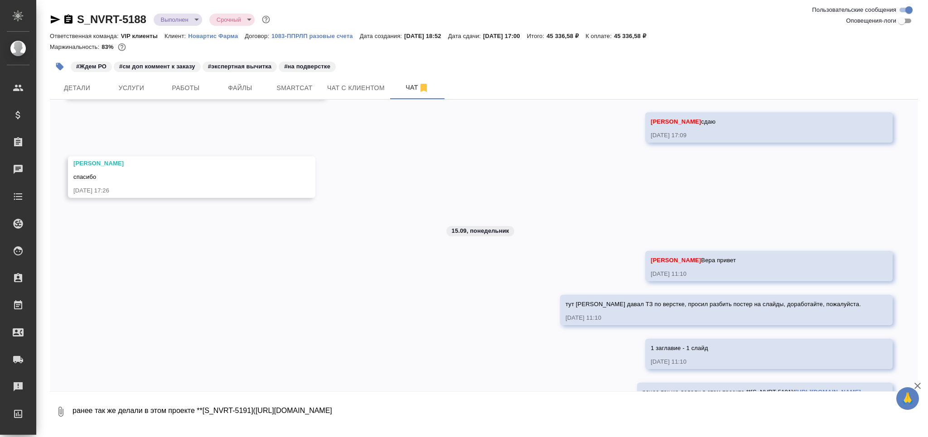
scroll to position [651, 0]
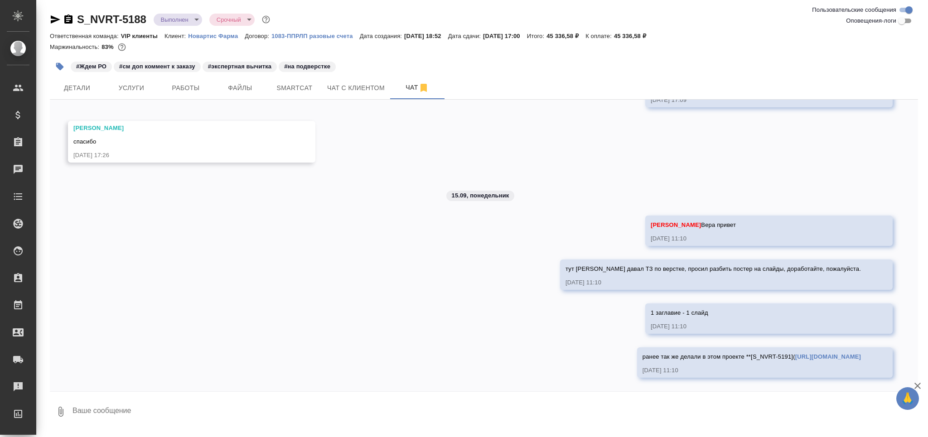
click at [60, 63] on icon "button" at bounding box center [60, 67] width 8 height 8
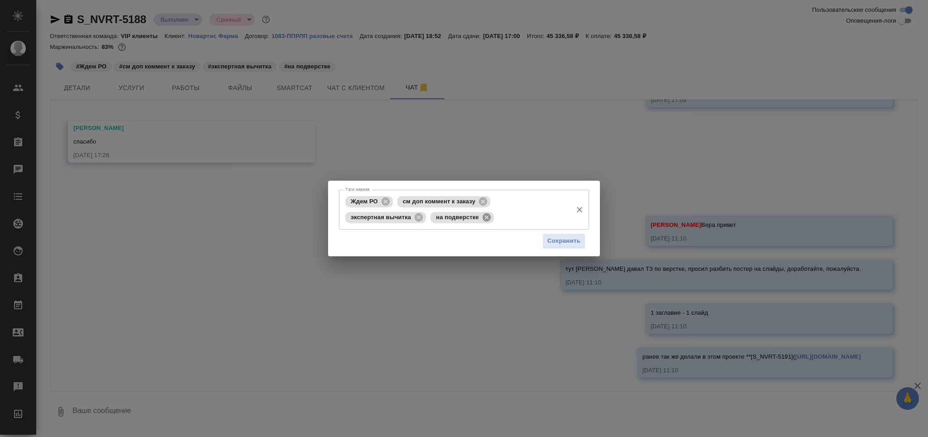
click at [487, 217] on icon at bounding box center [487, 217] width 10 height 10
click at [496, 217] on input "Тэги заказа" at bounding box center [532, 217] width 72 height 15
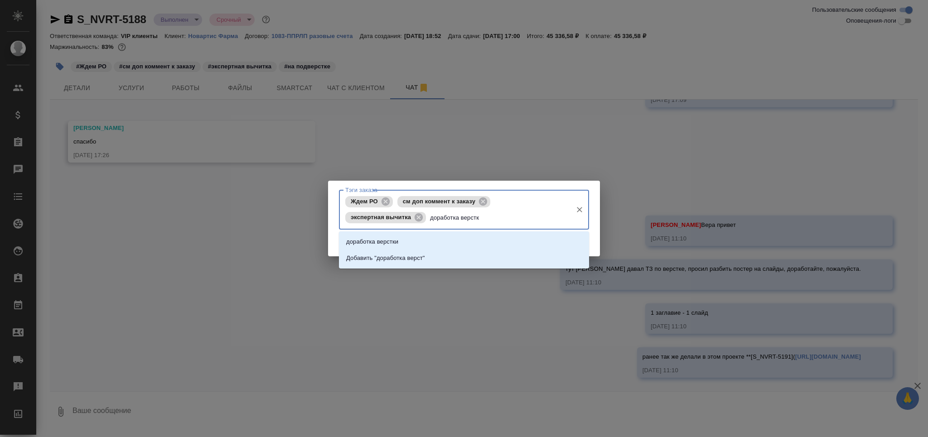
type input "доработка верстки"
click at [393, 243] on p "доработка верстки" at bounding box center [372, 241] width 52 height 9
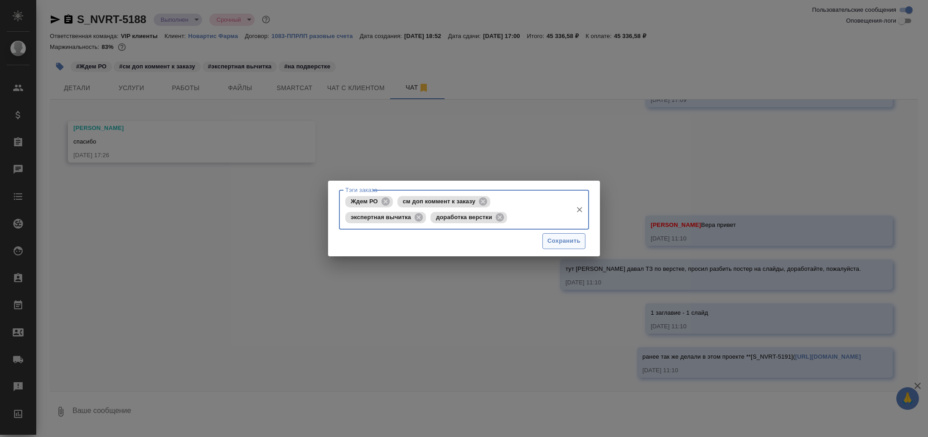
click at [560, 238] on span "Сохранить" at bounding box center [563, 241] width 33 height 10
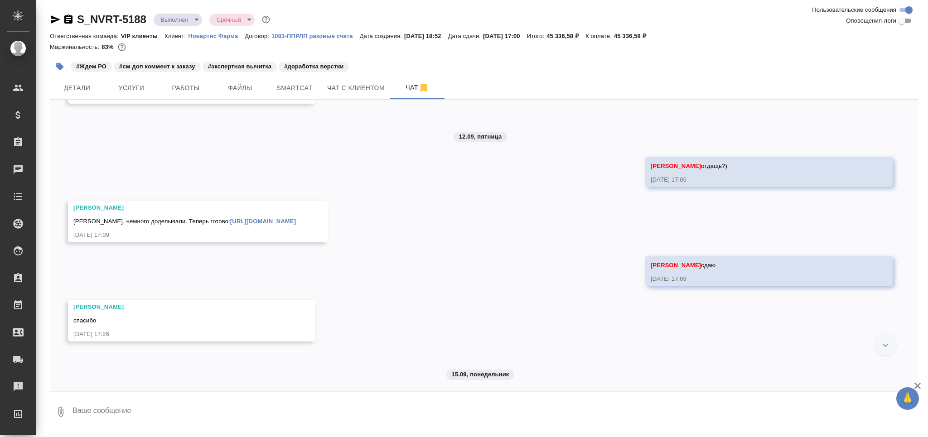
scroll to position [410, 0]
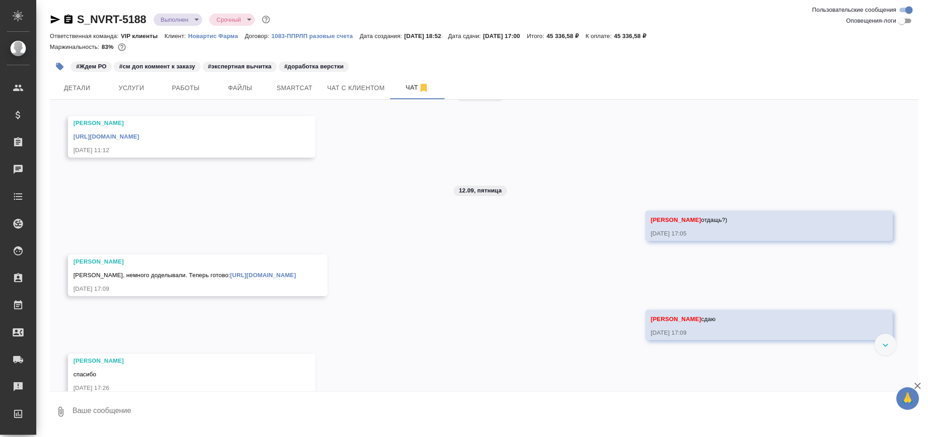
click at [230, 279] on link "[URL][DOMAIN_NAME]" at bounding box center [263, 275] width 66 height 7
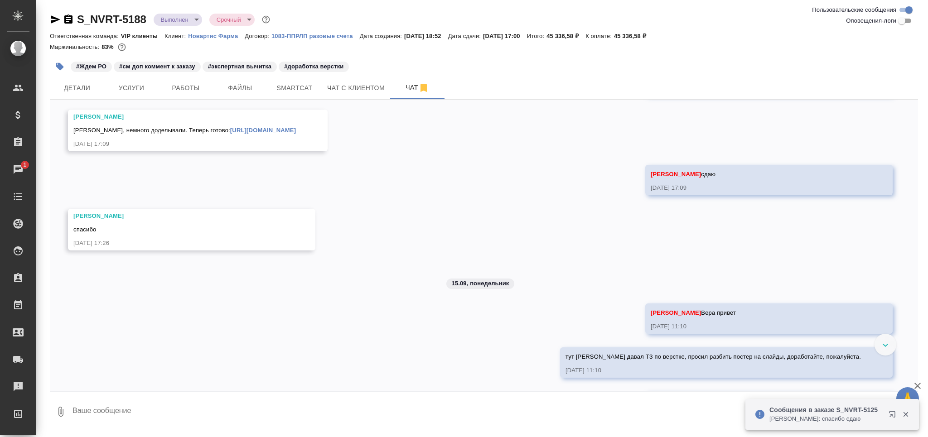
scroll to position [651, 0]
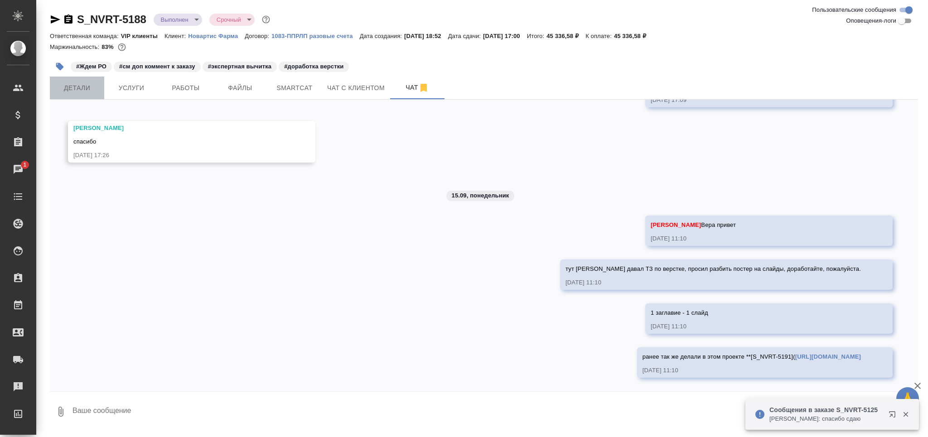
click at [83, 98] on button "Детали" at bounding box center [77, 88] width 54 height 23
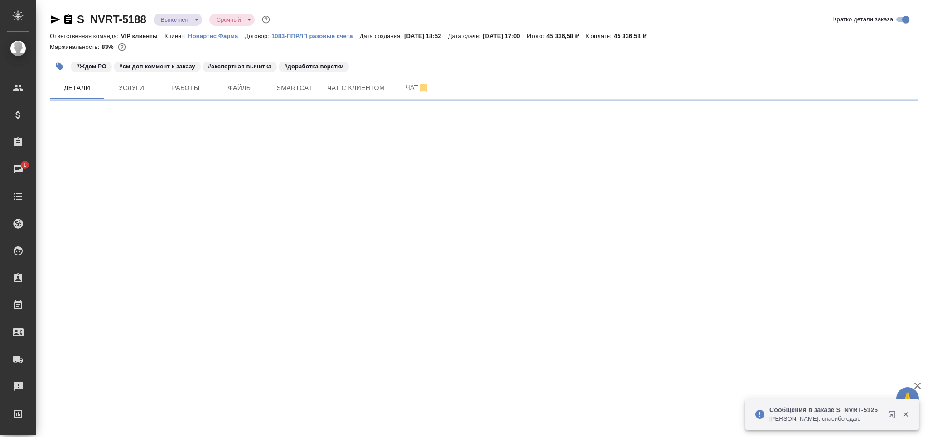
select select "RU"
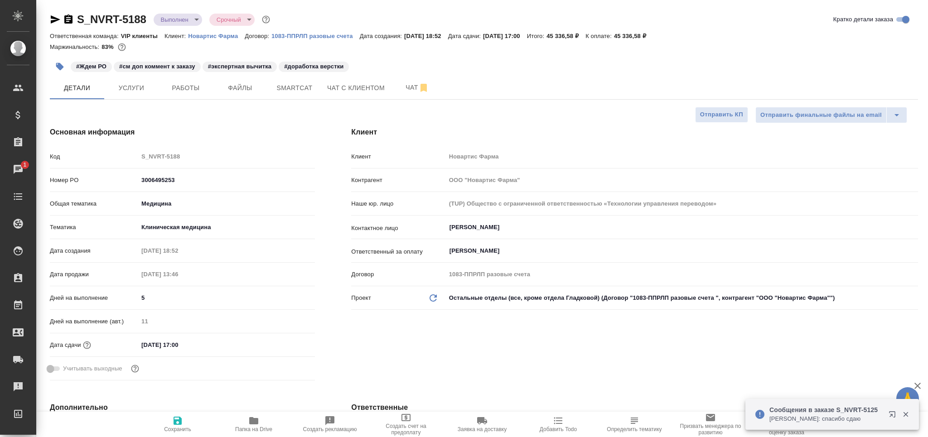
type textarea "x"
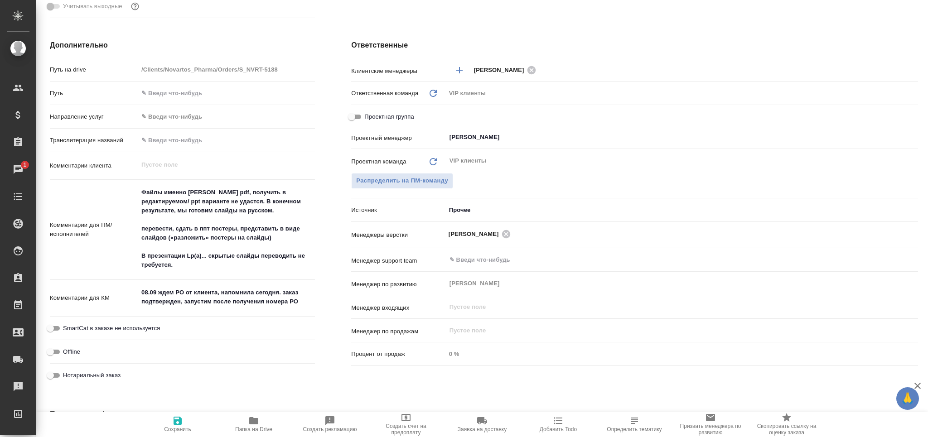
type textarea "x"
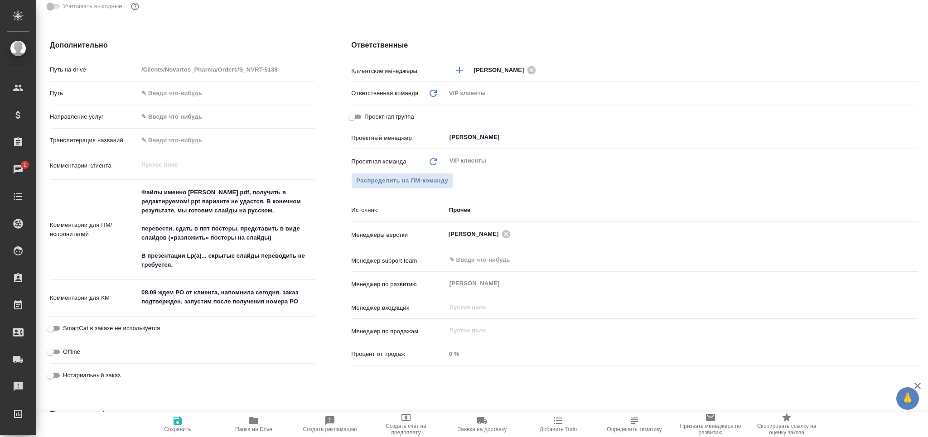
type textarea "x"
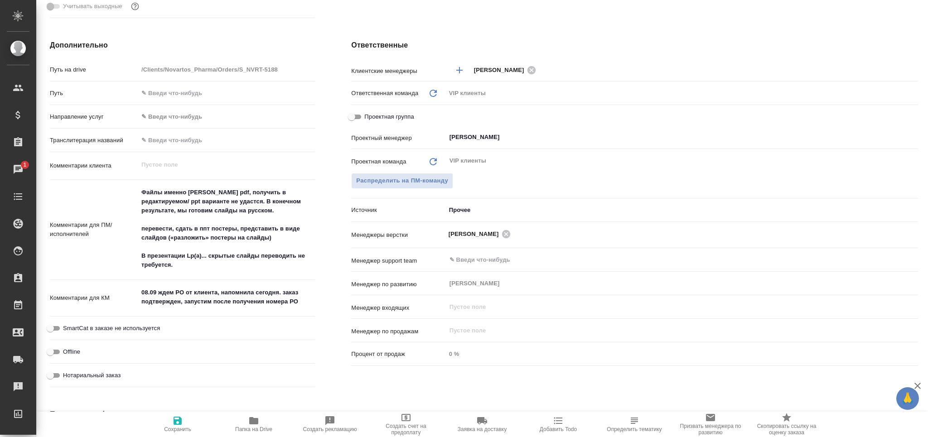
type textarea "x"
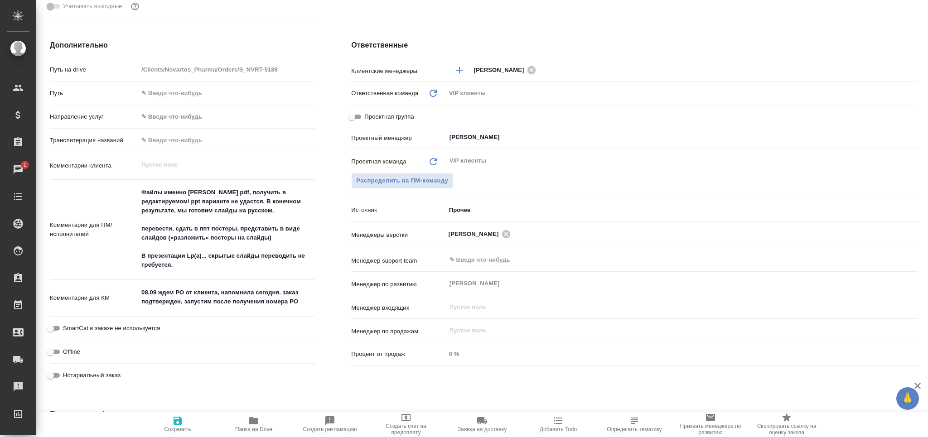
type textarea "x"
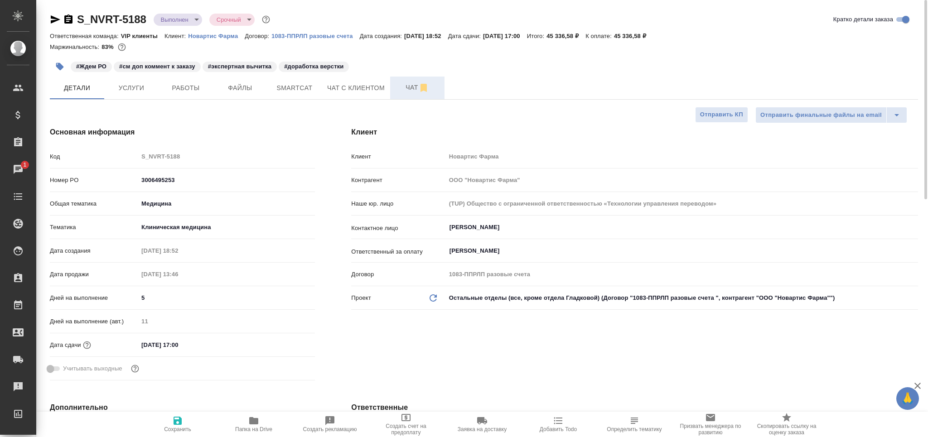
click at [402, 89] on span "Чат" at bounding box center [416, 87] width 43 height 11
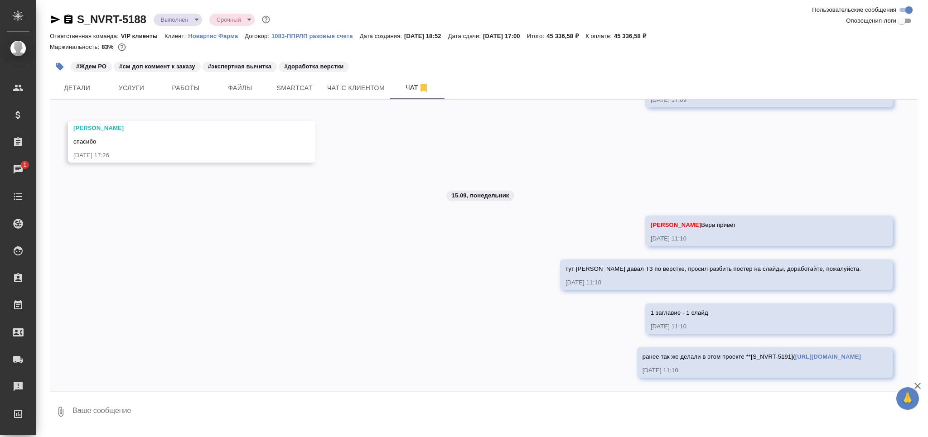
scroll to position [651, 0]
click at [107, 413] on textarea at bounding box center [495, 411] width 846 height 31
paste textarea "[URL][DOMAIN_NAME]На%20доработку"
type textarea "Доки, которые нужно доработать: [URL][DOMAIN_NAME]На%20доработку"
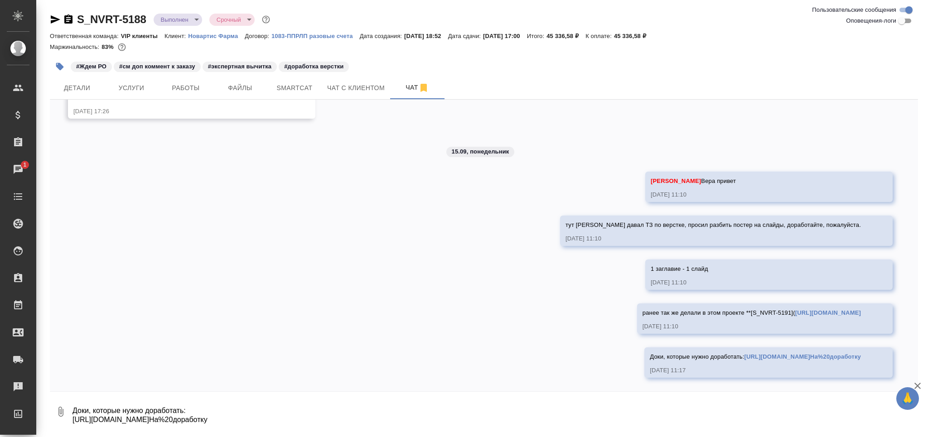
scroll to position [705, 0]
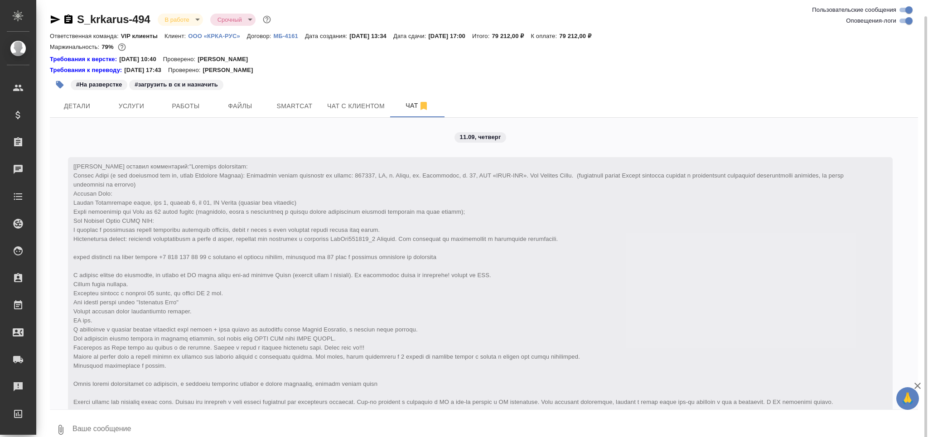
scroll to position [8757, 0]
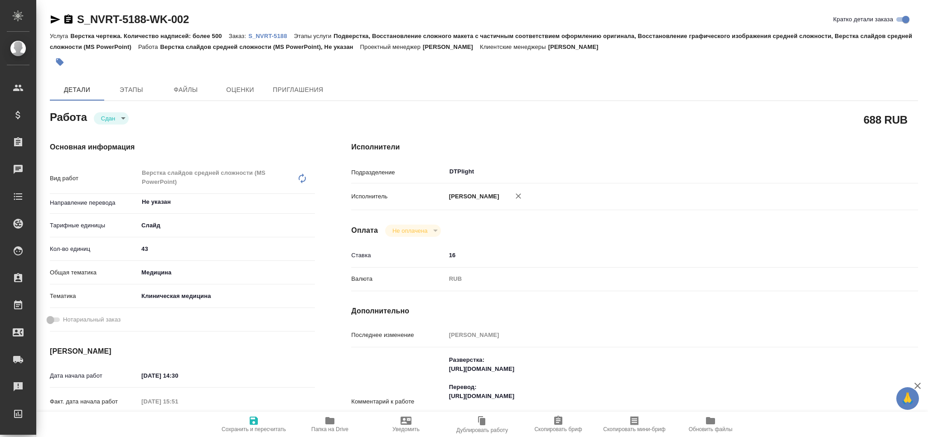
type textarea "x"
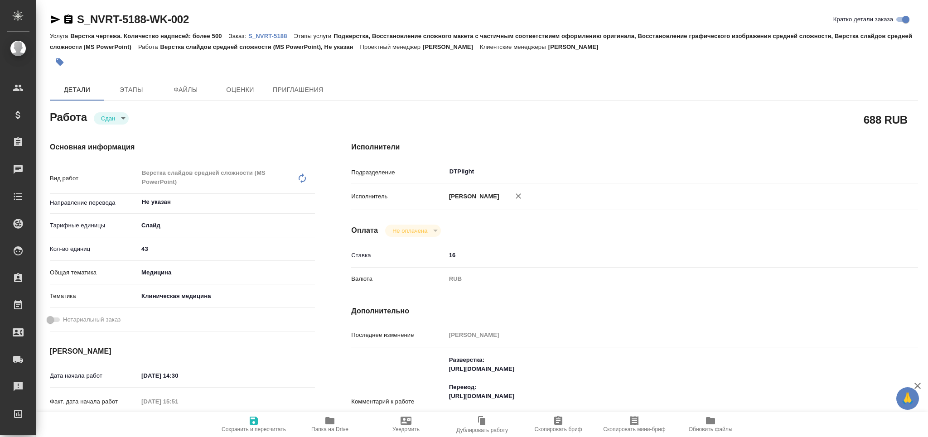
type textarea "x"
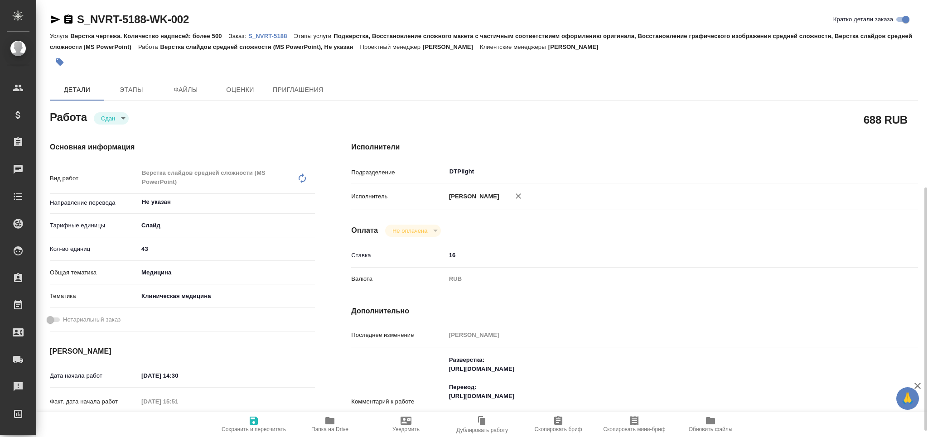
scroll to position [241, 0]
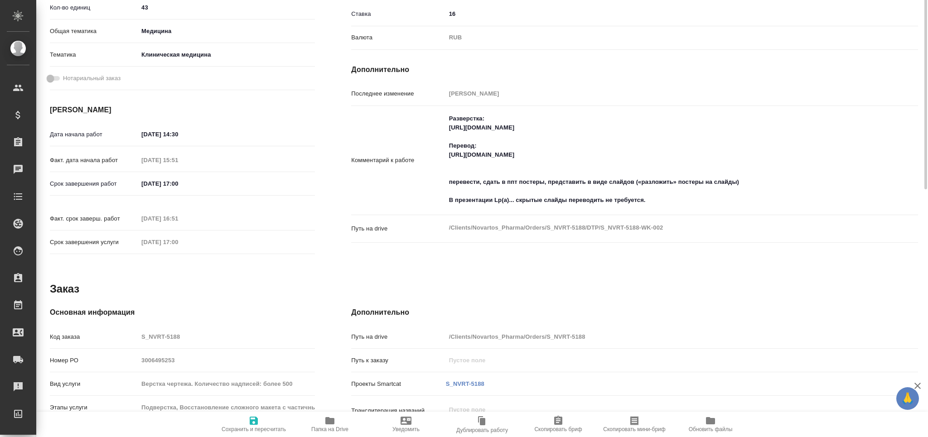
type textarea "x"
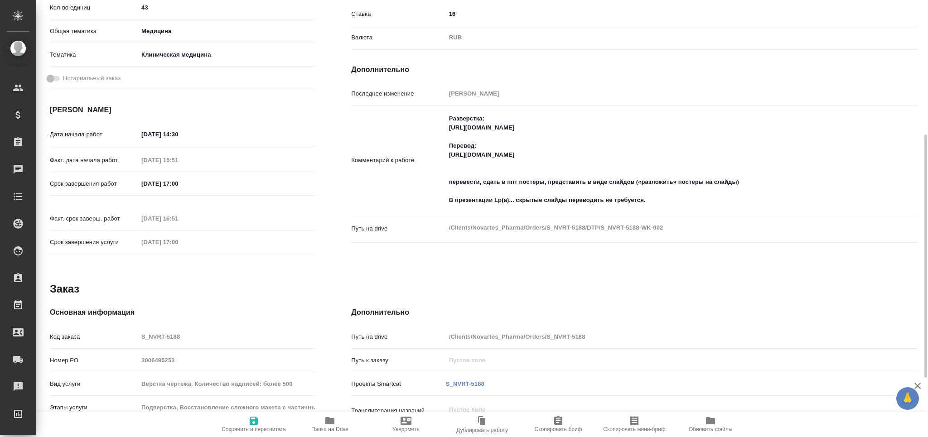
type textarea "x"
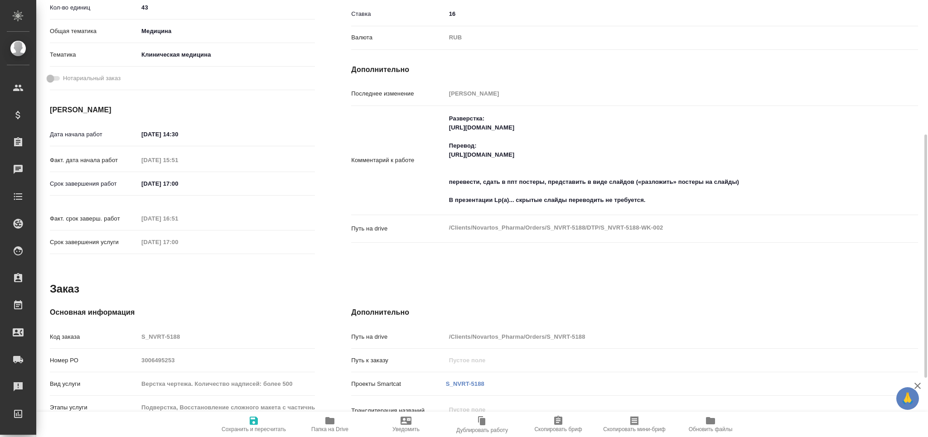
type textarea "x"
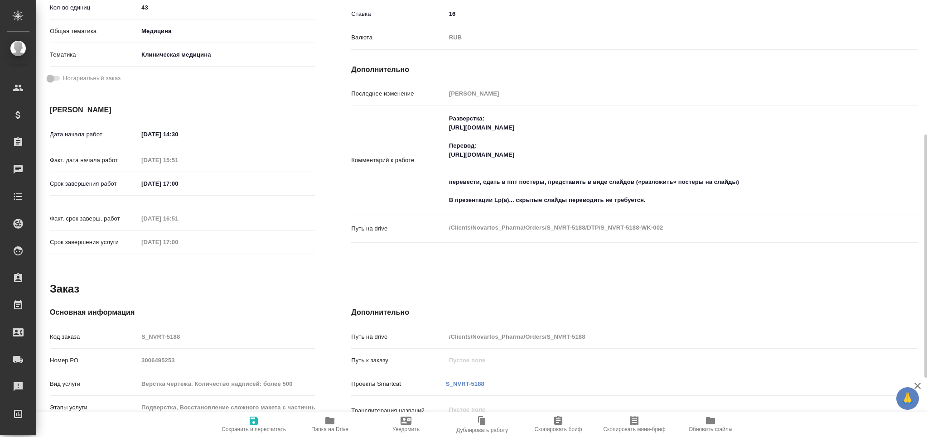
type textarea "x"
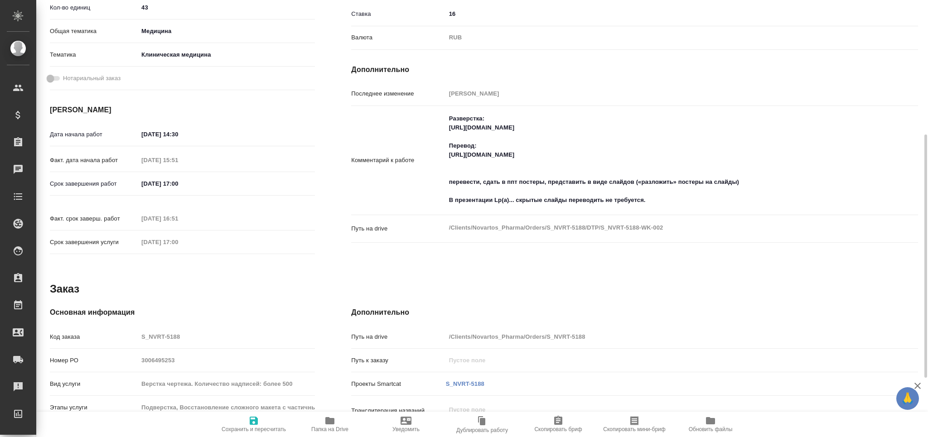
scroll to position [0, 0]
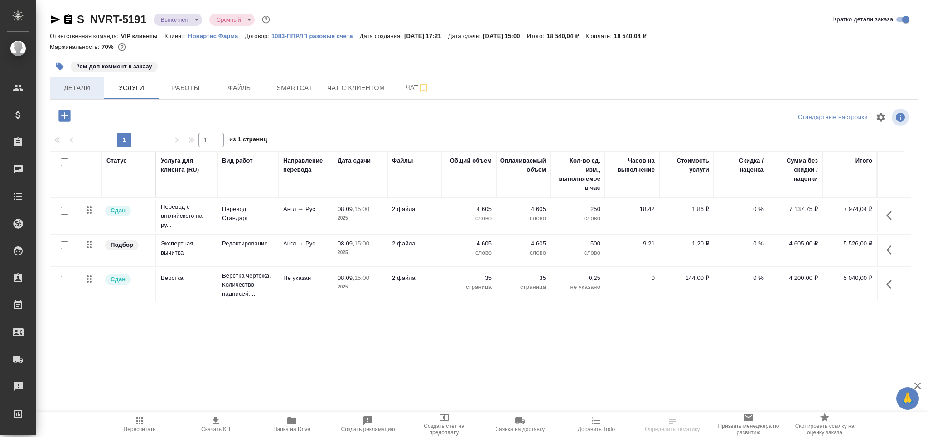
click at [77, 86] on span "Детали" at bounding box center [76, 87] width 43 height 11
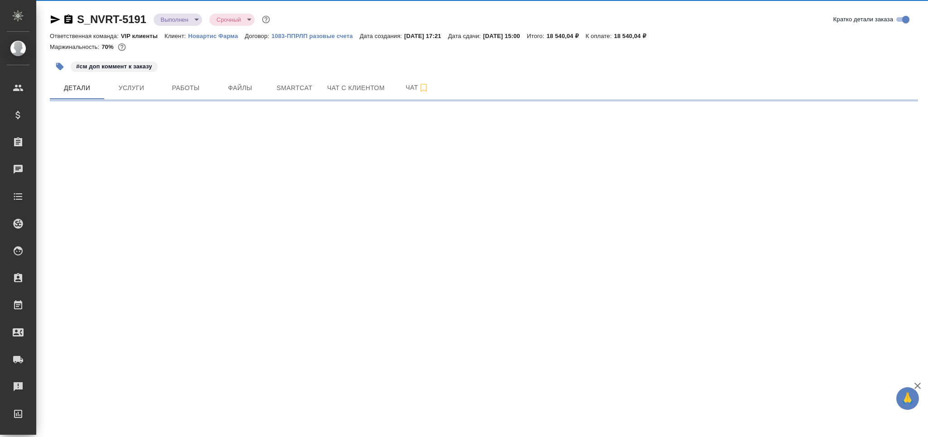
select select "RU"
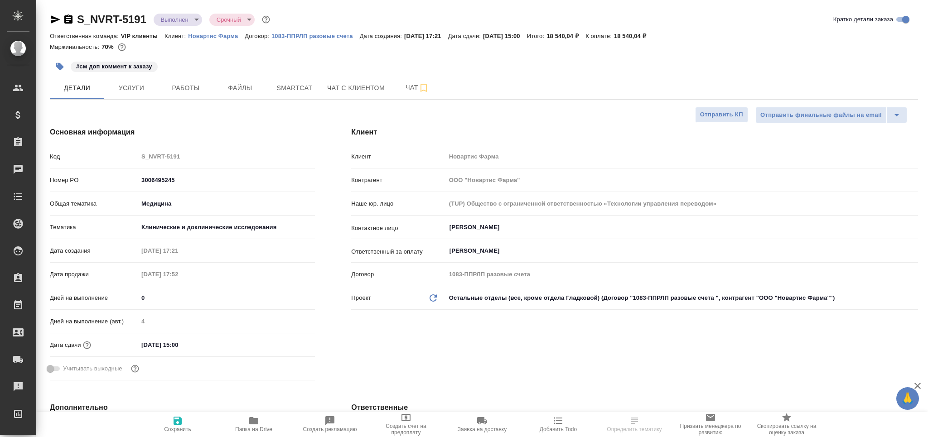
type textarea "x"
click at [247, 420] on span "Папка на Drive" at bounding box center [253, 423] width 65 height 17
select select "RU"
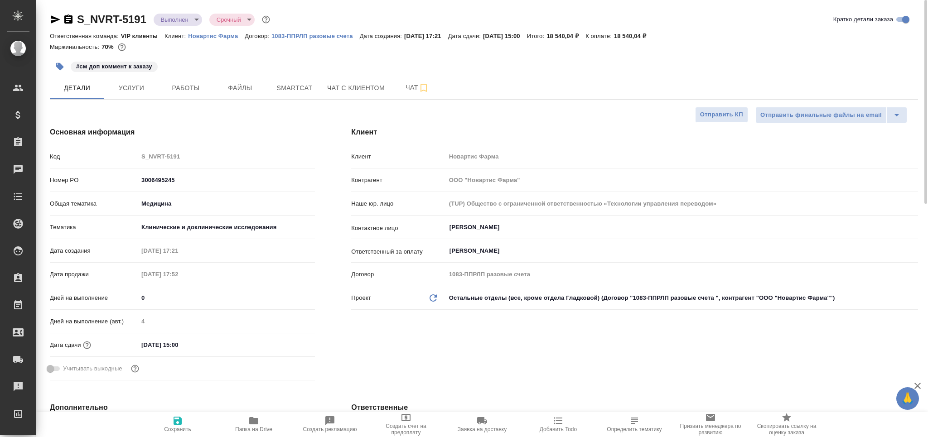
type textarea "x"
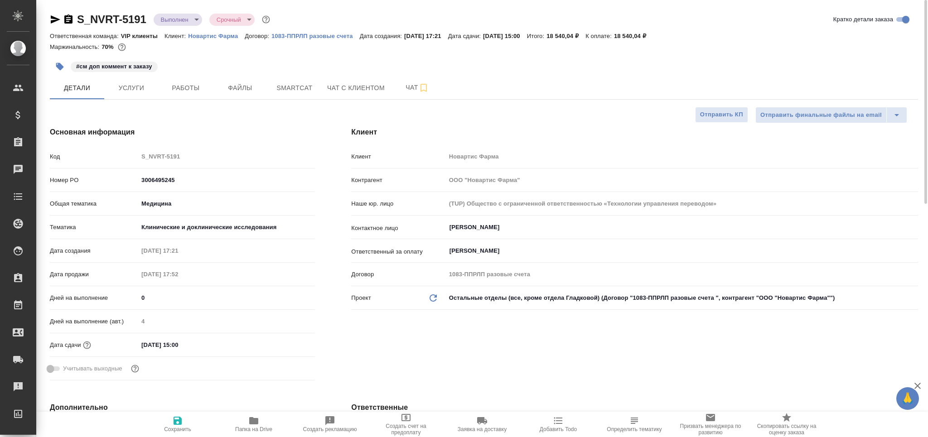
type textarea "x"
click at [53, 24] on icon "button" at bounding box center [55, 19] width 11 height 11
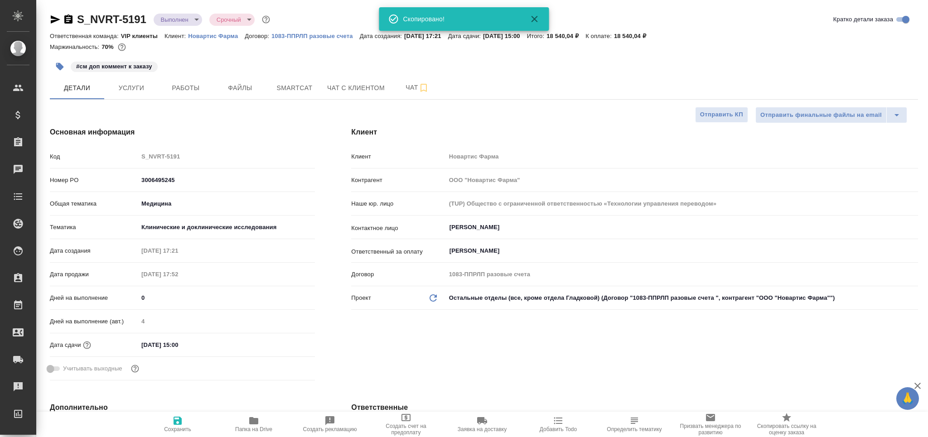
type textarea "x"
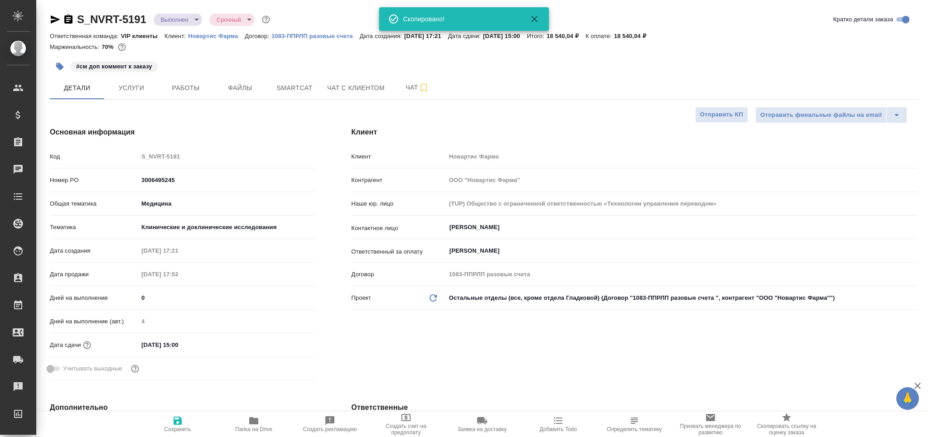
type textarea "x"
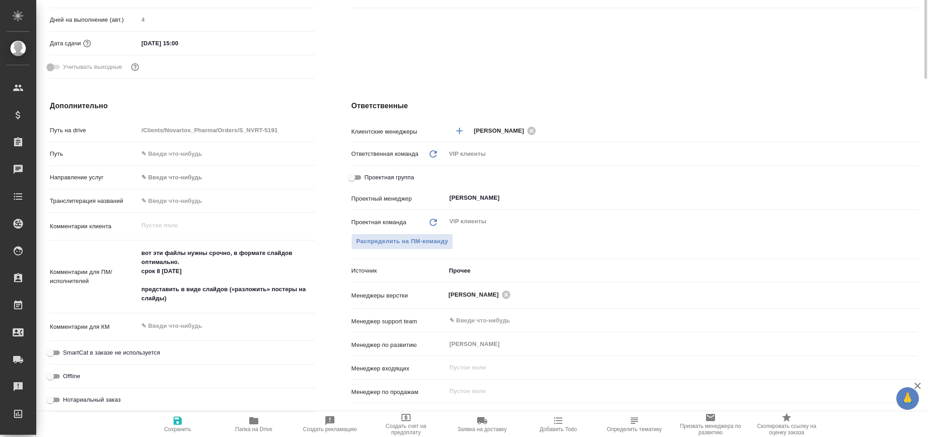
scroll to position [60, 0]
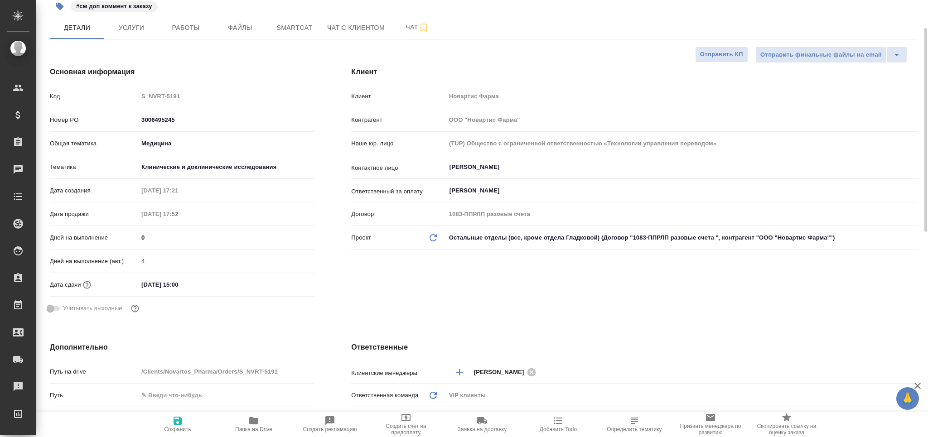
type textarea "x"
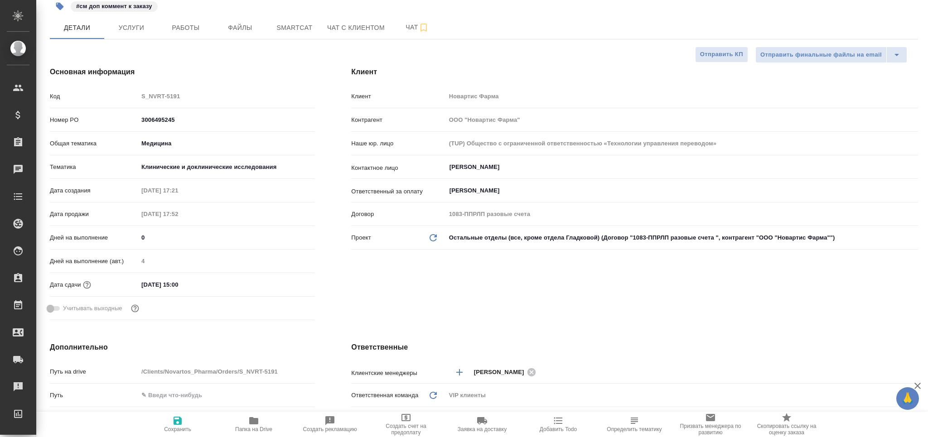
type textarea "x"
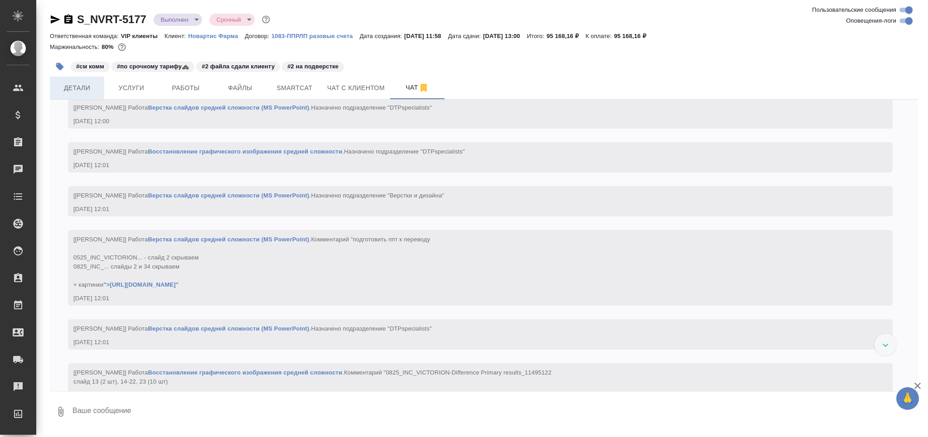
click at [101, 88] on button "Детали" at bounding box center [77, 88] width 54 height 23
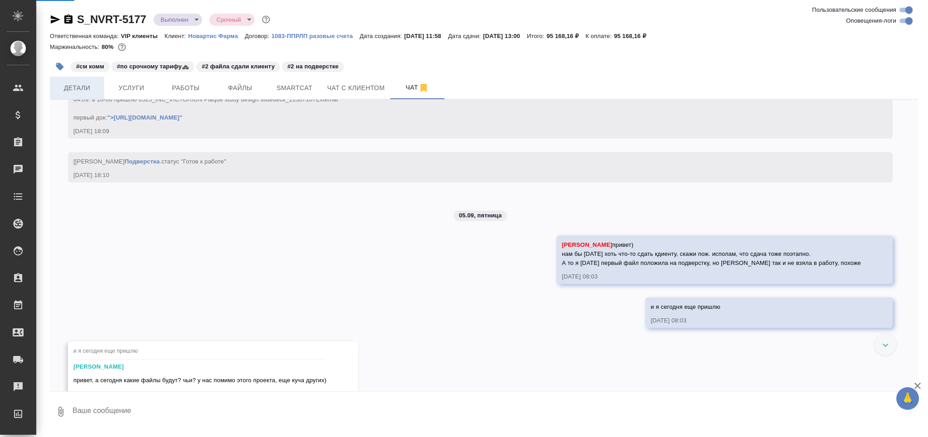
scroll to position [9215, 0]
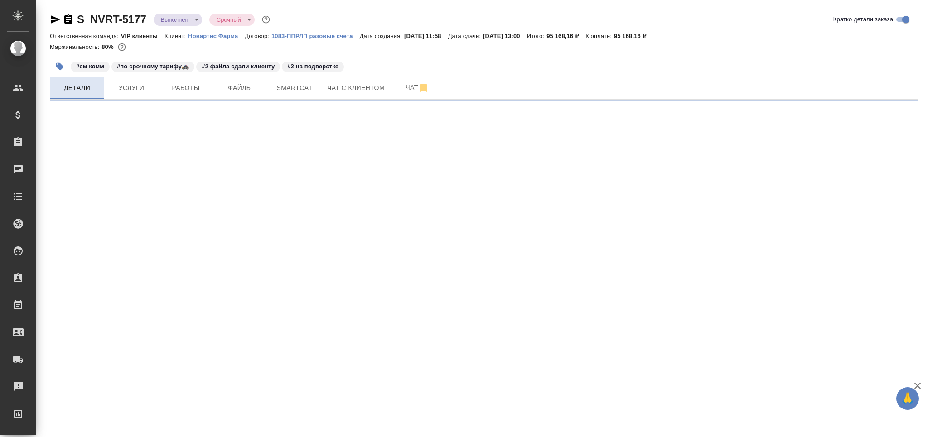
select select "RU"
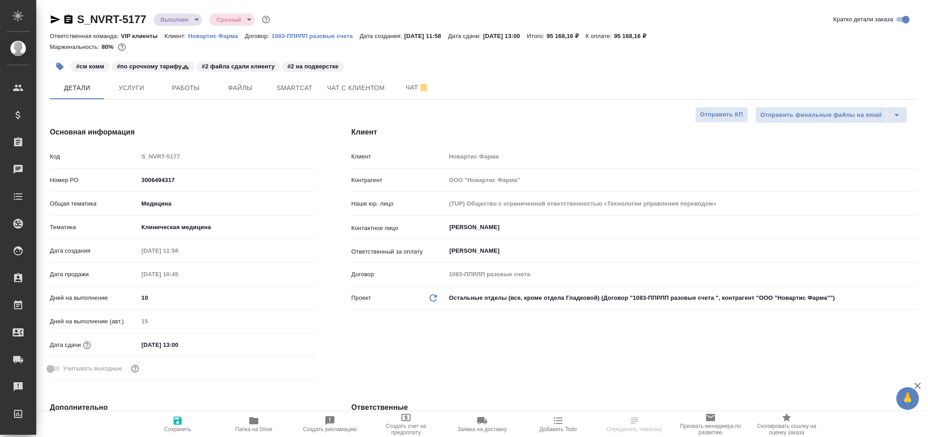
type textarea "x"
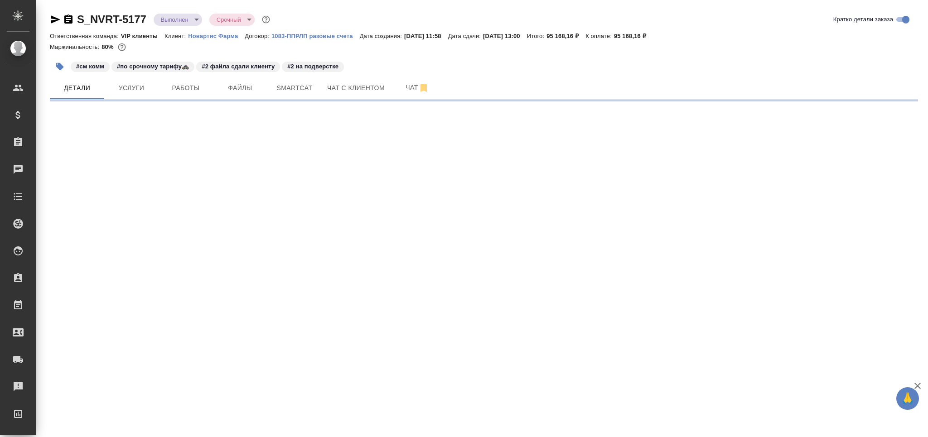
select select "RU"
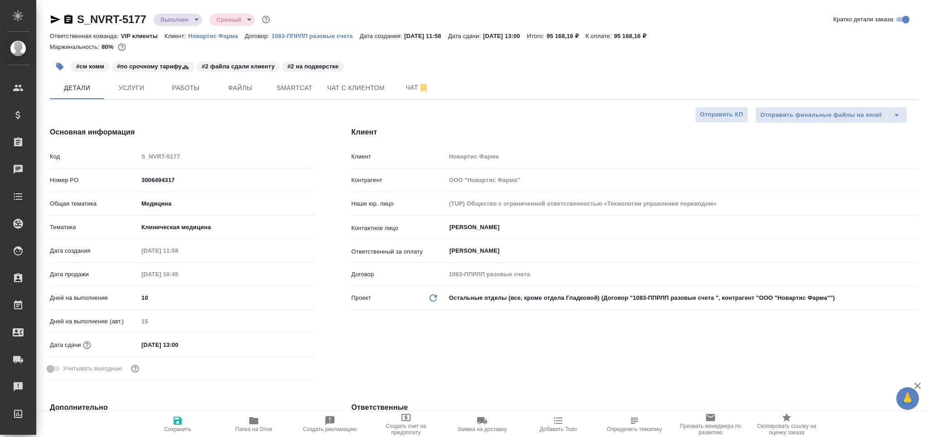
type textarea "x"
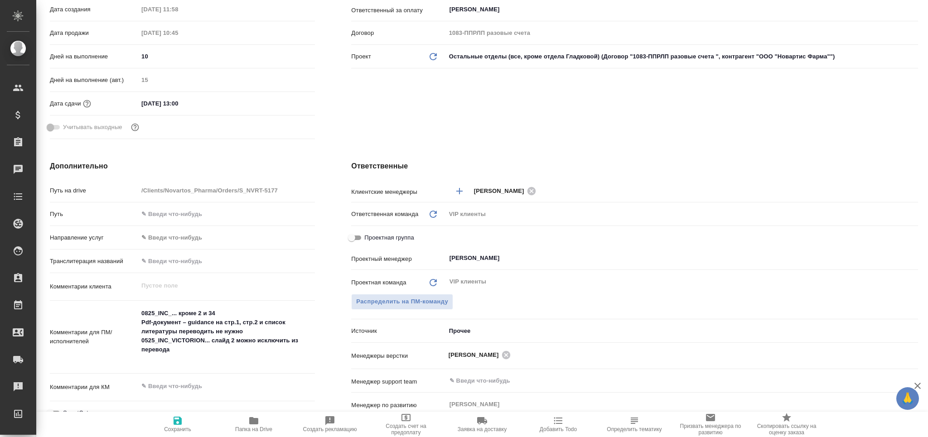
click at [260, 423] on span "Папка на Drive" at bounding box center [253, 423] width 65 height 17
type textarea "x"
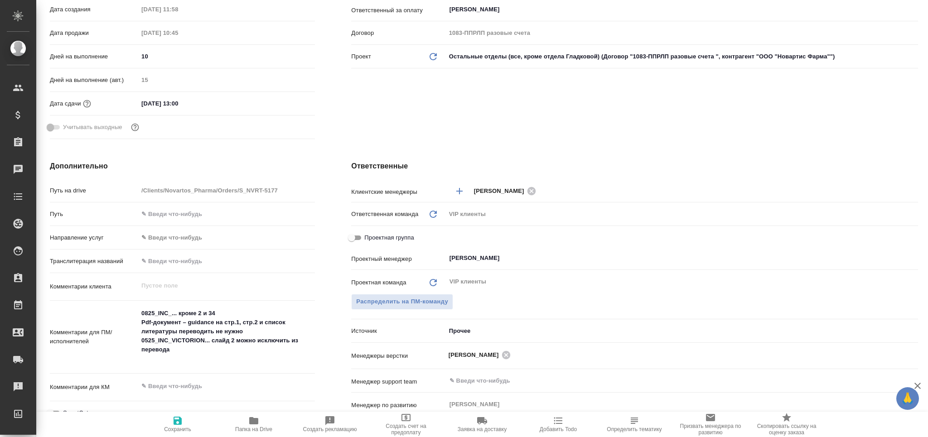
type textarea "x"
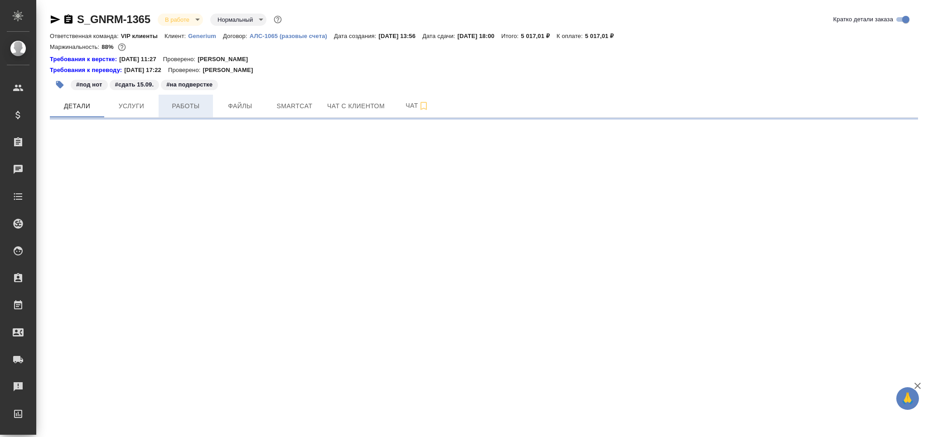
select select "RU"
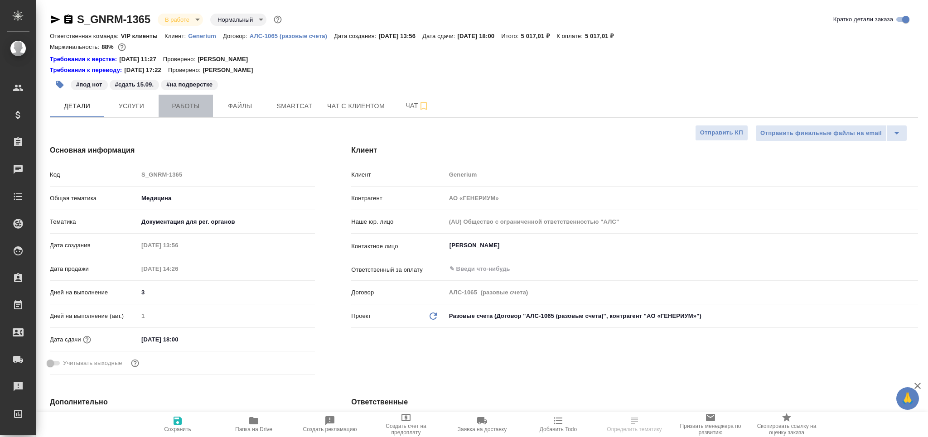
click at [188, 106] on span "Работы" at bounding box center [185, 106] width 43 height 11
type textarea "x"
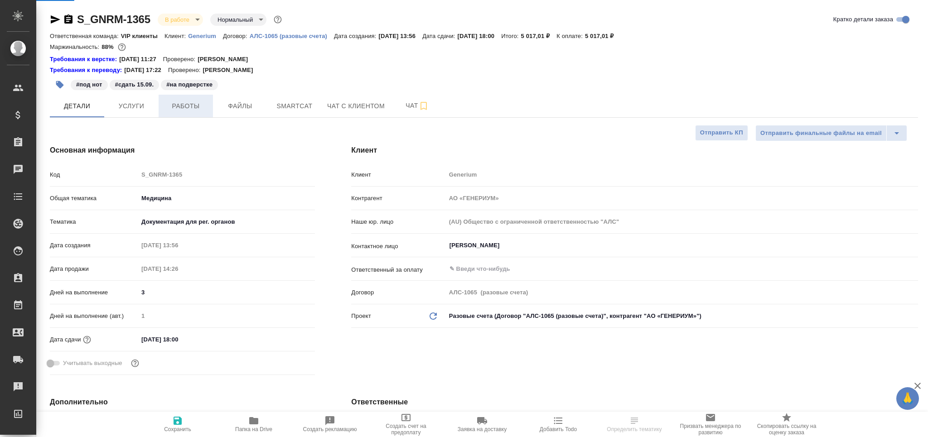
type textarea "x"
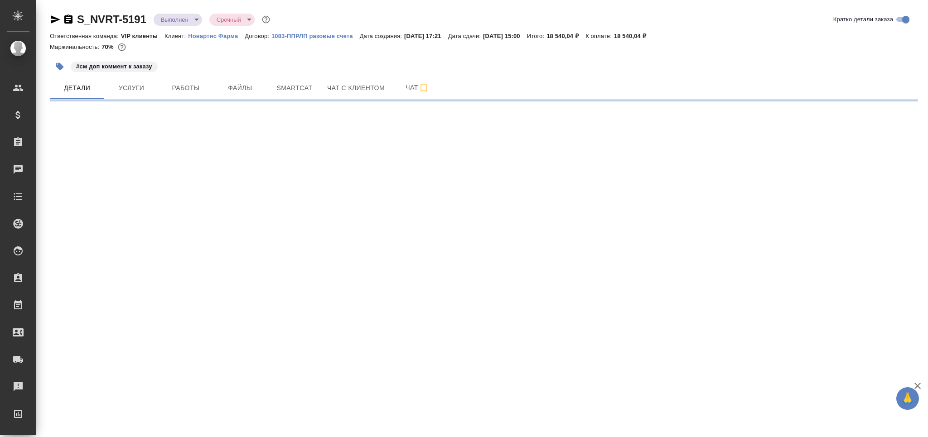
select select "RU"
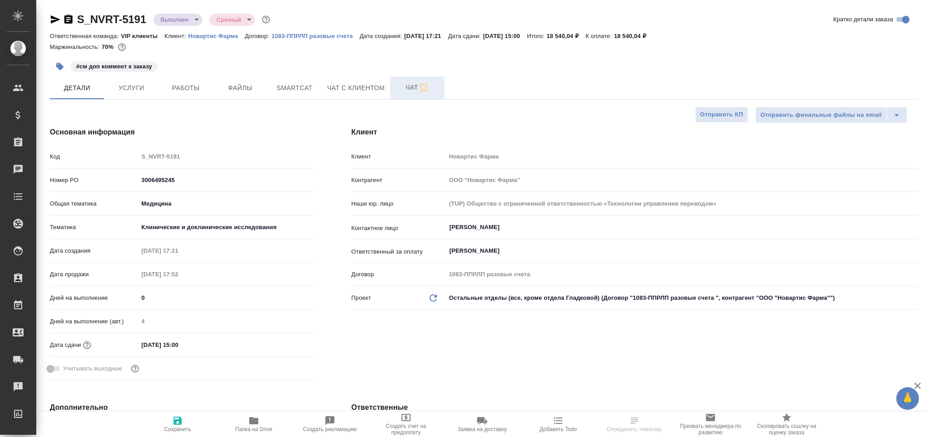
type textarea "x"
drag, startPoint x: 398, startPoint y: 96, endPoint x: 790, endPoint y: 82, distance: 392.5
click at [399, 96] on button "Чат" at bounding box center [417, 88] width 54 height 23
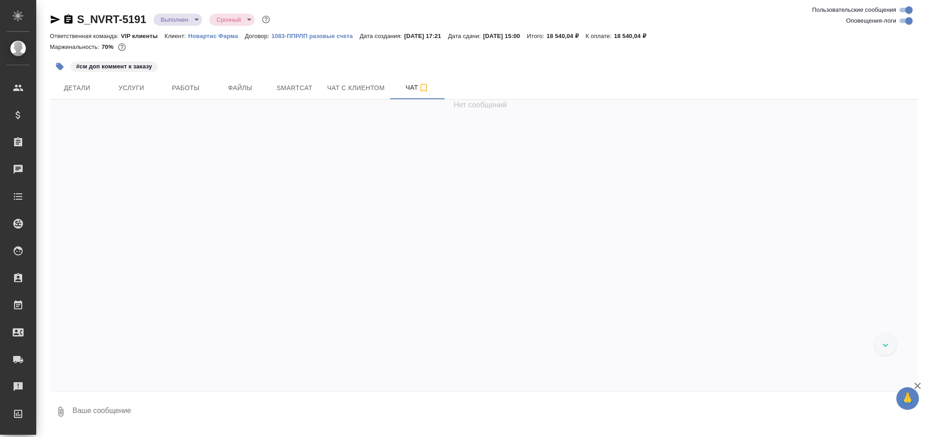
click at [905, 24] on input "Оповещения-логи" at bounding box center [908, 20] width 33 height 11
checkbox input "false"
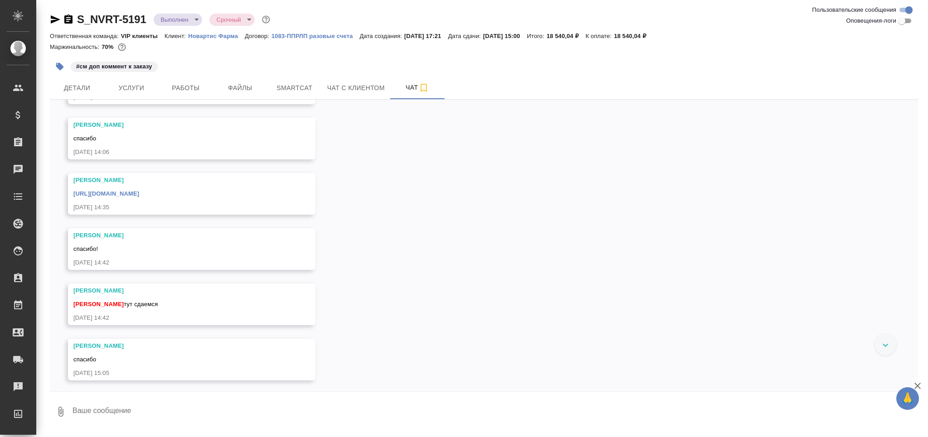
scroll to position [1682, 0]
click at [139, 193] on link "[URL][DOMAIN_NAME]" at bounding box center [106, 191] width 66 height 7
click at [58, 20] on icon "button" at bounding box center [55, 19] width 11 height 11
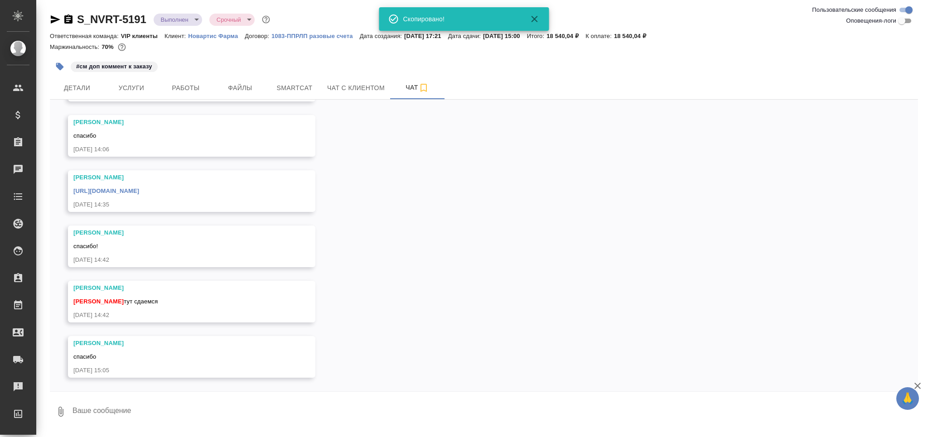
click at [57, 19] on icon "button" at bounding box center [56, 19] width 10 height 8
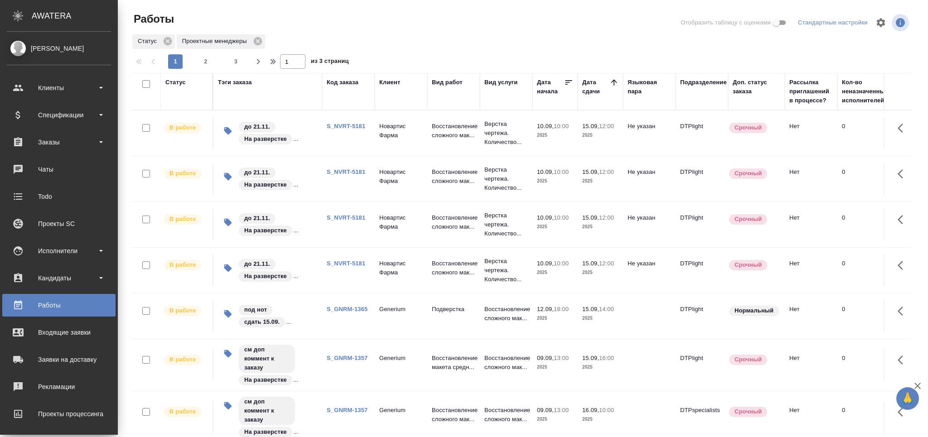
scroll to position [48, 0]
